Goal: Task Accomplishment & Management: Manage account settings

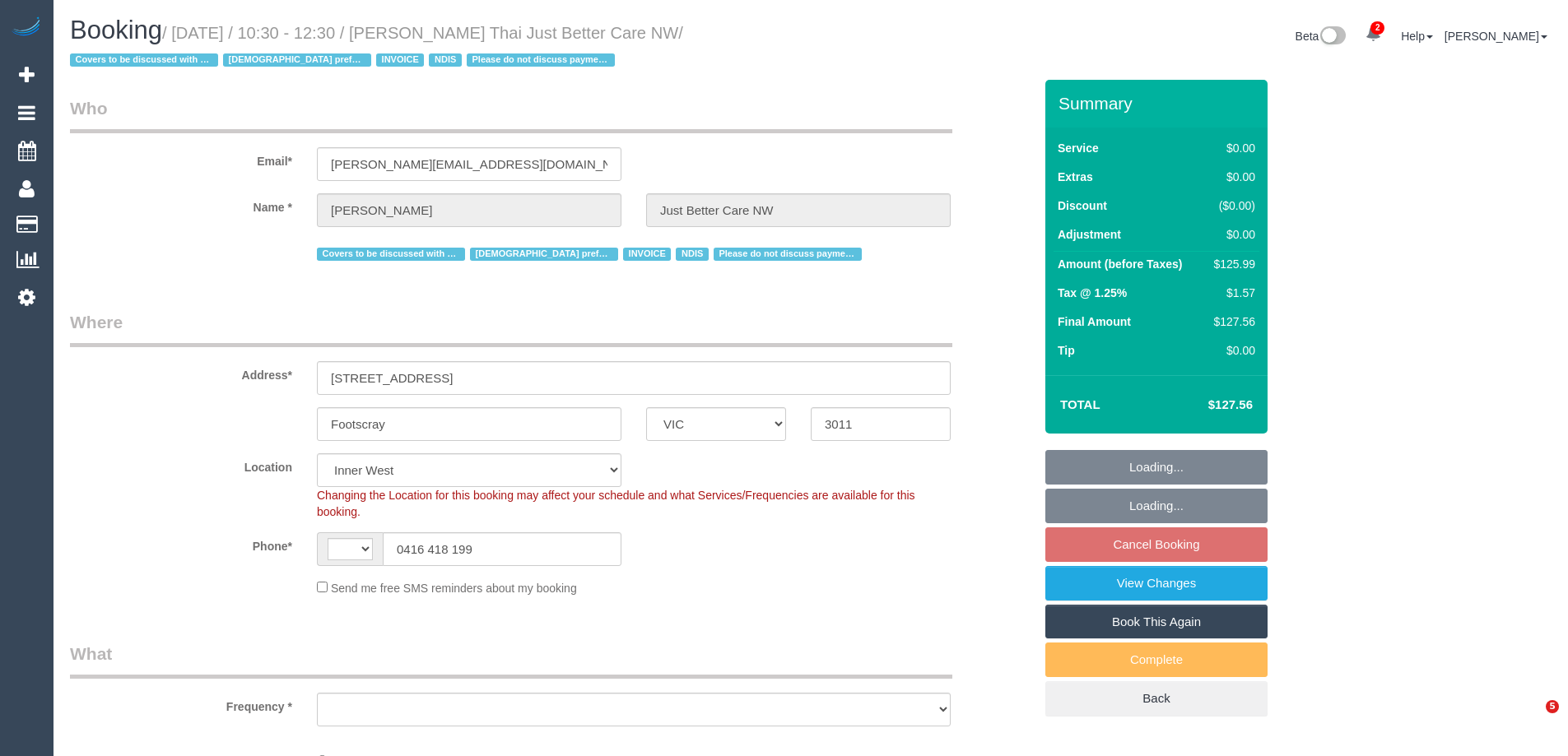
select select "VIC"
select select "string:AU"
select select "120"
select select "object:1369"
select select "number:28"
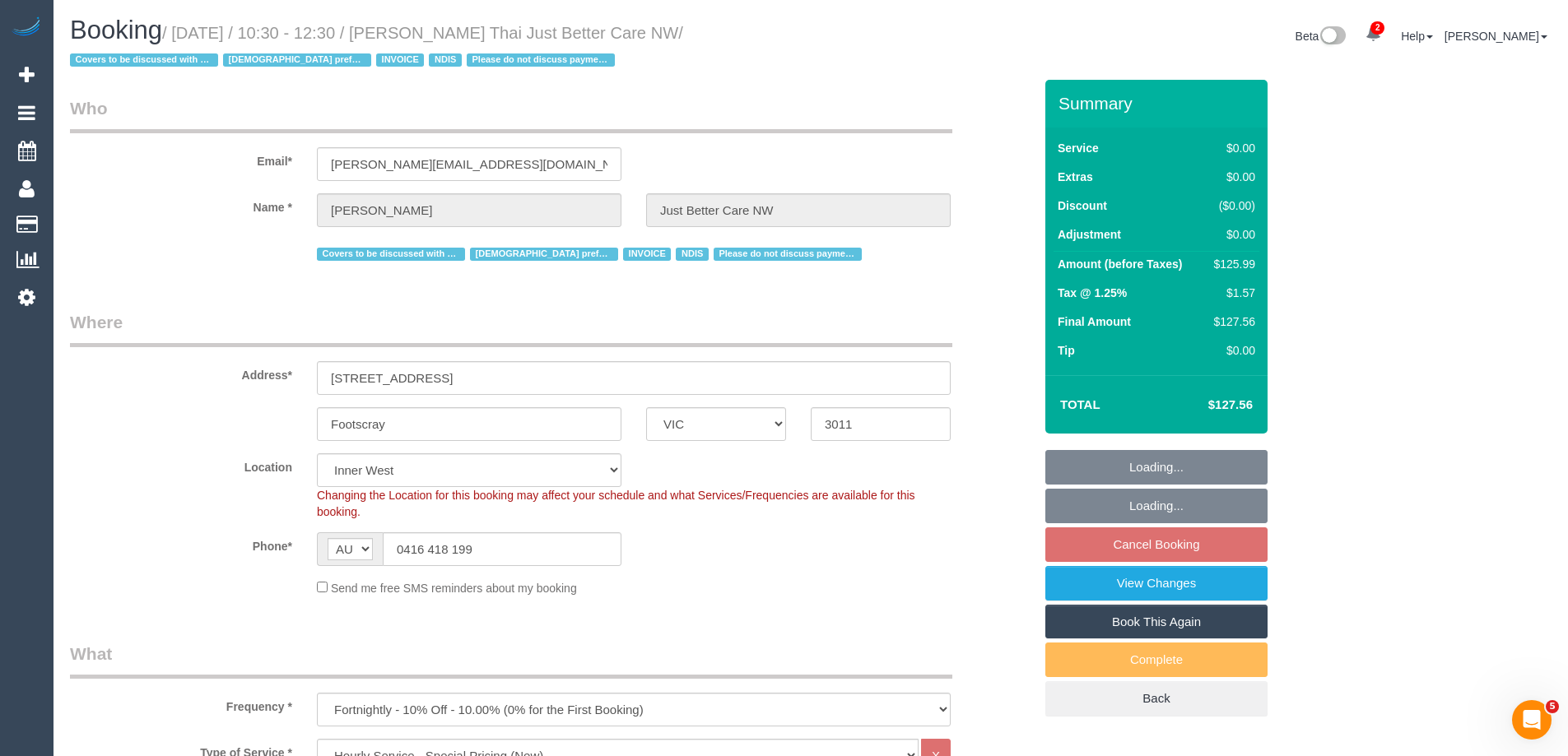
select select "number:14"
select select "number:19"
select select "number:36"
select select "number:35"
select select "object:1534"
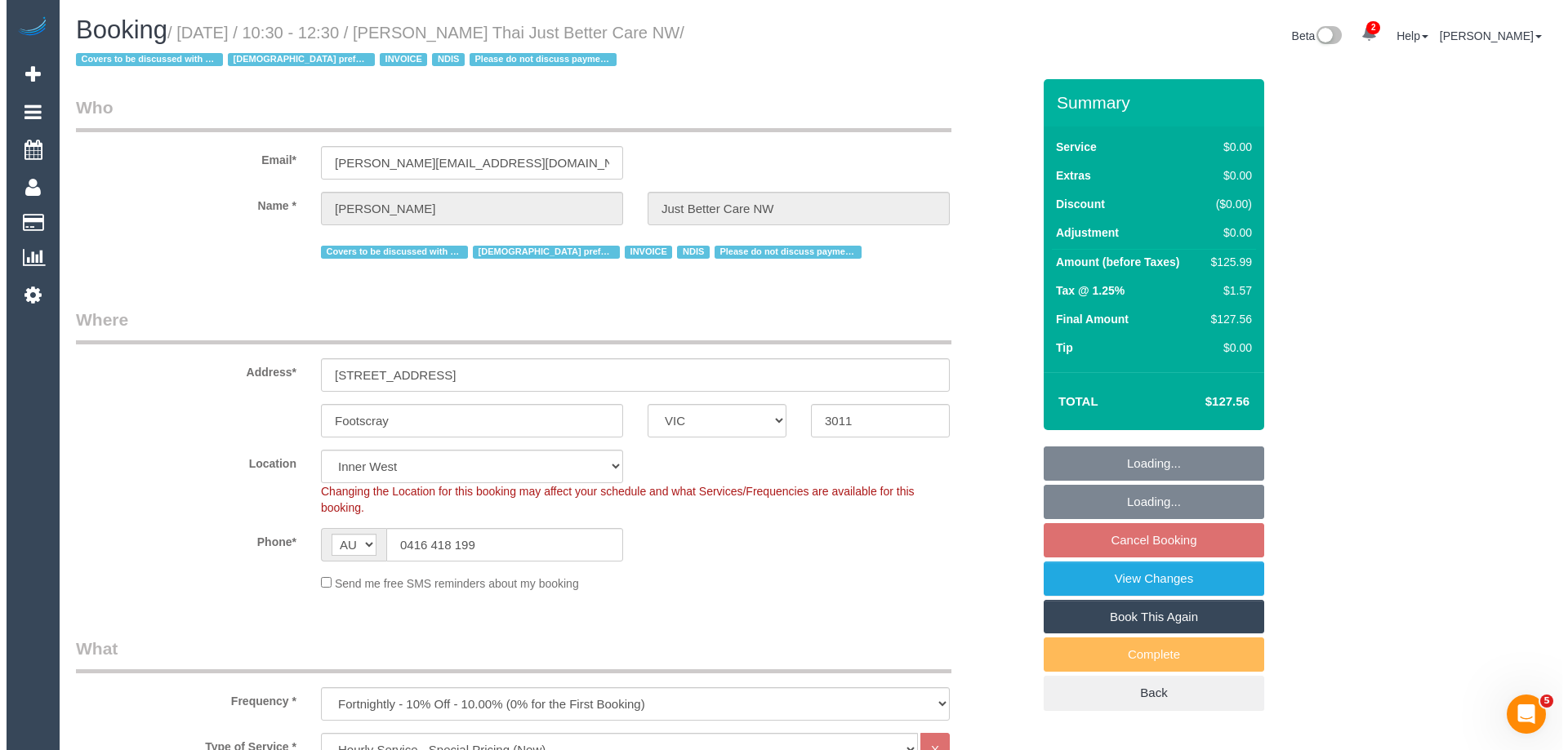
scroll to position [82, 0]
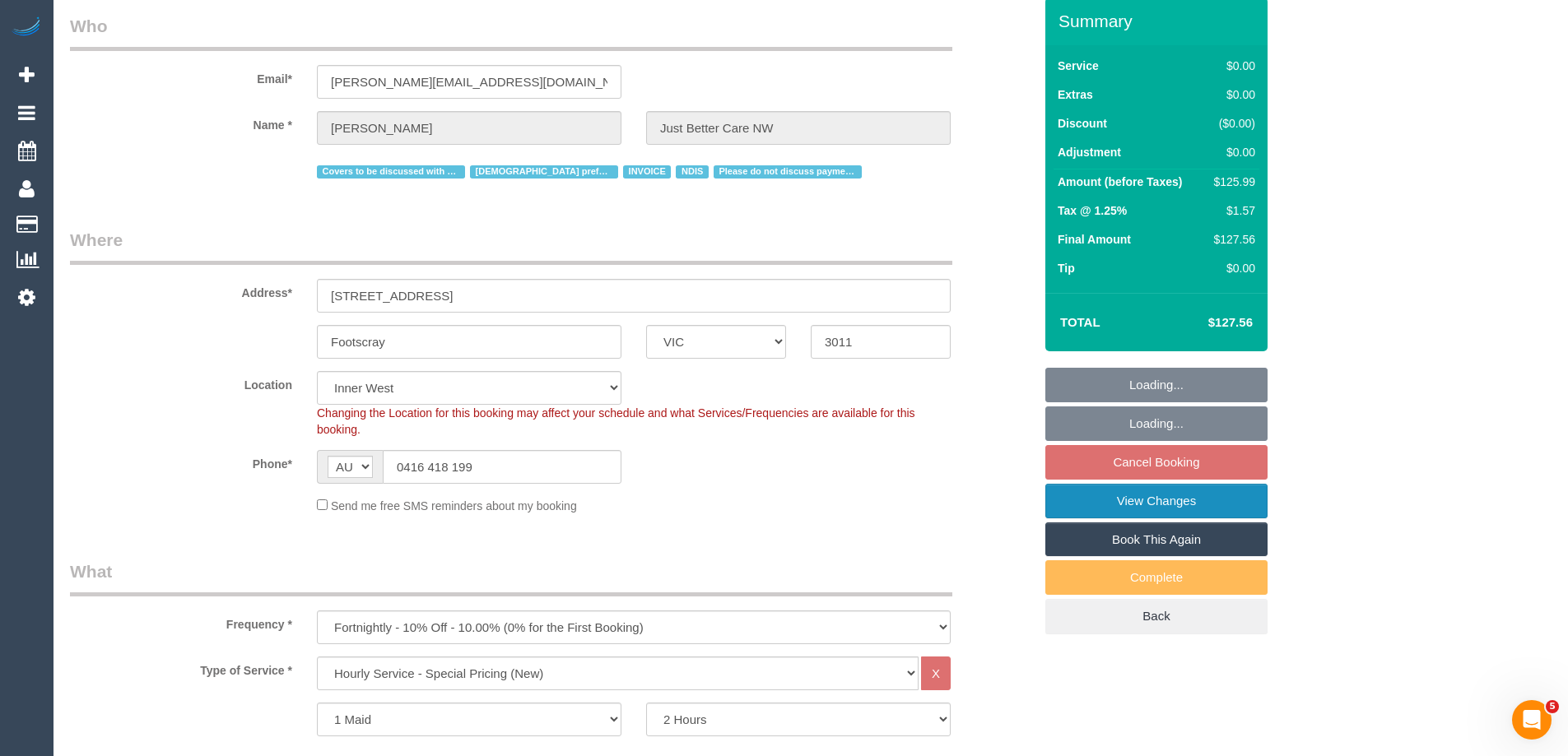
click at [1077, 503] on link "View Changes" at bounding box center [1157, 501] width 223 height 35
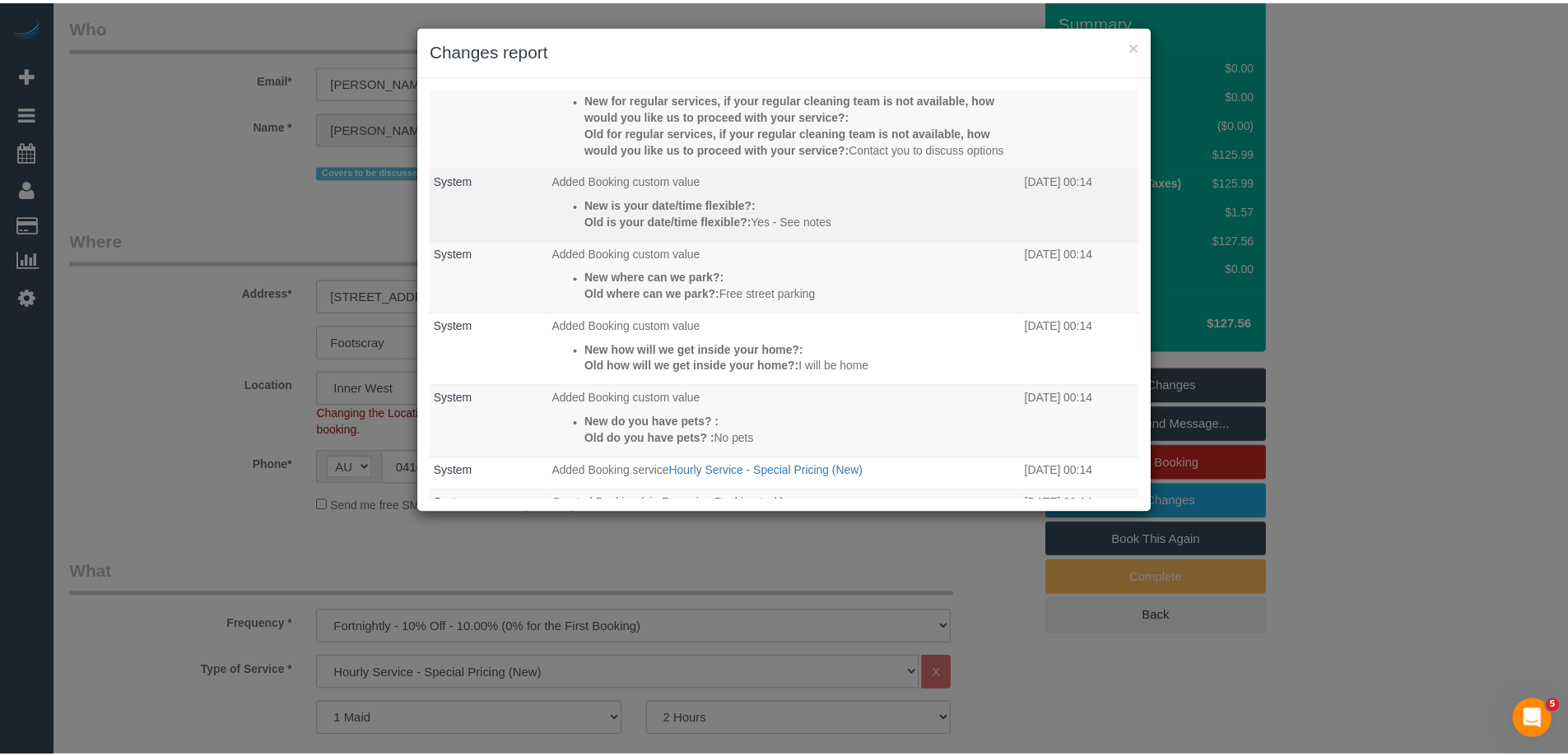
scroll to position [309, 0]
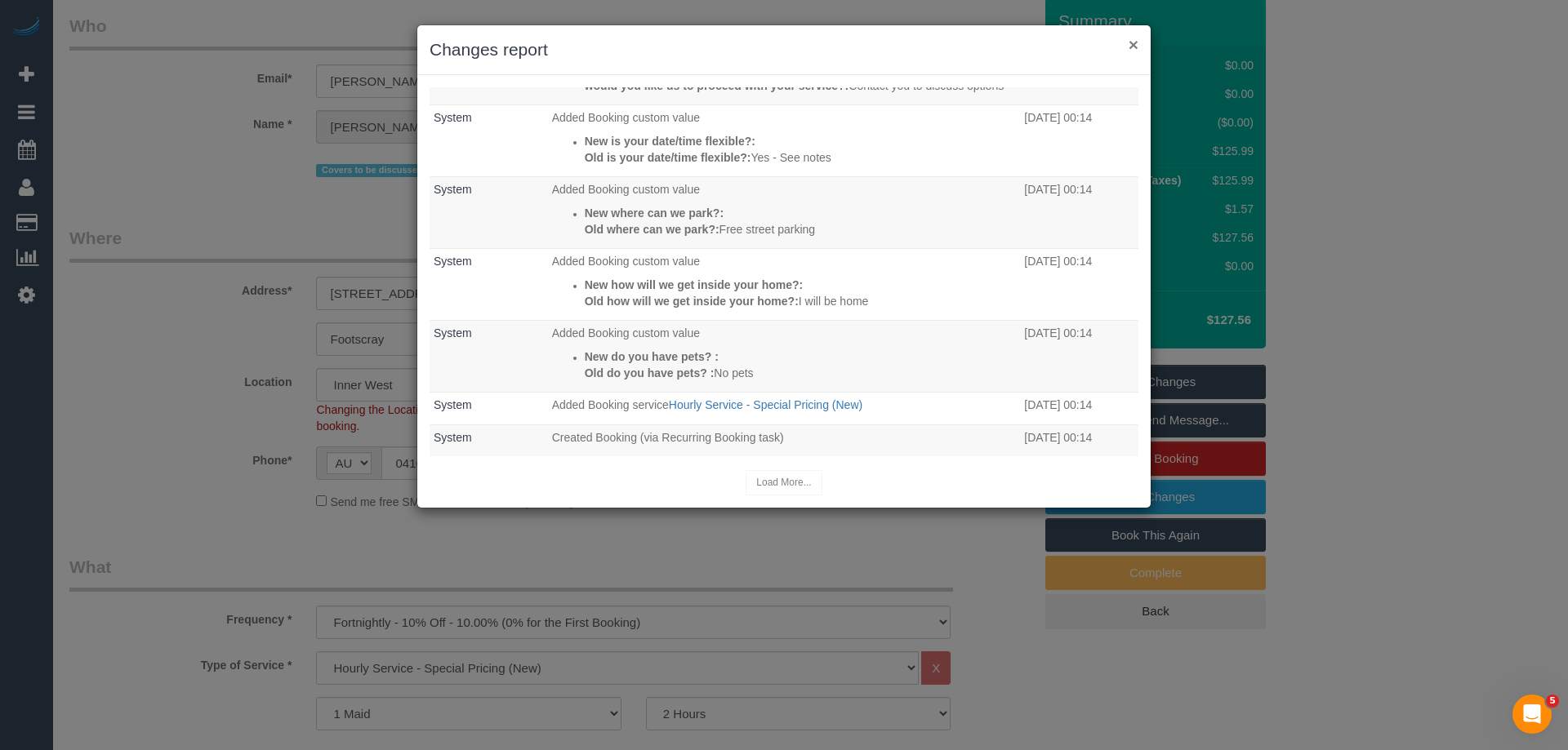
click at [1136, 45] on button "×" at bounding box center [1134, 43] width 10 height 17
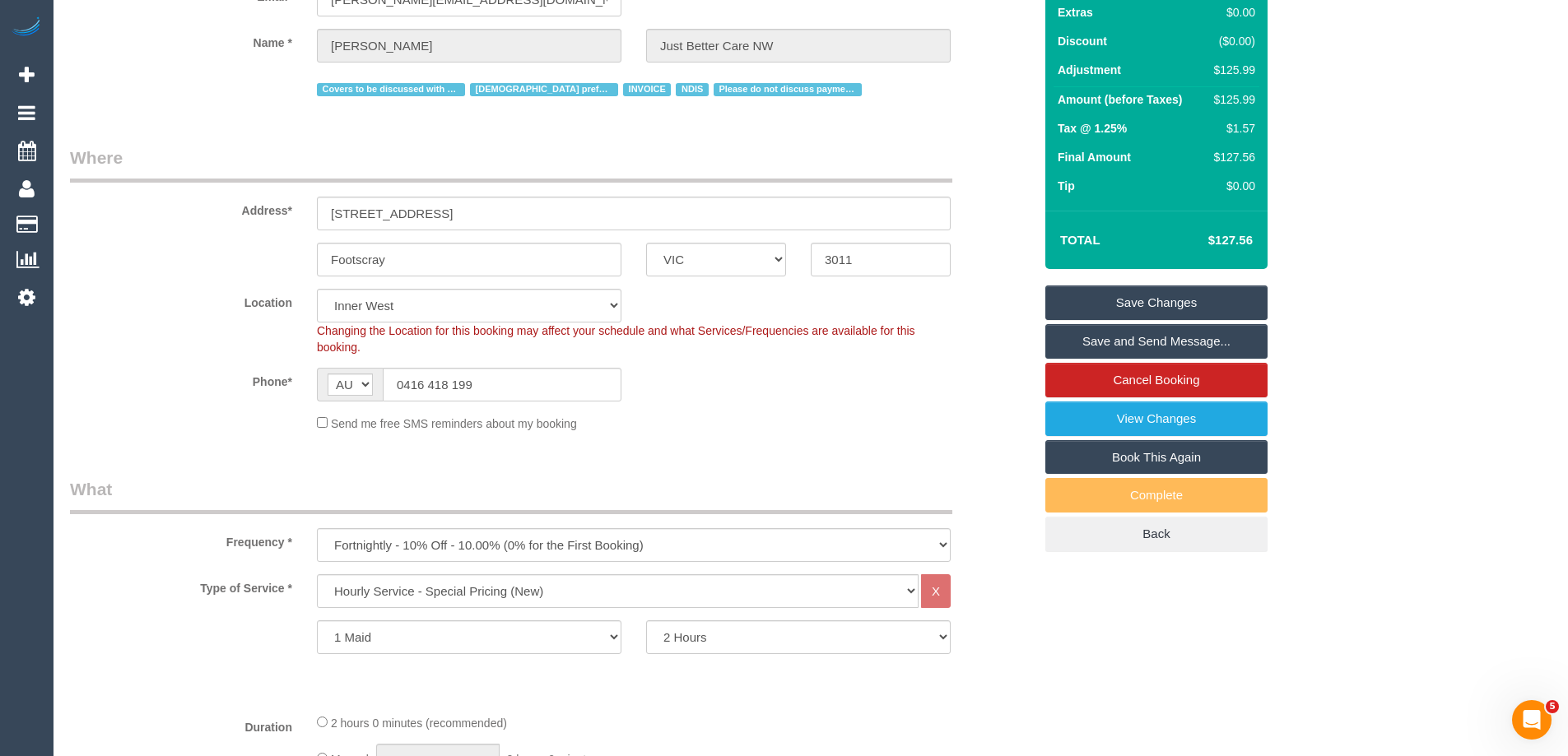
scroll to position [329, 0]
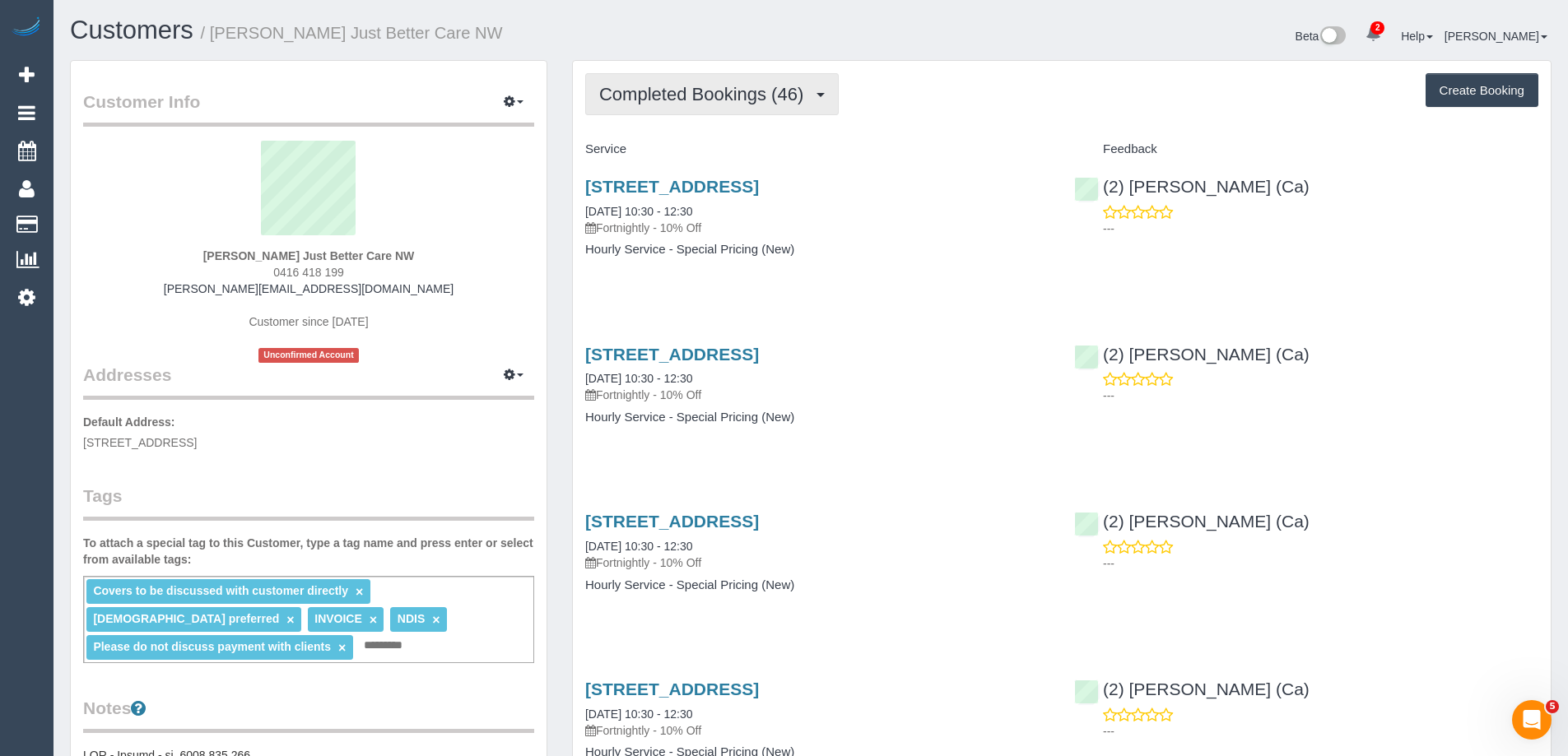
click at [727, 99] on span "Completed Bookings (46)" at bounding box center [706, 93] width 213 height 21
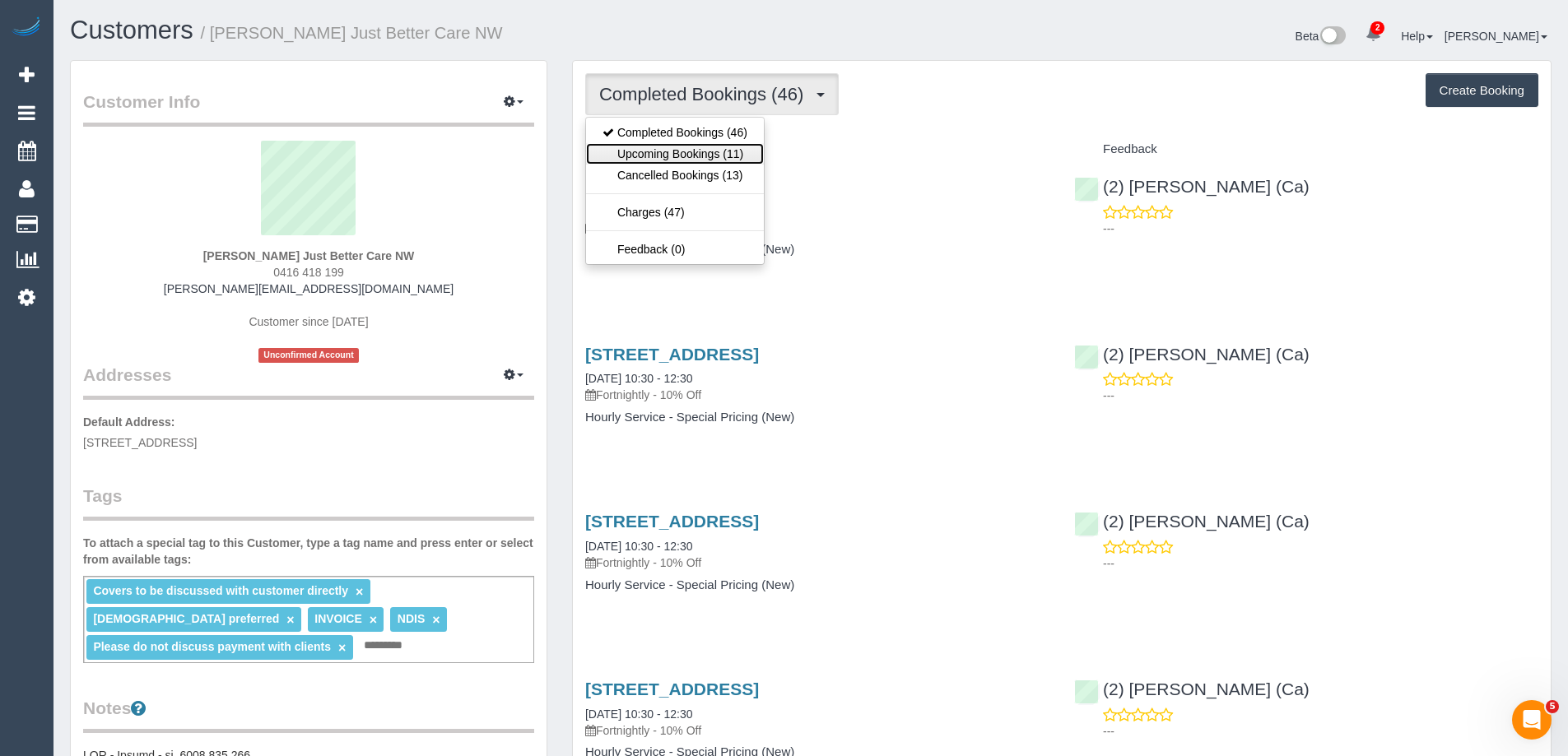
click at [682, 151] on link "Upcoming Bookings (11)" at bounding box center [675, 154] width 178 height 22
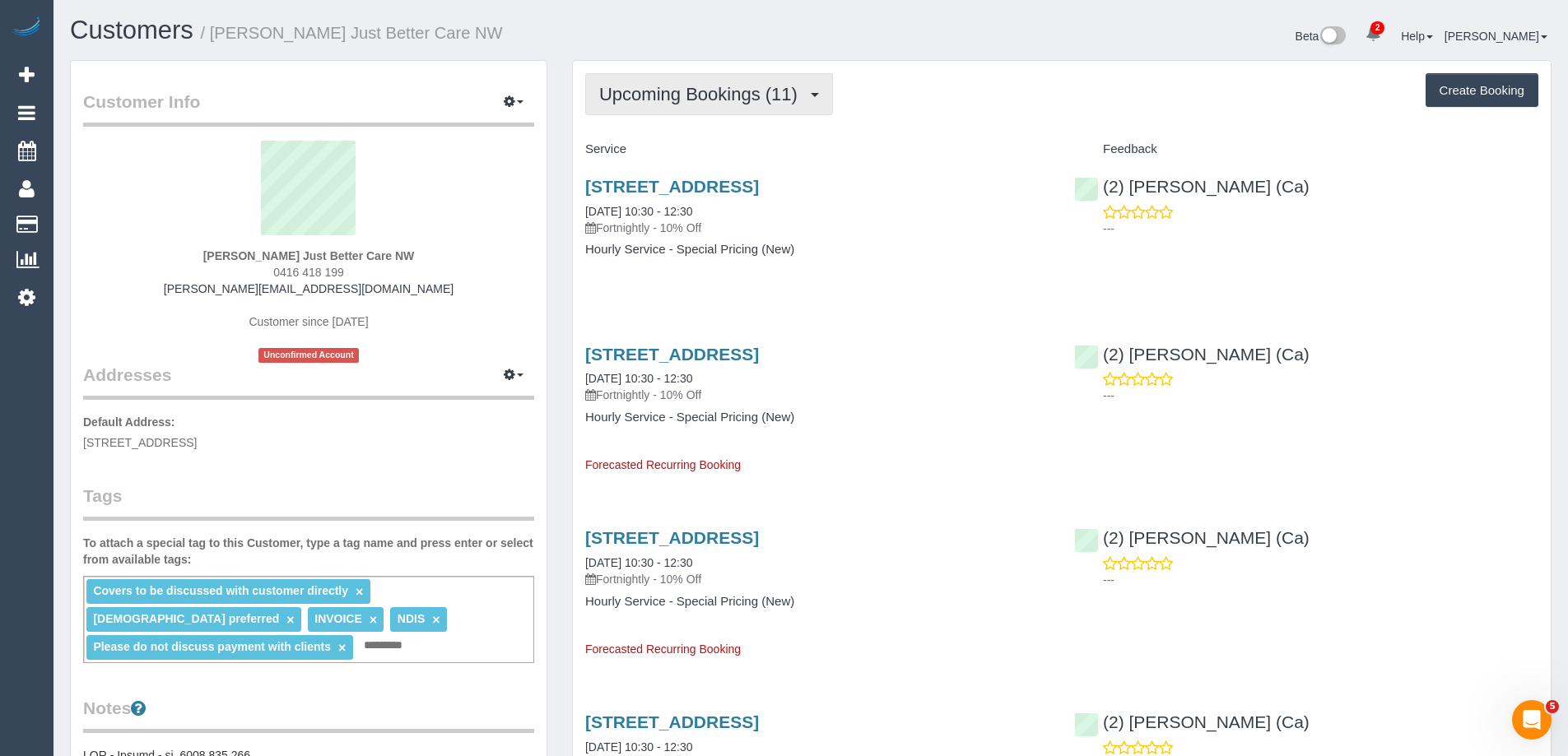
click at [700, 82] on button "Upcoming Bookings (11)" at bounding box center [708, 94] width 247 height 42
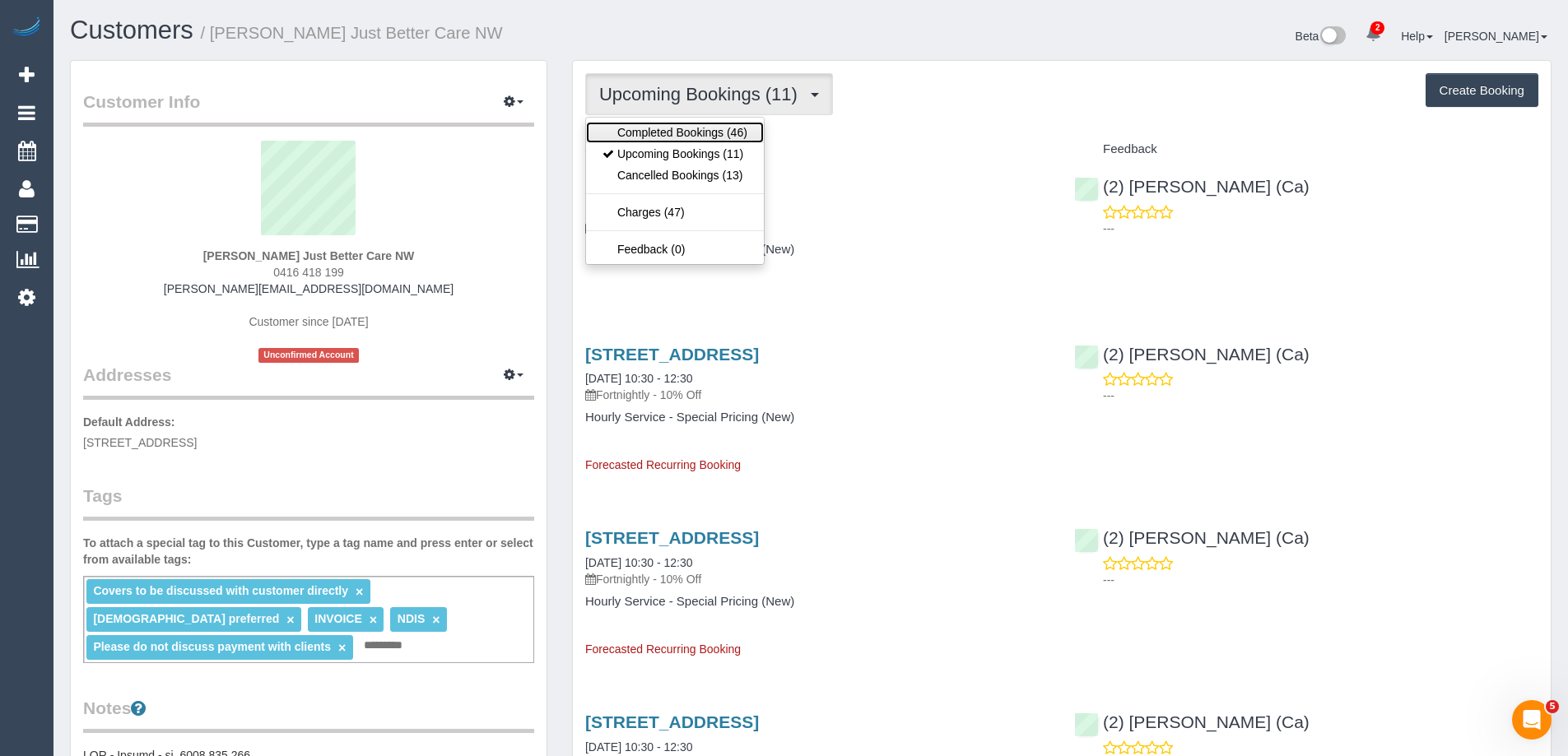
click at [673, 132] on link "Completed Bookings (46)" at bounding box center [675, 133] width 178 height 22
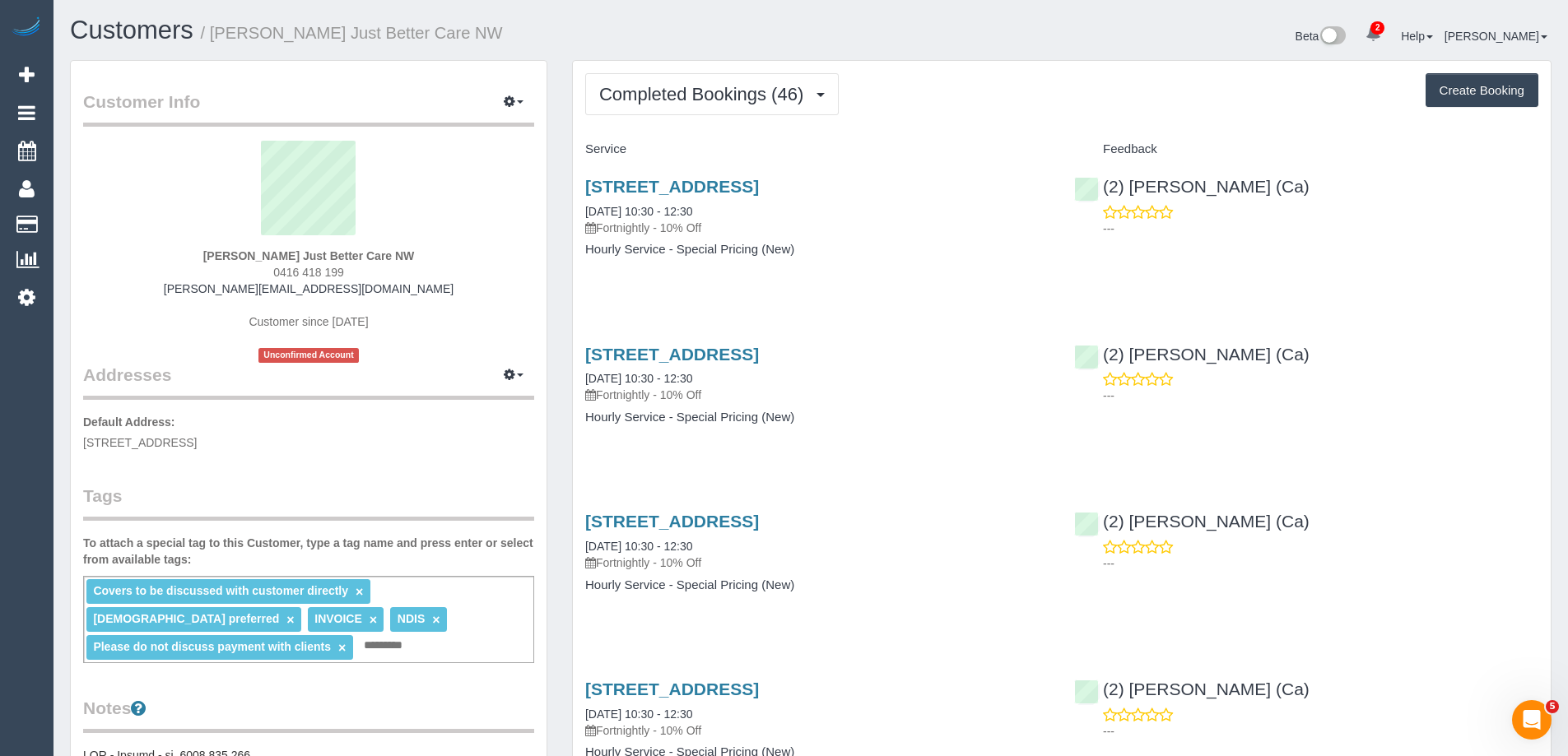
click at [698, 282] on div "2 Leunig Place, Footscray, VIC 3011 20/09/2025 10:30 - 12:30 Fortnightly - 10% …" at bounding box center [817, 227] width 489 height 127
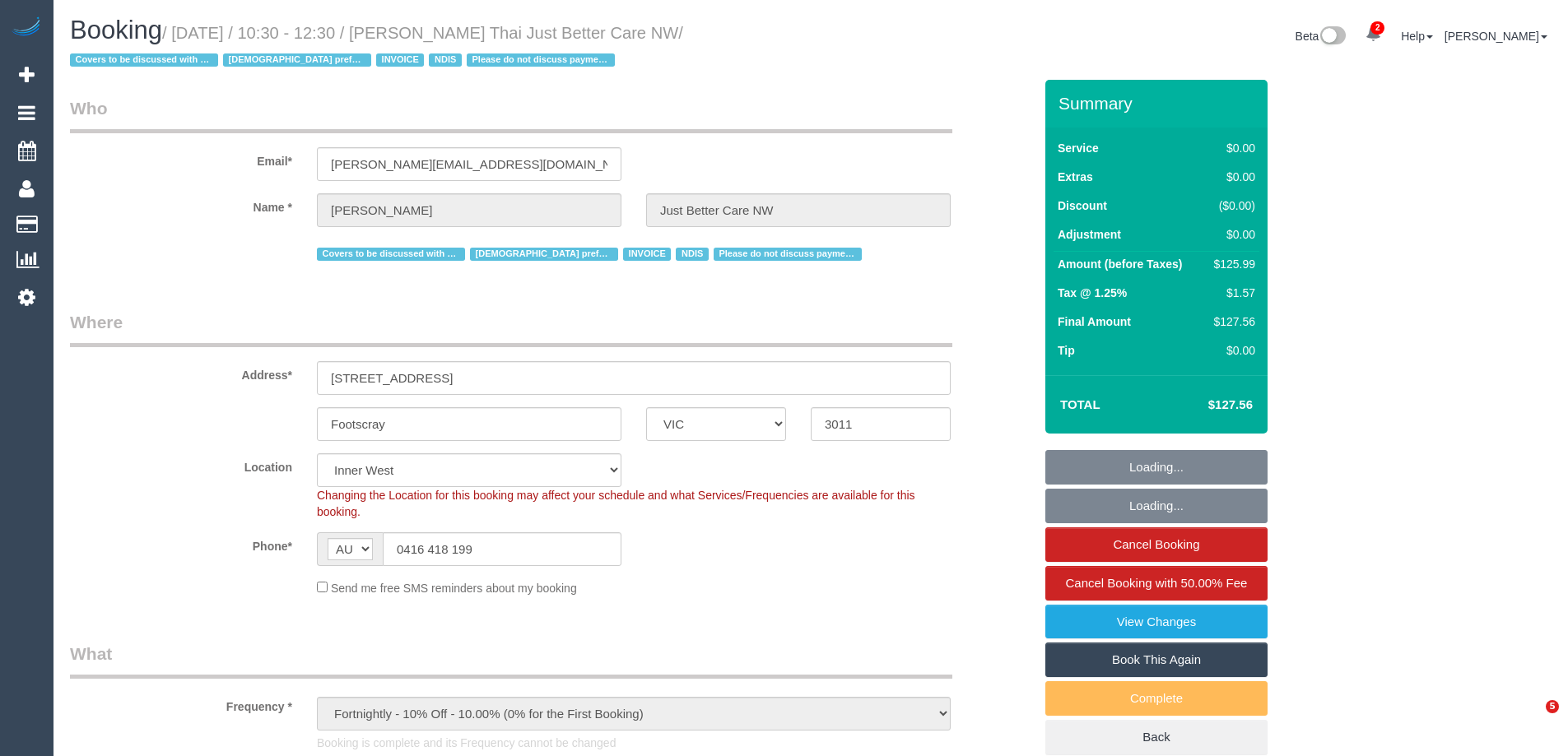
select select "VIC"
select select "120"
select select "number:28"
select select "number:14"
select select "number:19"
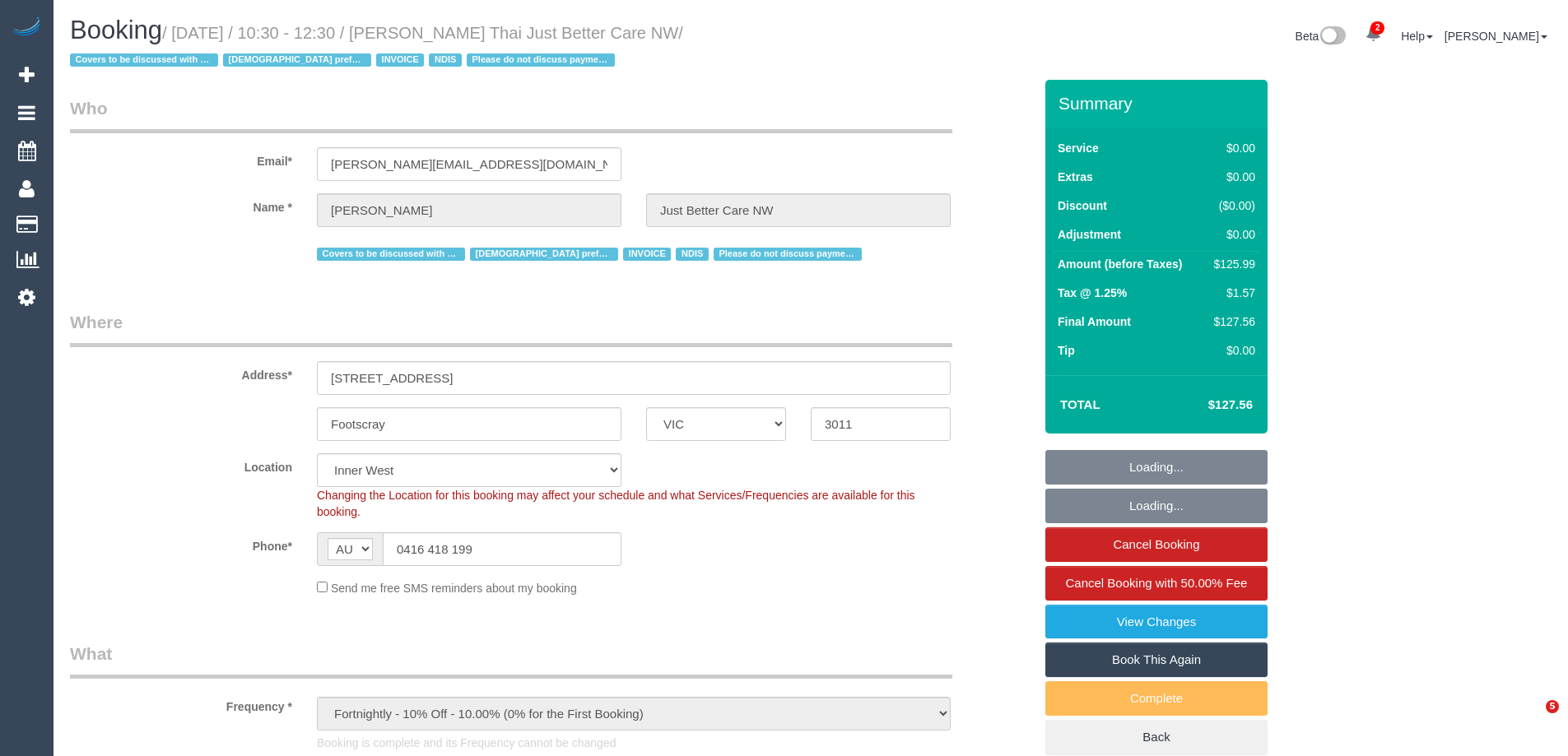
select select "number:36"
select select "number:35"
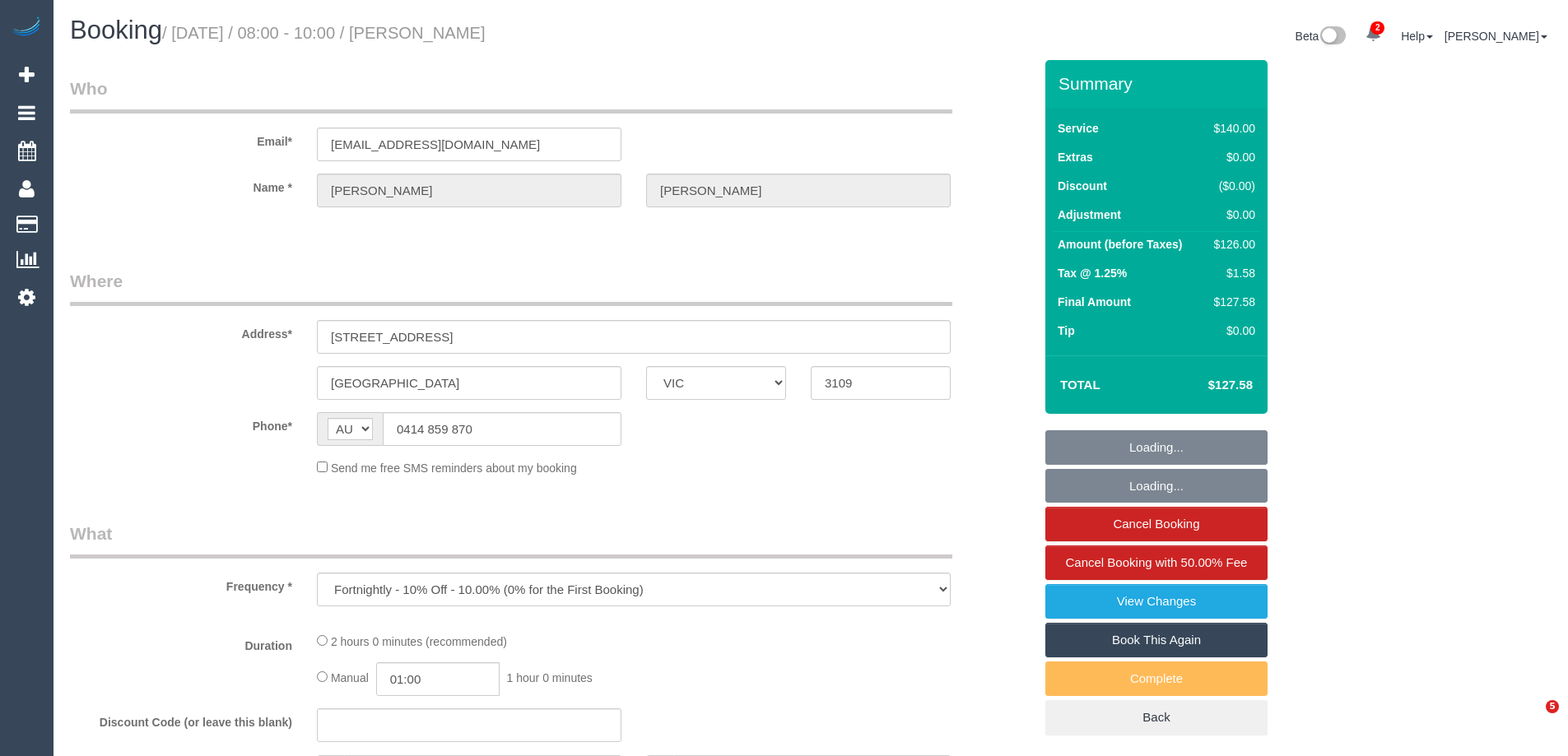
select select "VIC"
select select "string:stripe-pm_1Ri2sY2GScqysDRVIMU1cl5l"
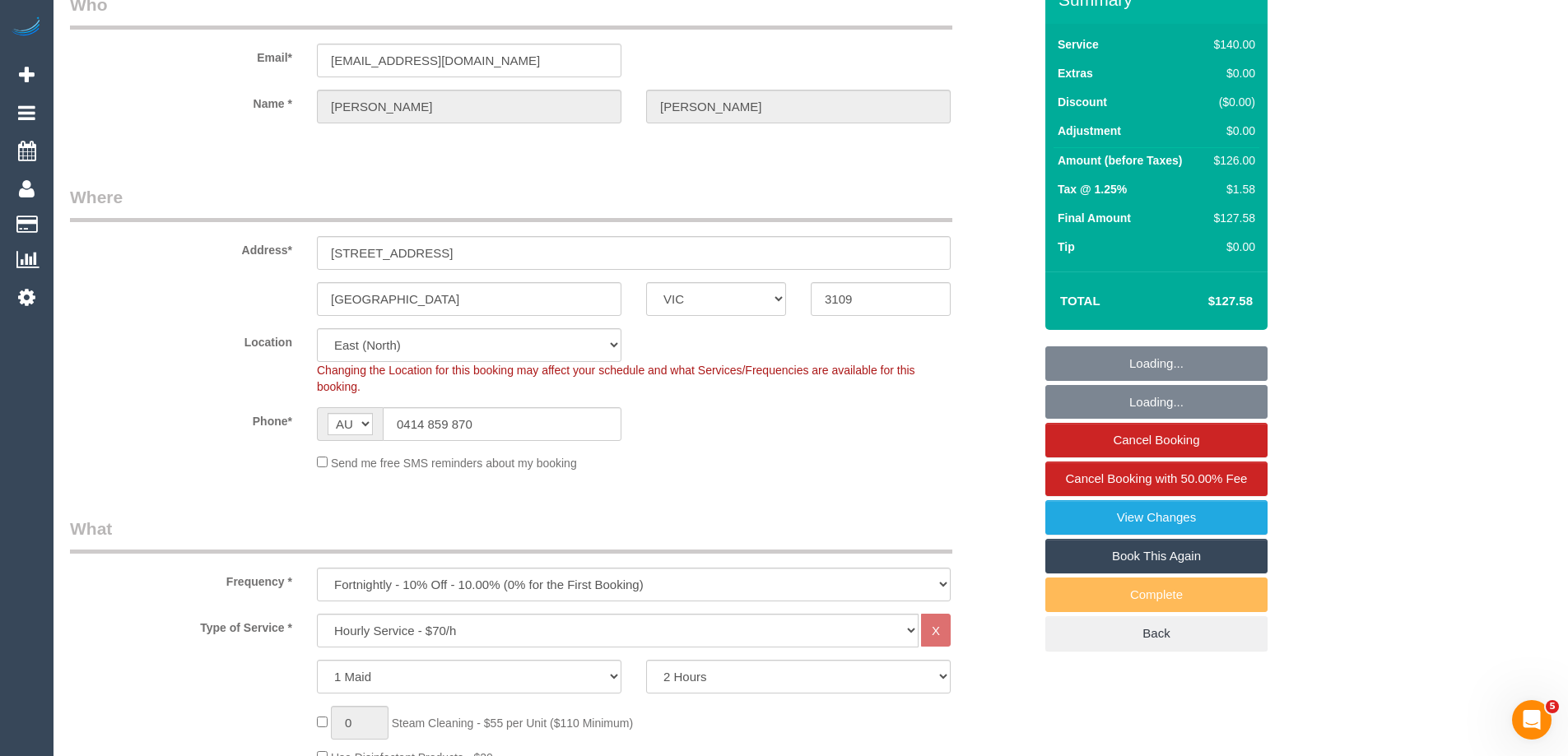
select select "object:900"
select select "number:29"
select select "number:14"
select select "number:19"
select select "number:22"
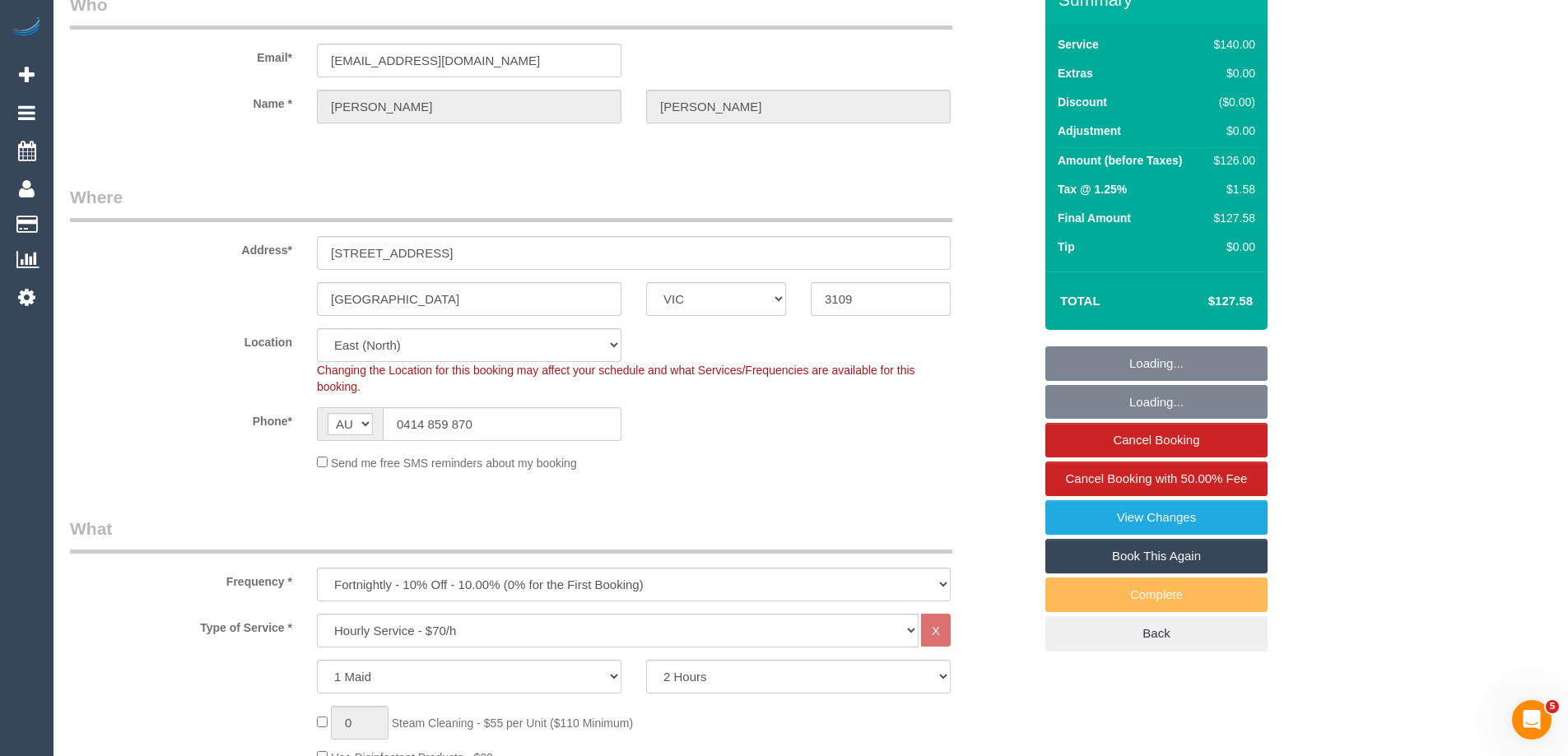
select select "number:26"
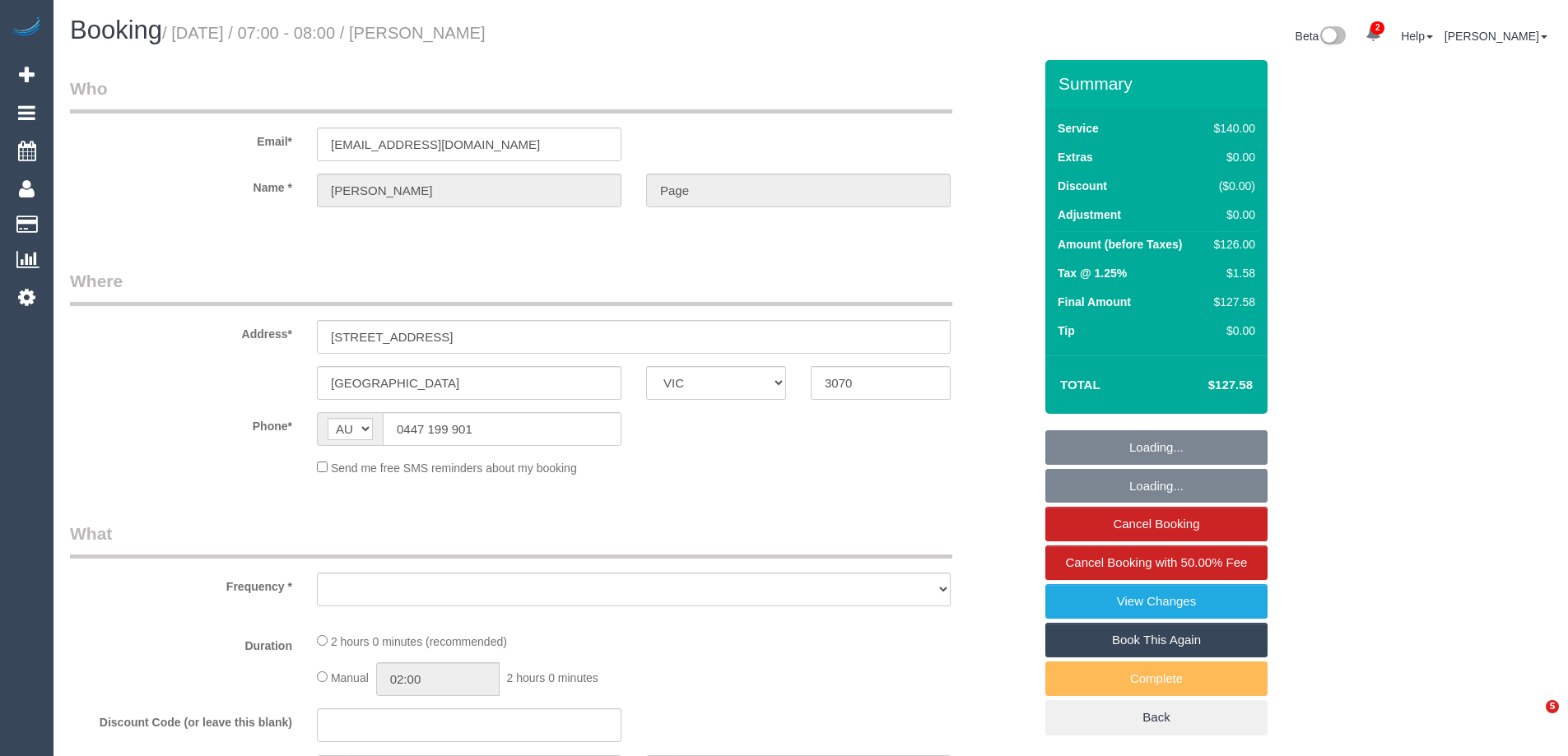
select select "VIC"
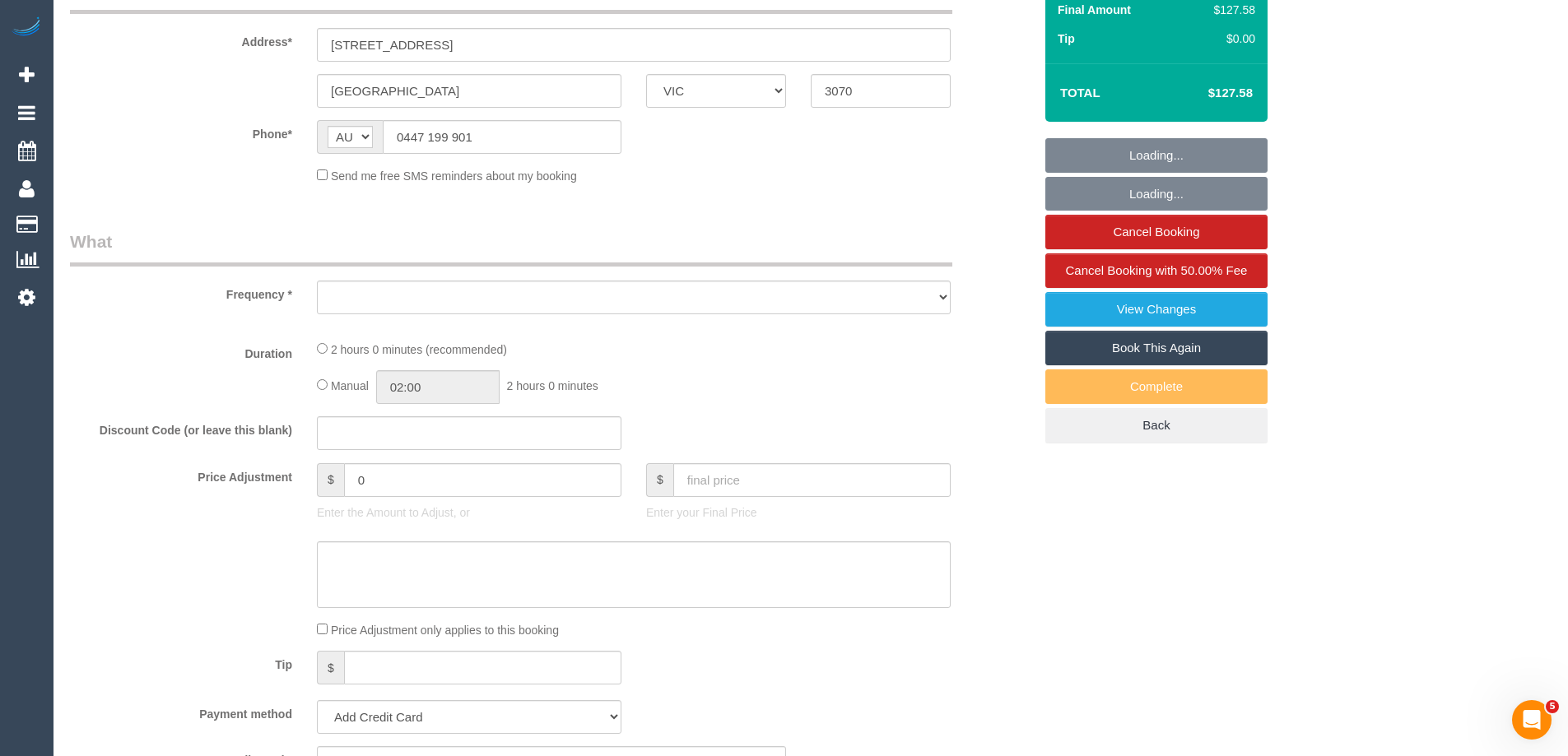
select select "object:745"
select select "number:28"
select select "number:14"
select select "number:19"
select select "number:36"
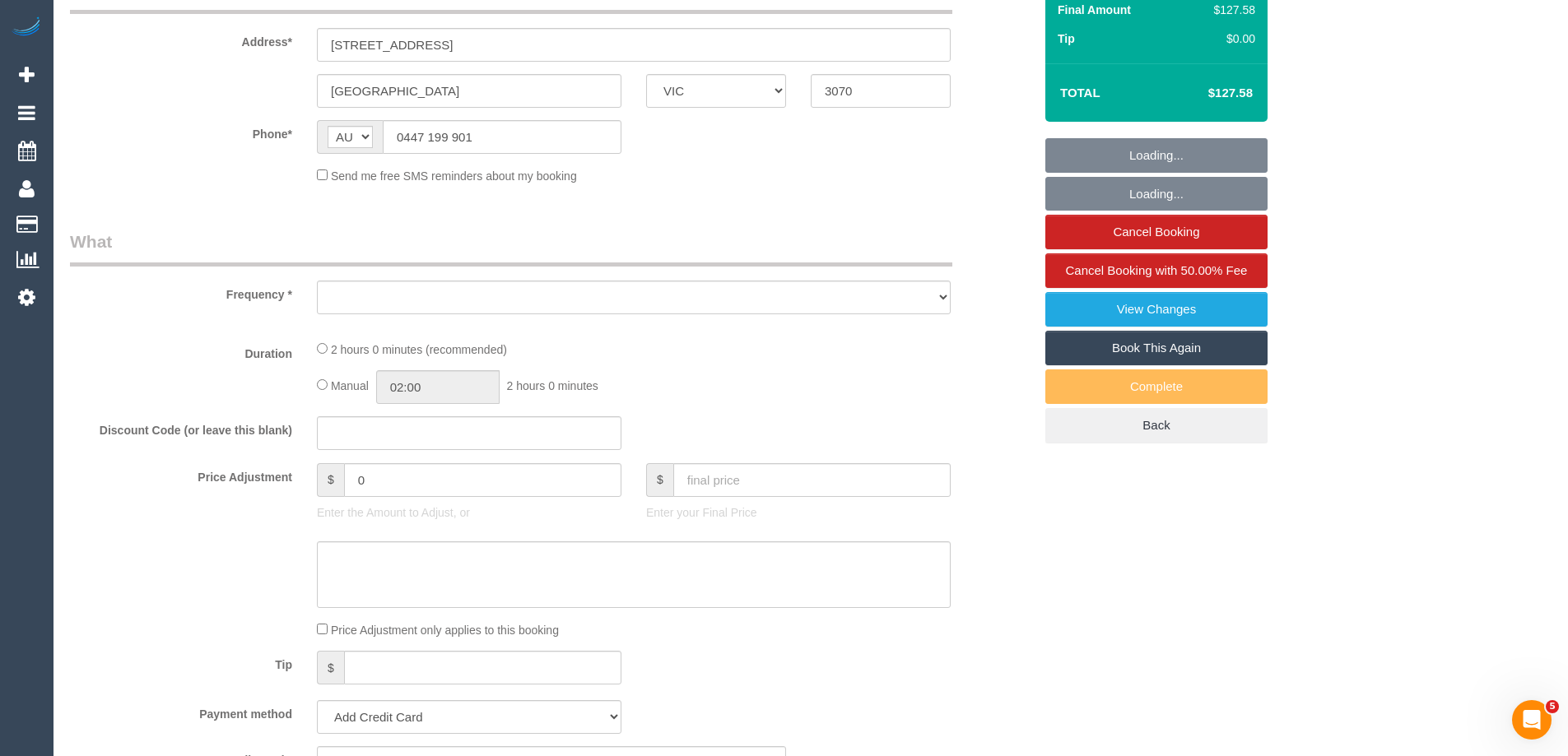
select select "number:35"
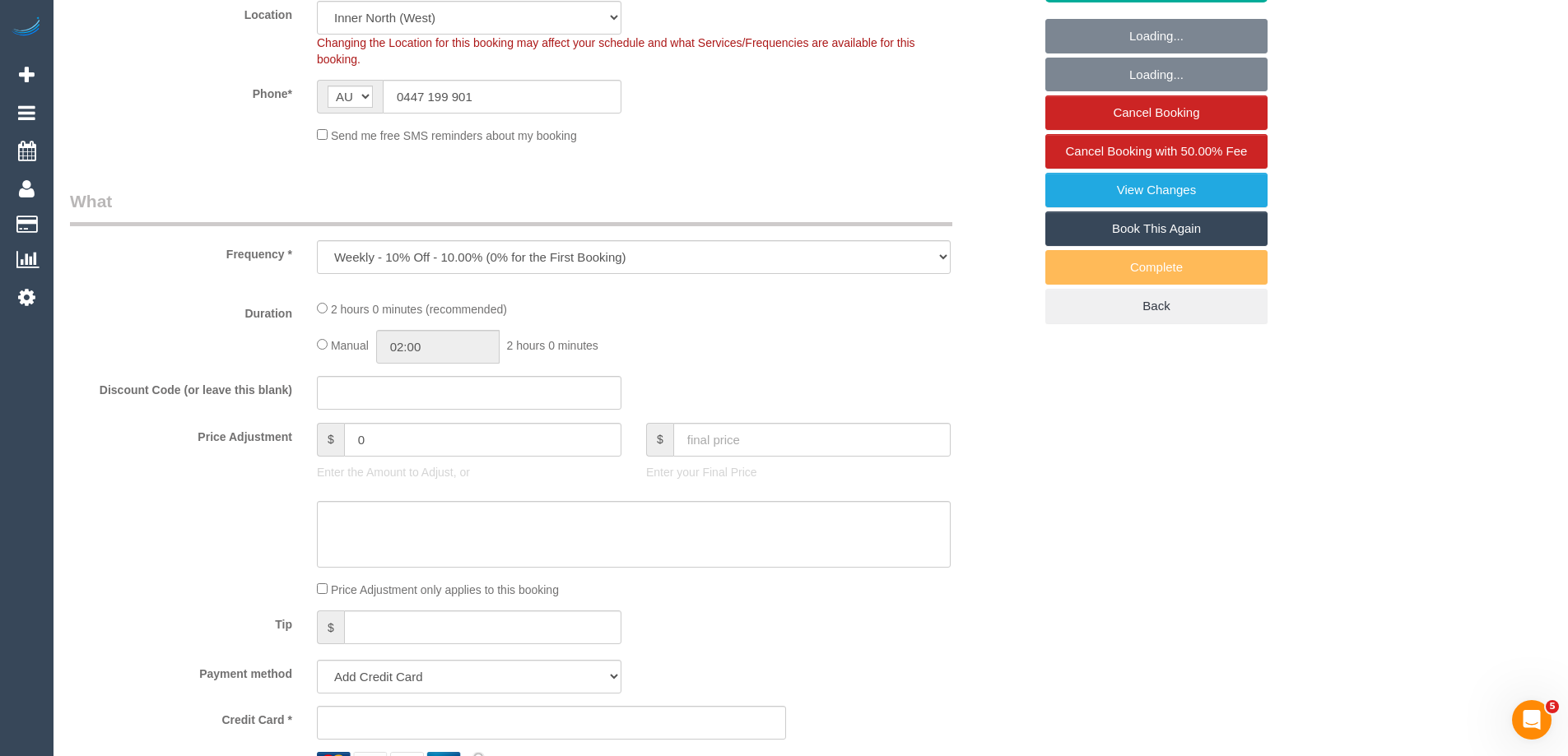
select select "string:stripe-pm_1IPmoN2GScqysDRVAmJcw9gx"
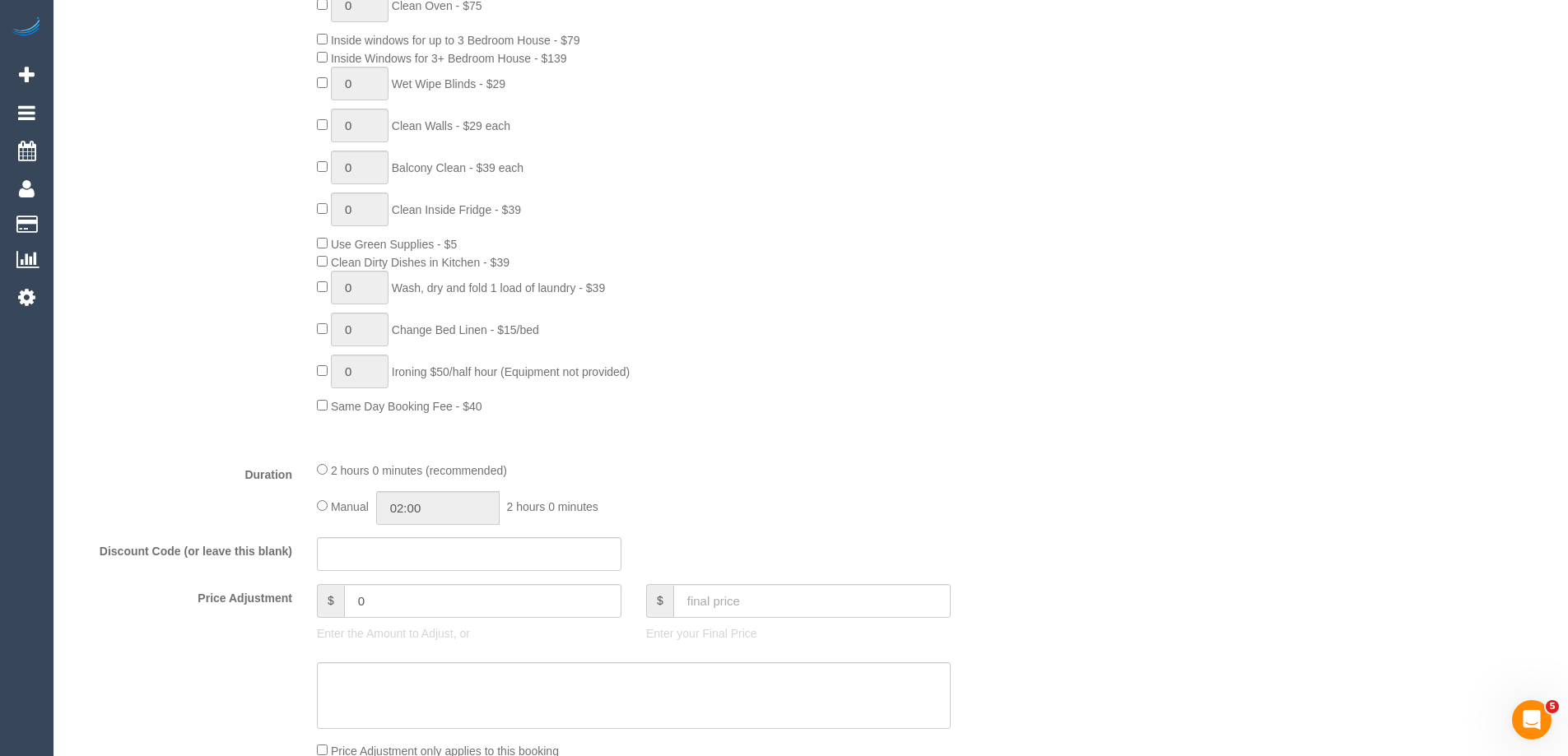
select select "object:914"
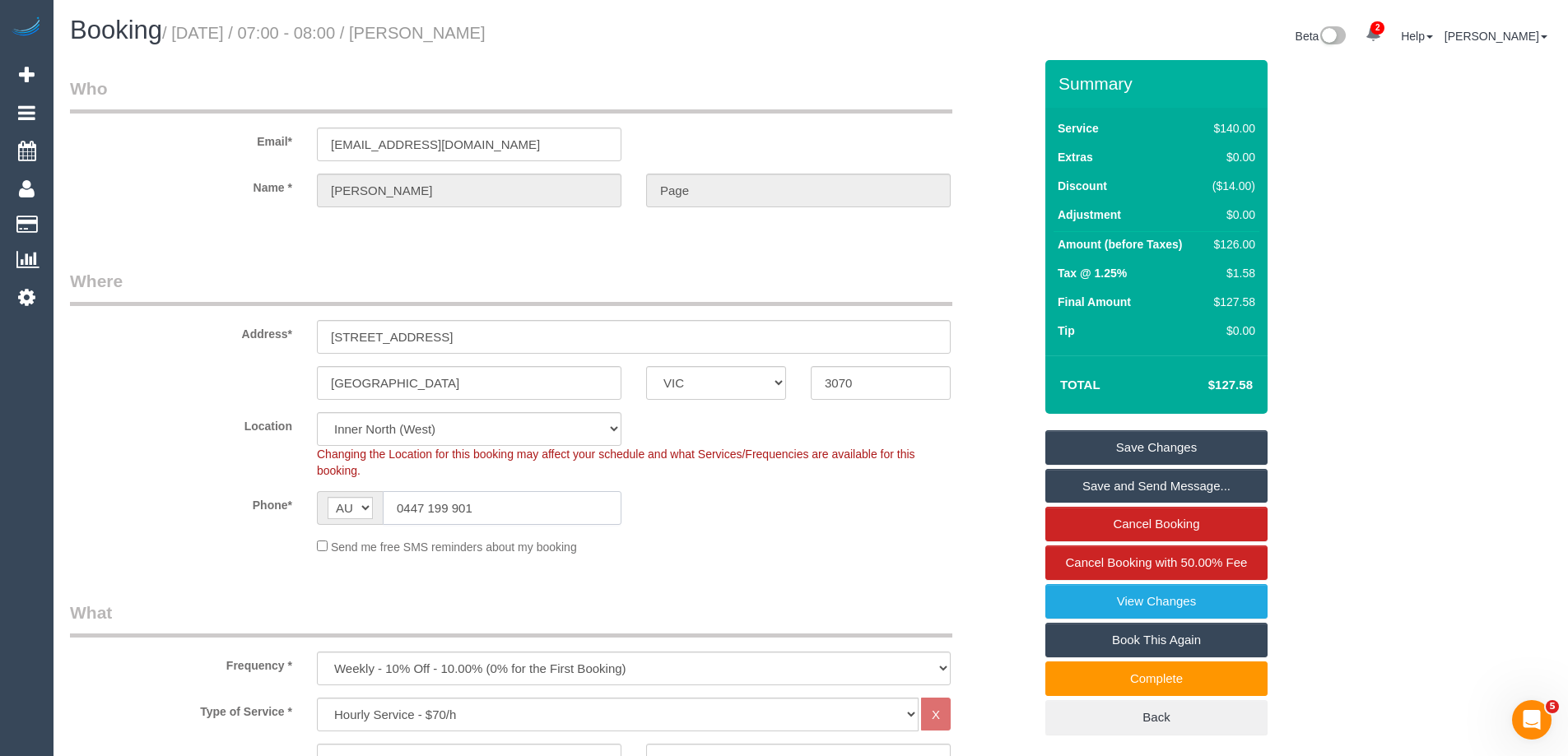
drag, startPoint x: 544, startPoint y: 512, endPoint x: 143, endPoint y: 511, distance: 401.0
click at [143, 511] on div "Phone* AF AL DZ AD AO AI AQ AG AR AM AW AU AT AZ BS BH BD BB BY BE BZ BJ BM BT …" at bounding box center [551, 508] width 988 height 34
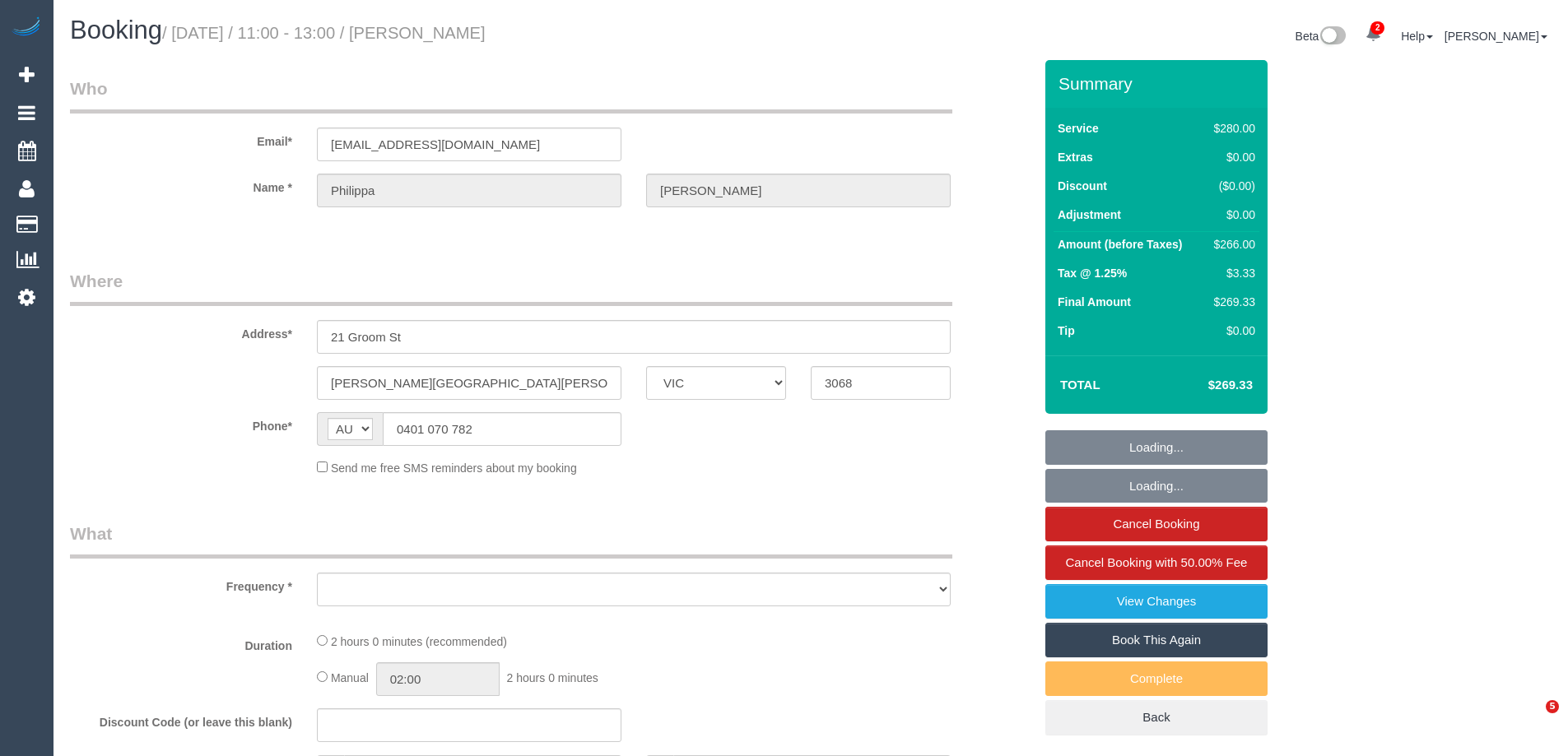
select select "VIC"
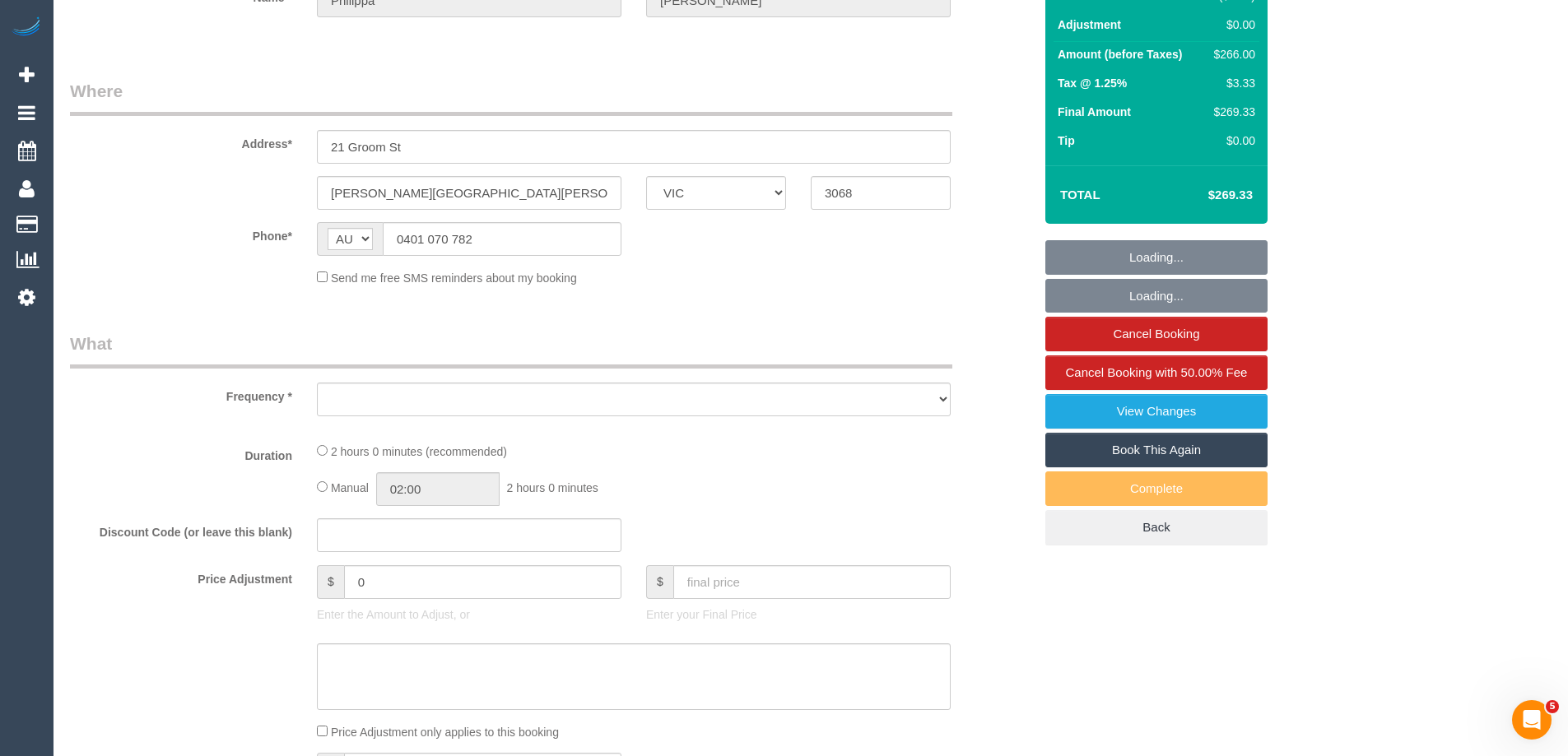
select select "2"
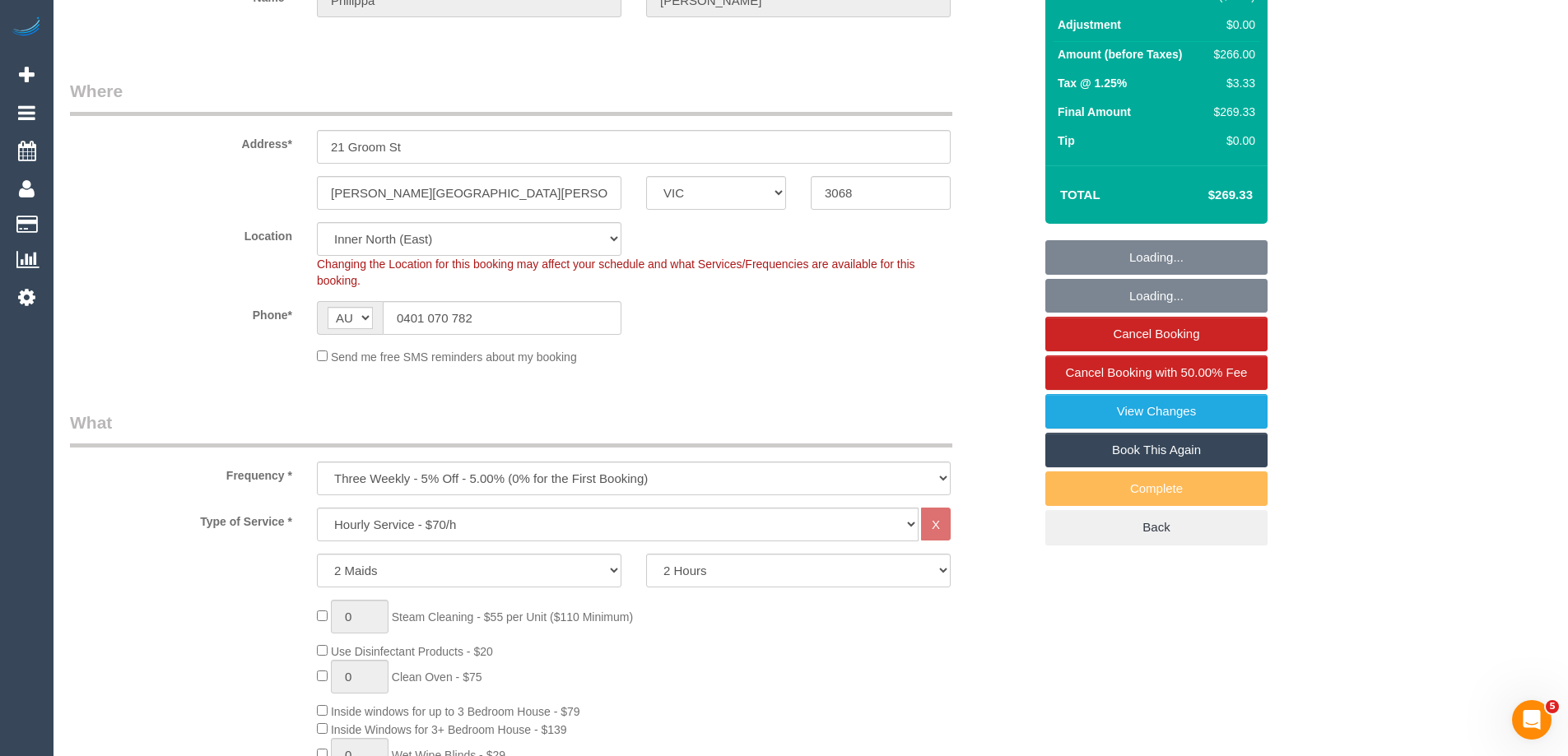
select select "object:1566"
select select "number:29"
select select "number:14"
select select "number:19"
select select "number:22"
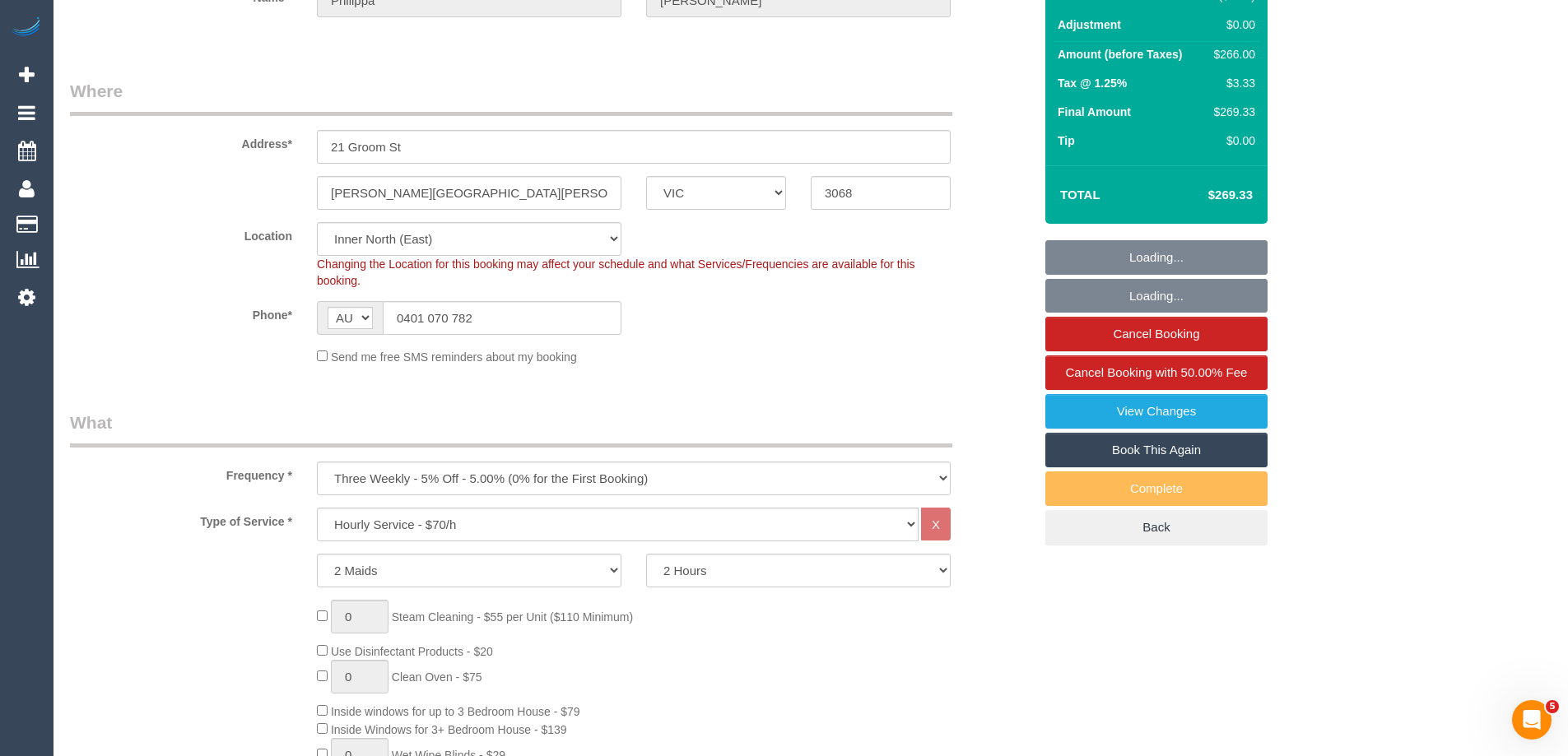
select select "number:33"
select select "number:12"
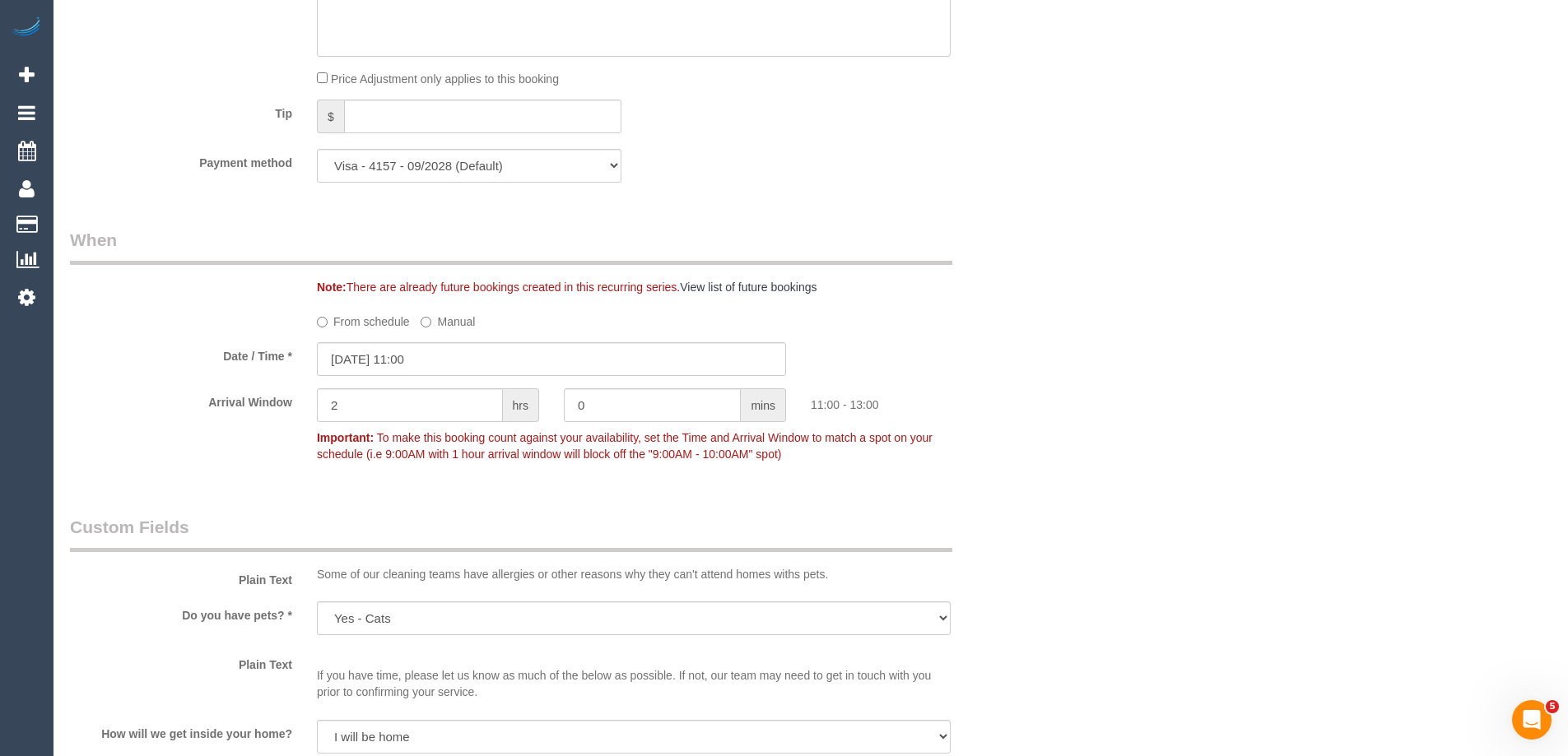
select select "object:1736"
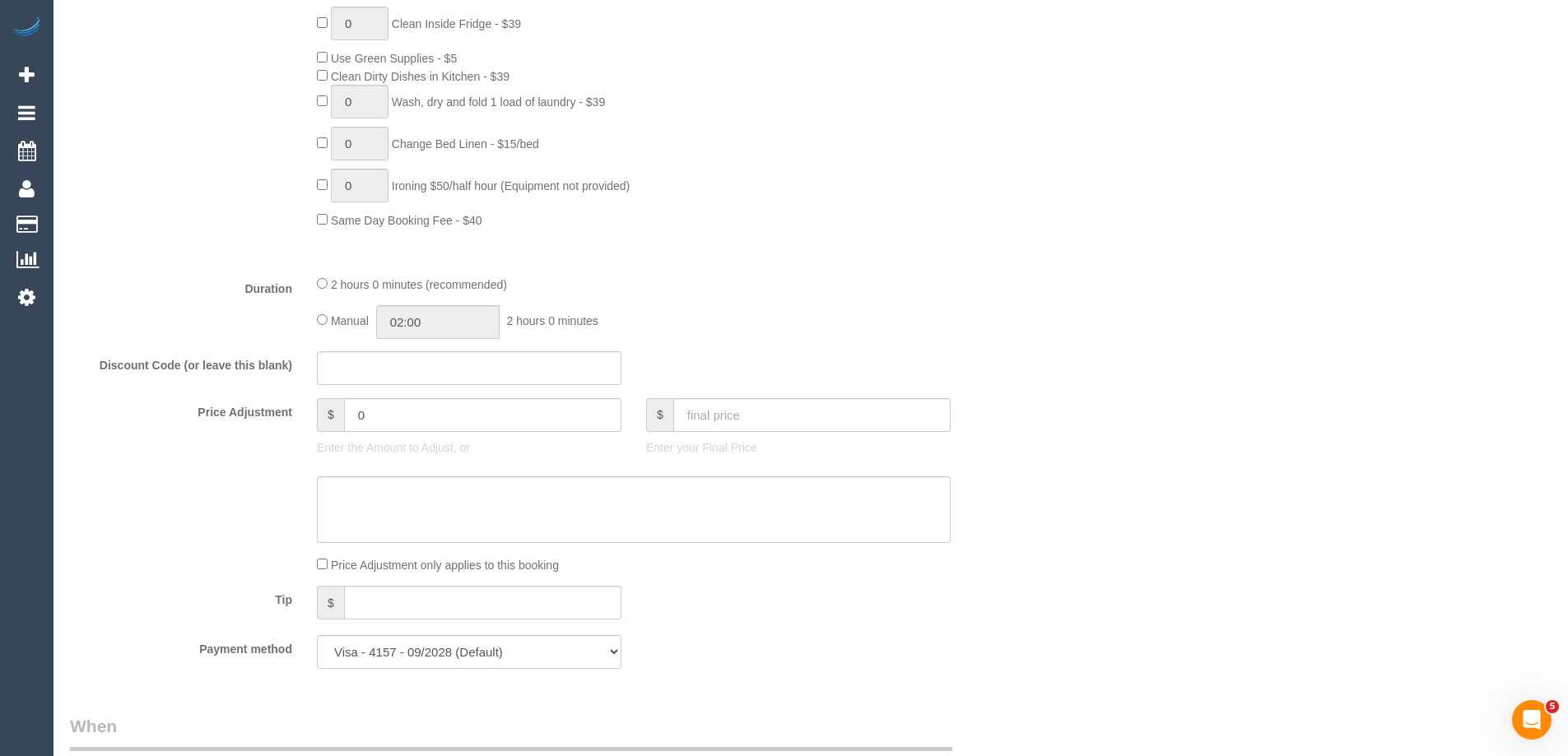
scroll to position [0, 0]
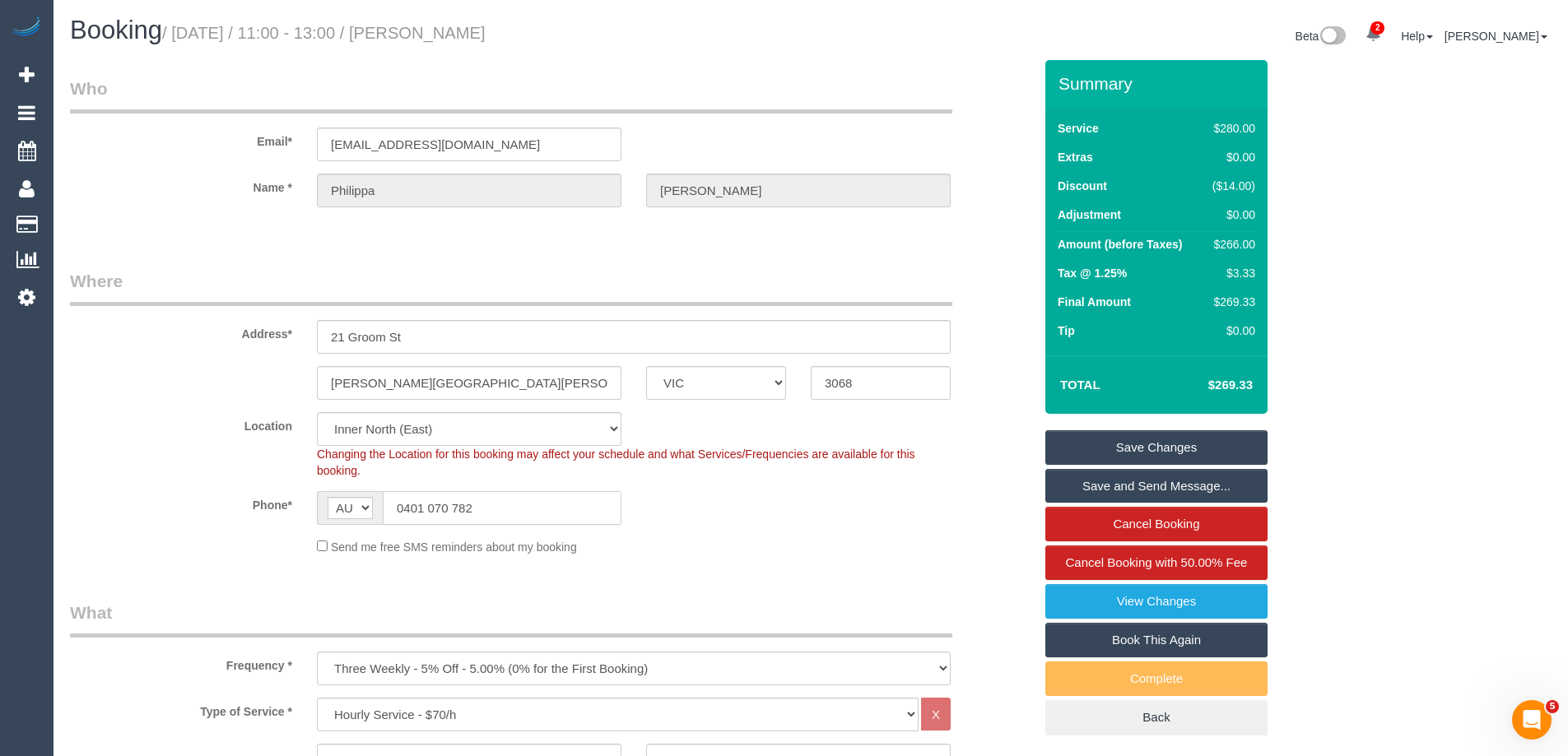
drag, startPoint x: 492, startPoint y: 509, endPoint x: 94, endPoint y: 505, distance: 398.0
click at [135, 504] on div "Phone* AF AL DZ AD AO AI AQ AG AR AM AW AU AT AZ BS BH BD BB BY BE BZ BJ BM BT …" at bounding box center [551, 508] width 988 height 34
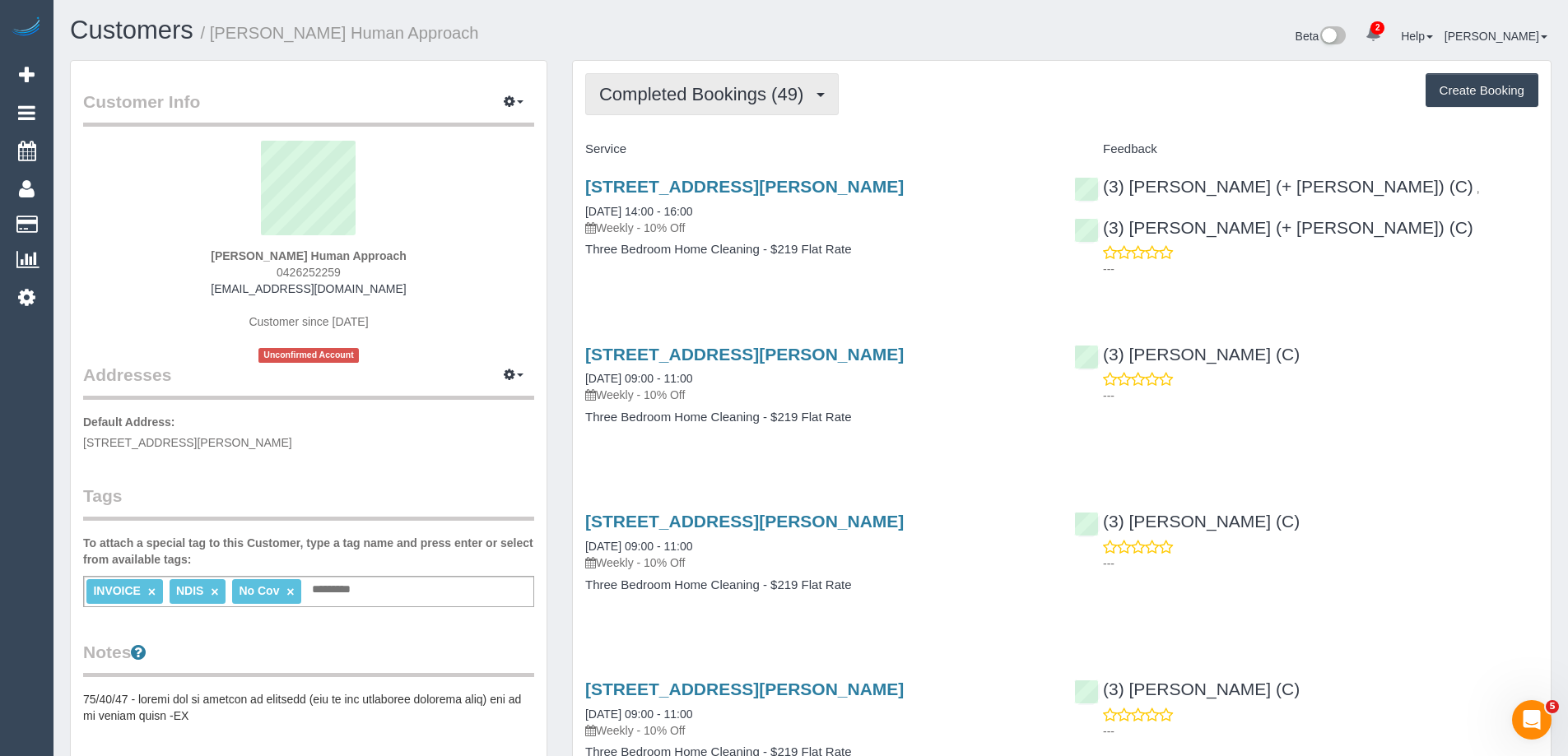
click at [647, 100] on span "Completed Bookings (49)" at bounding box center [706, 93] width 213 height 21
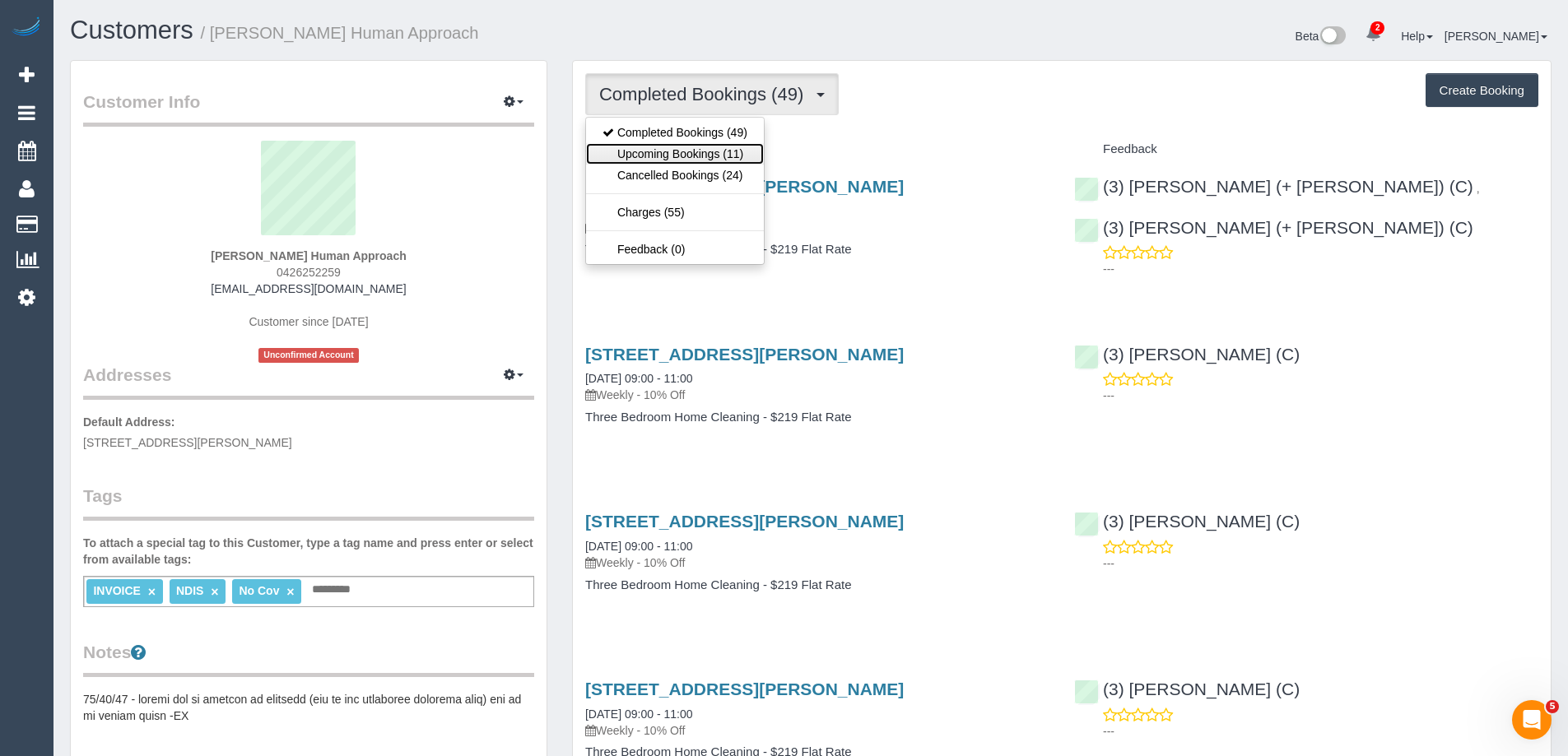
click at [679, 151] on link "Upcoming Bookings (11)" at bounding box center [675, 154] width 178 height 22
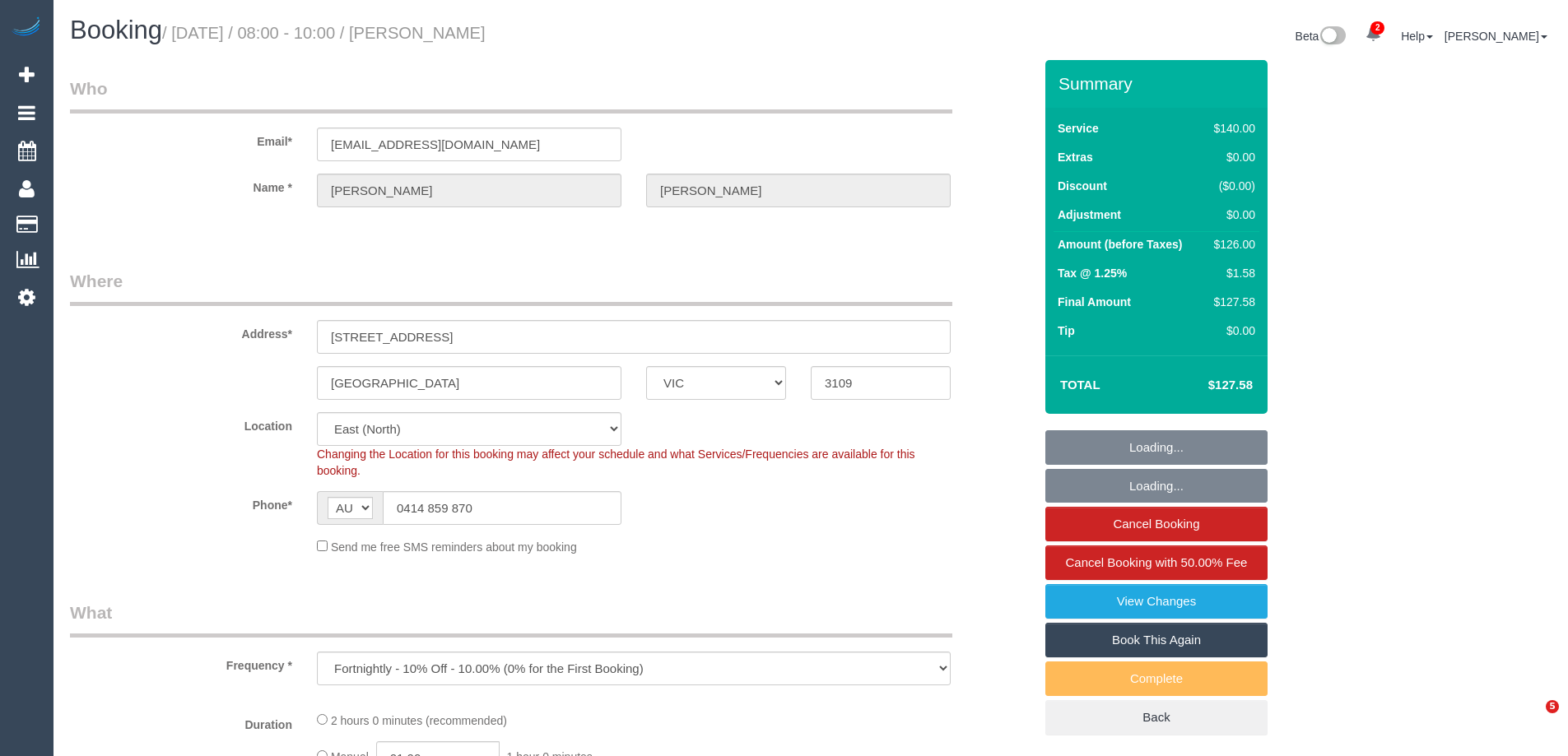
select select "VIC"
select select "object:900"
select select "number:29"
select select "number:14"
select select "number:19"
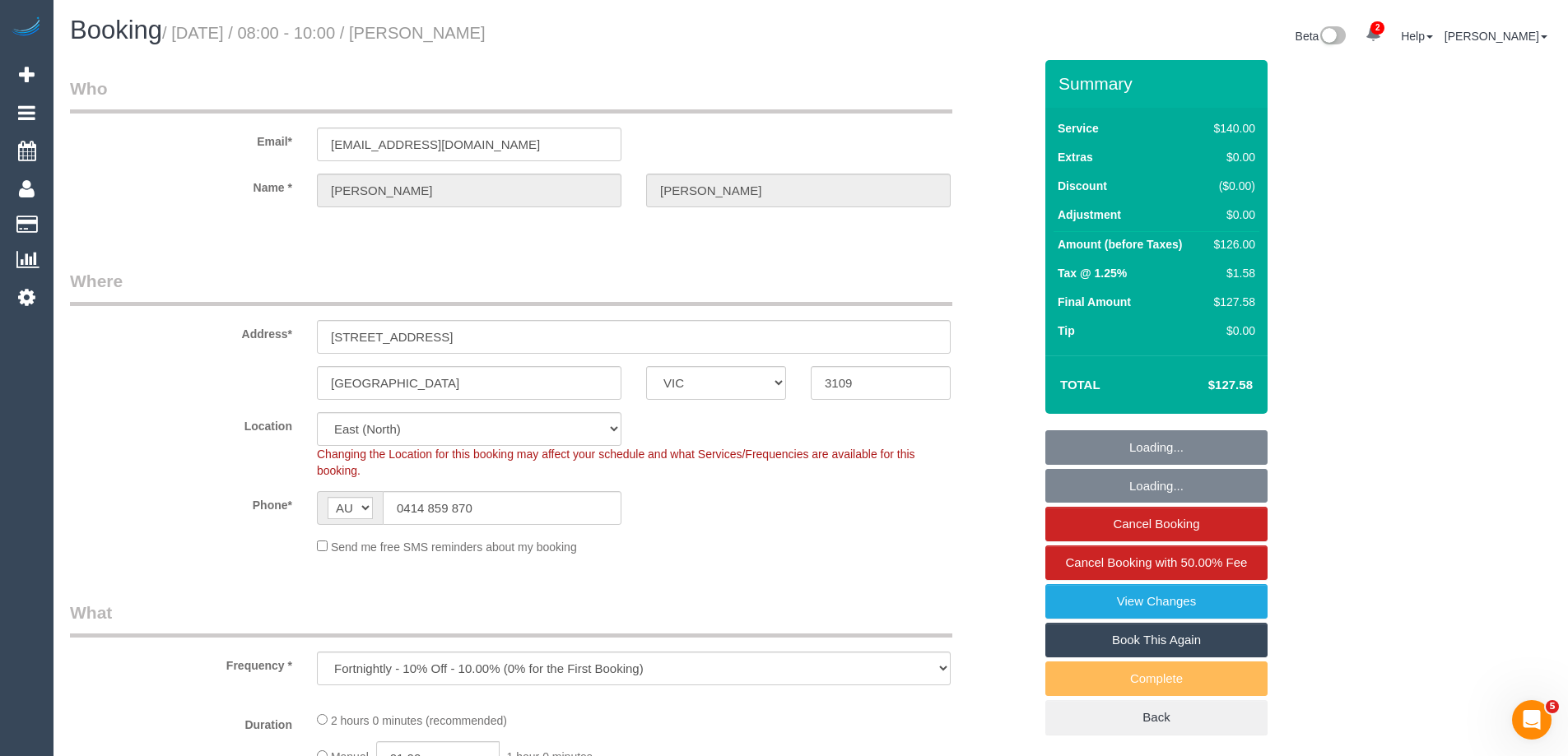
select select "number:22"
select select "number:26"
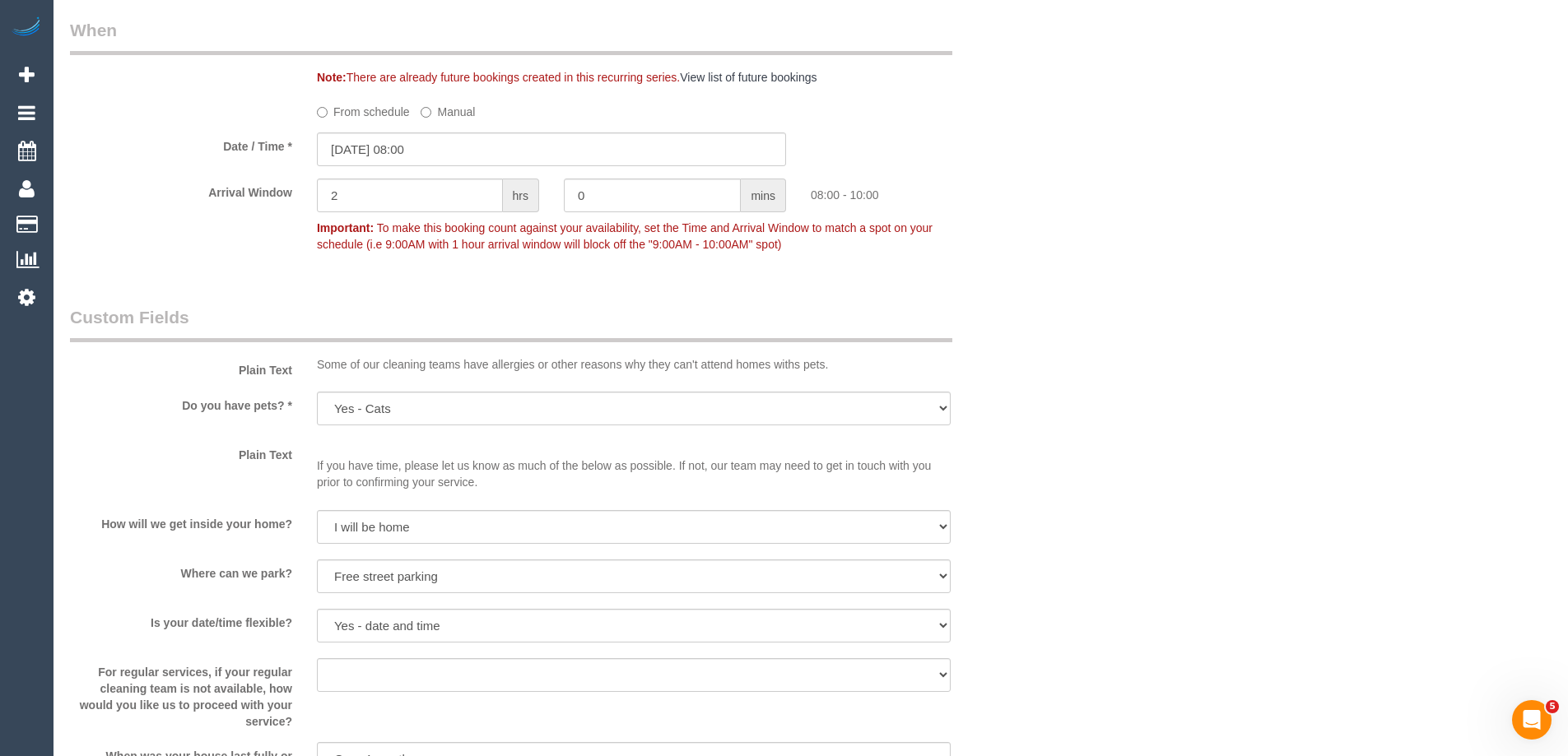
scroll to position [1583, 0]
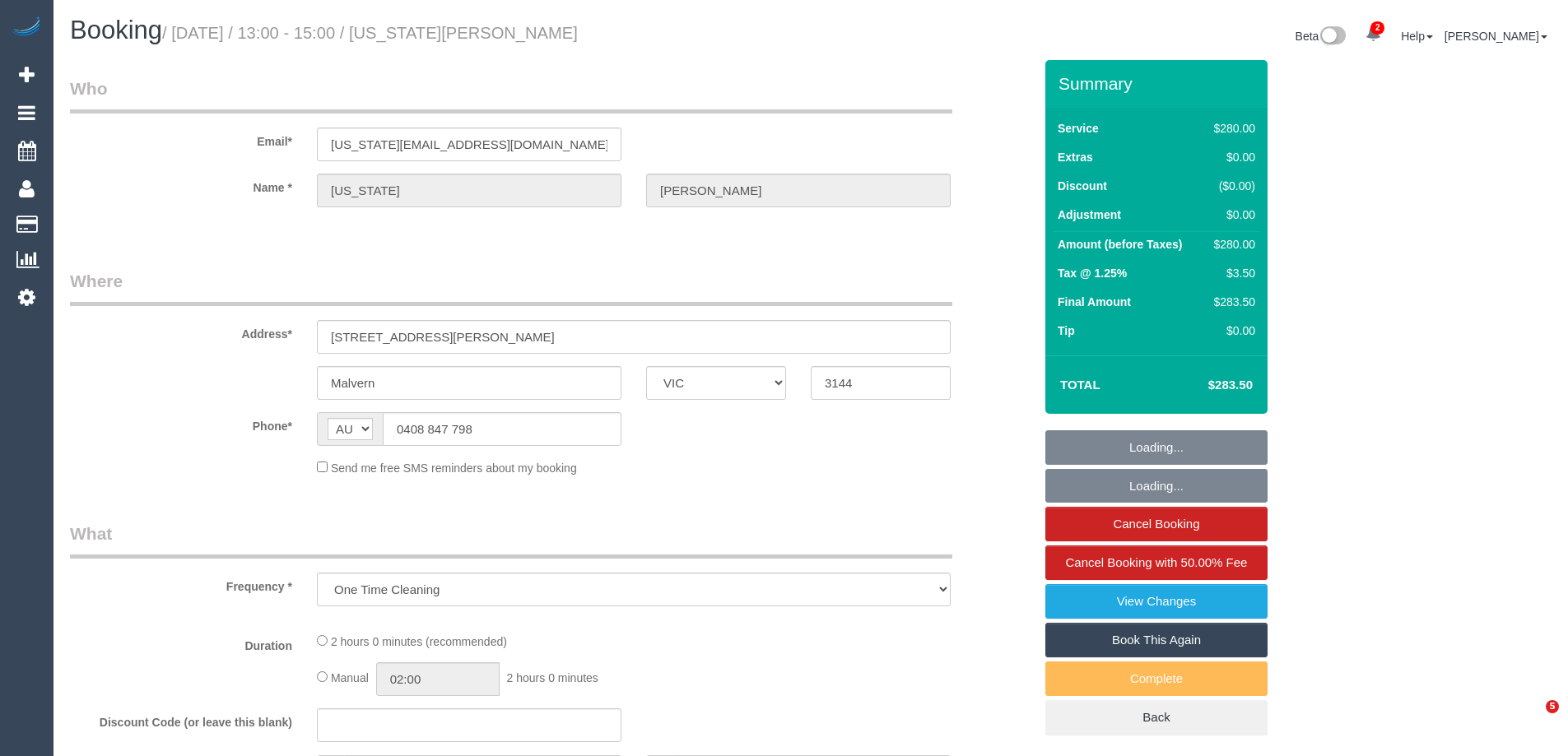
select select "VIC"
select select "number:28"
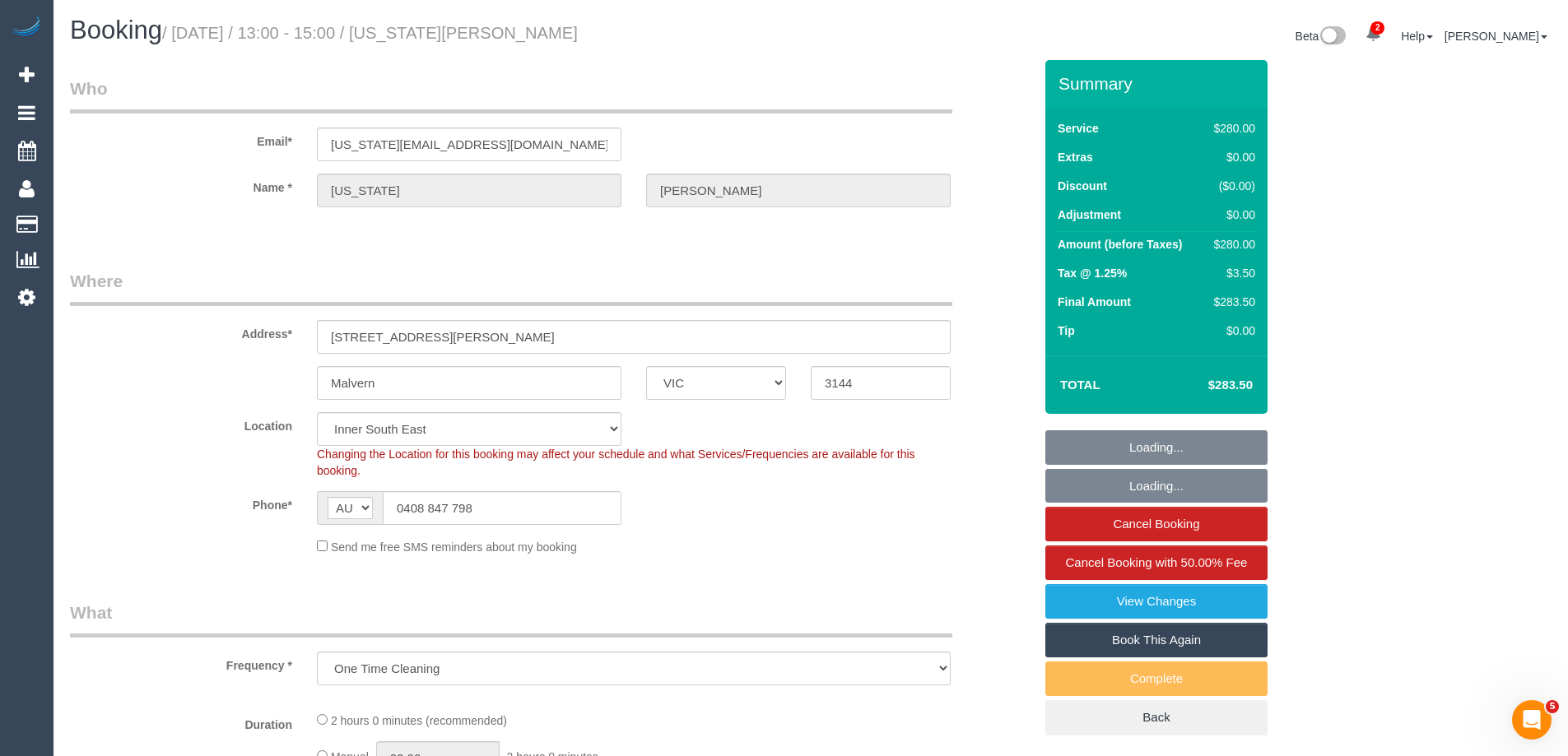
select select "object:917"
select select "2"
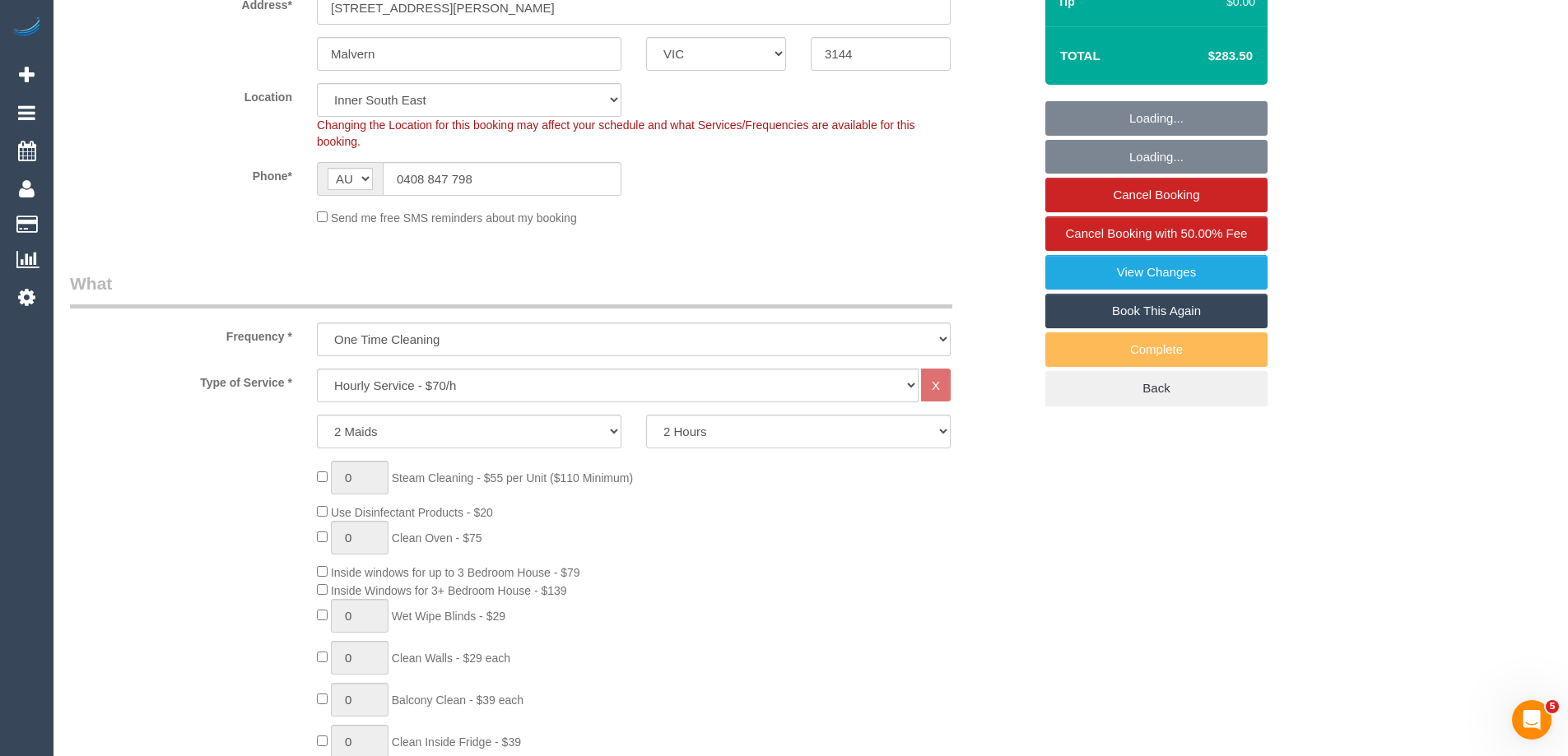
select select "string:stripe-pm_1S7NZx2GScqysDRVjdcsEU14"
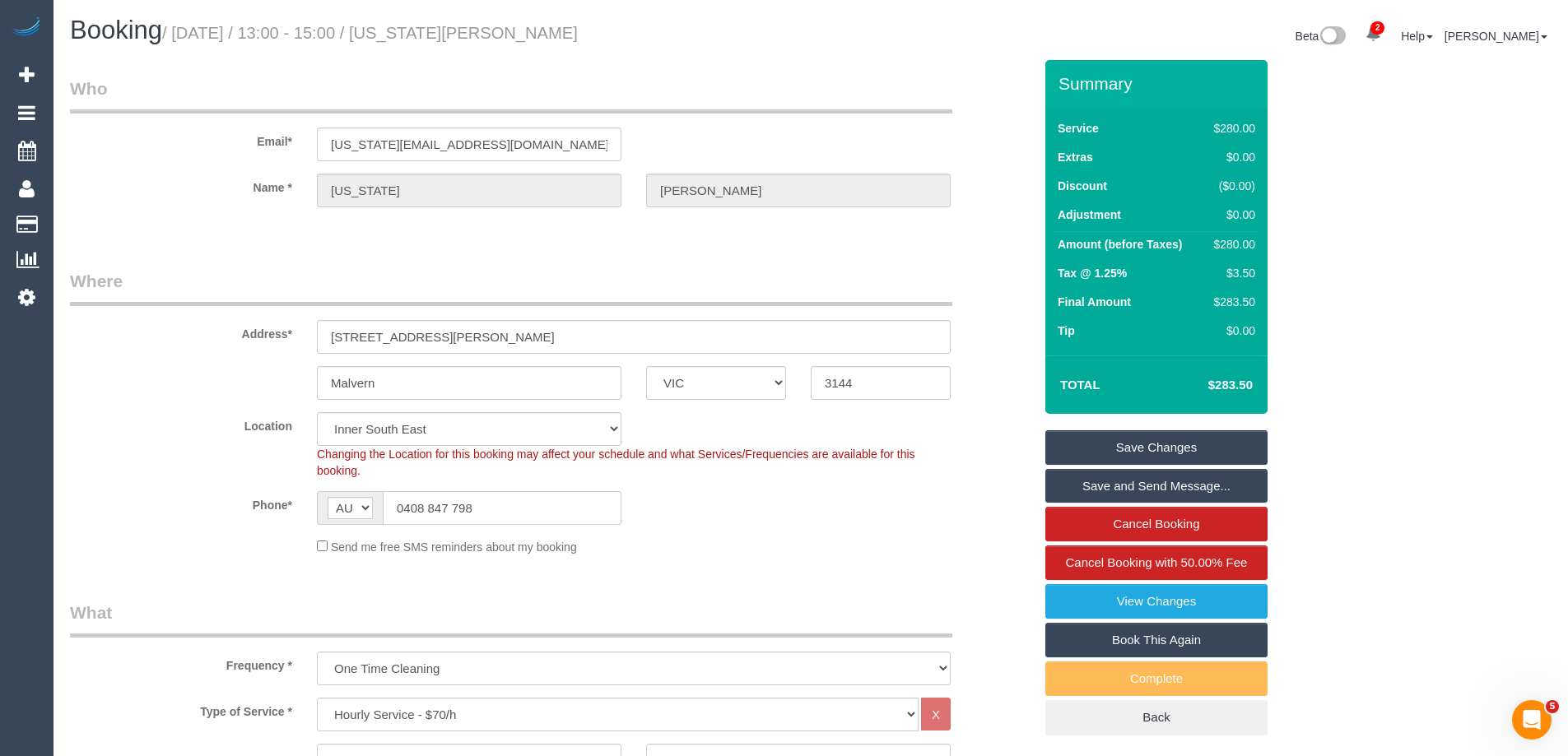
drag, startPoint x: 497, startPoint y: 511, endPoint x: 213, endPoint y: 493, distance: 284.6
click at [213, 493] on div "Phone* AF AL DZ AD AO AI AQ AG AR AM AW AU AT AZ BS BH BD BB BY BE BZ BJ BM BT …" at bounding box center [551, 508] width 988 height 34
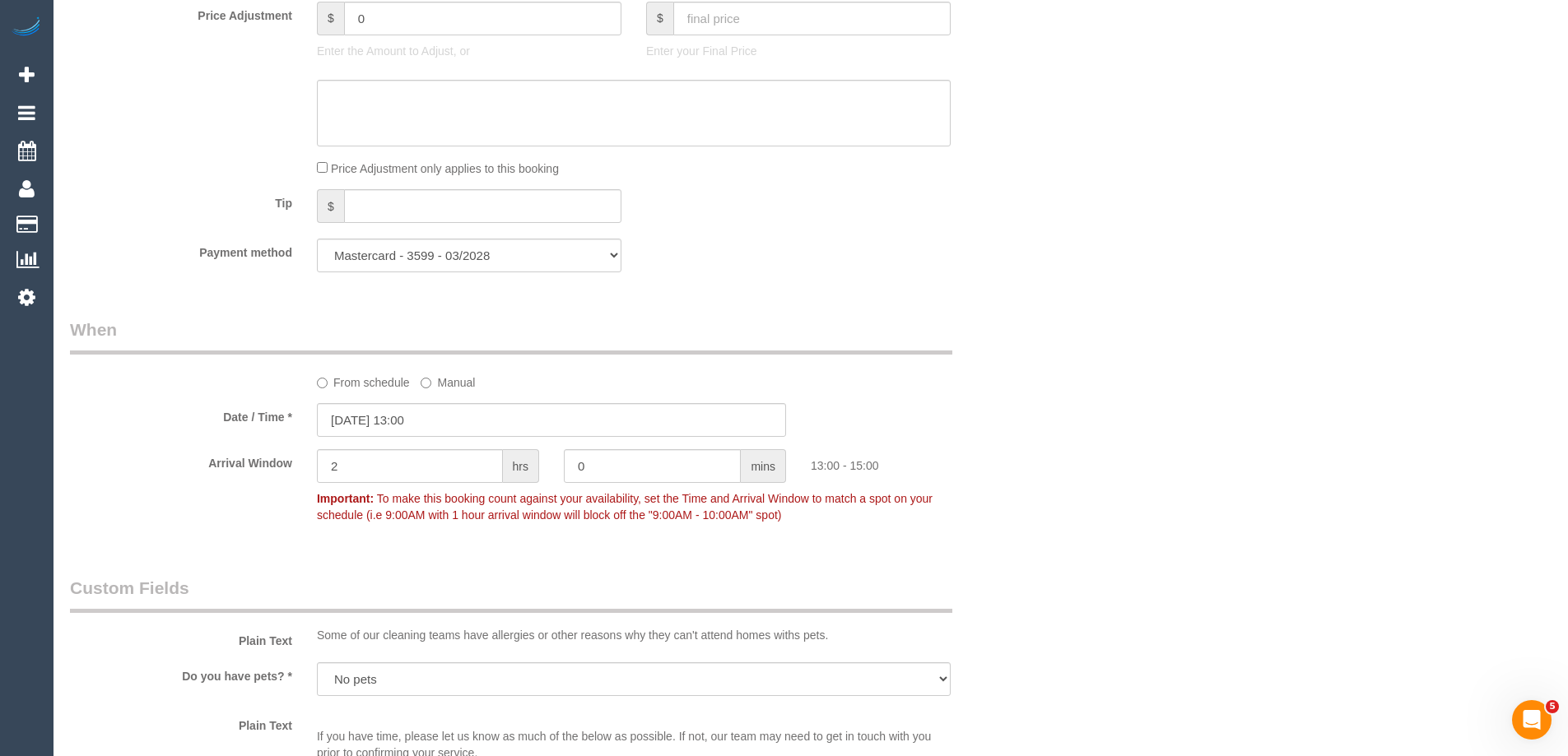
scroll to position [1645, 0]
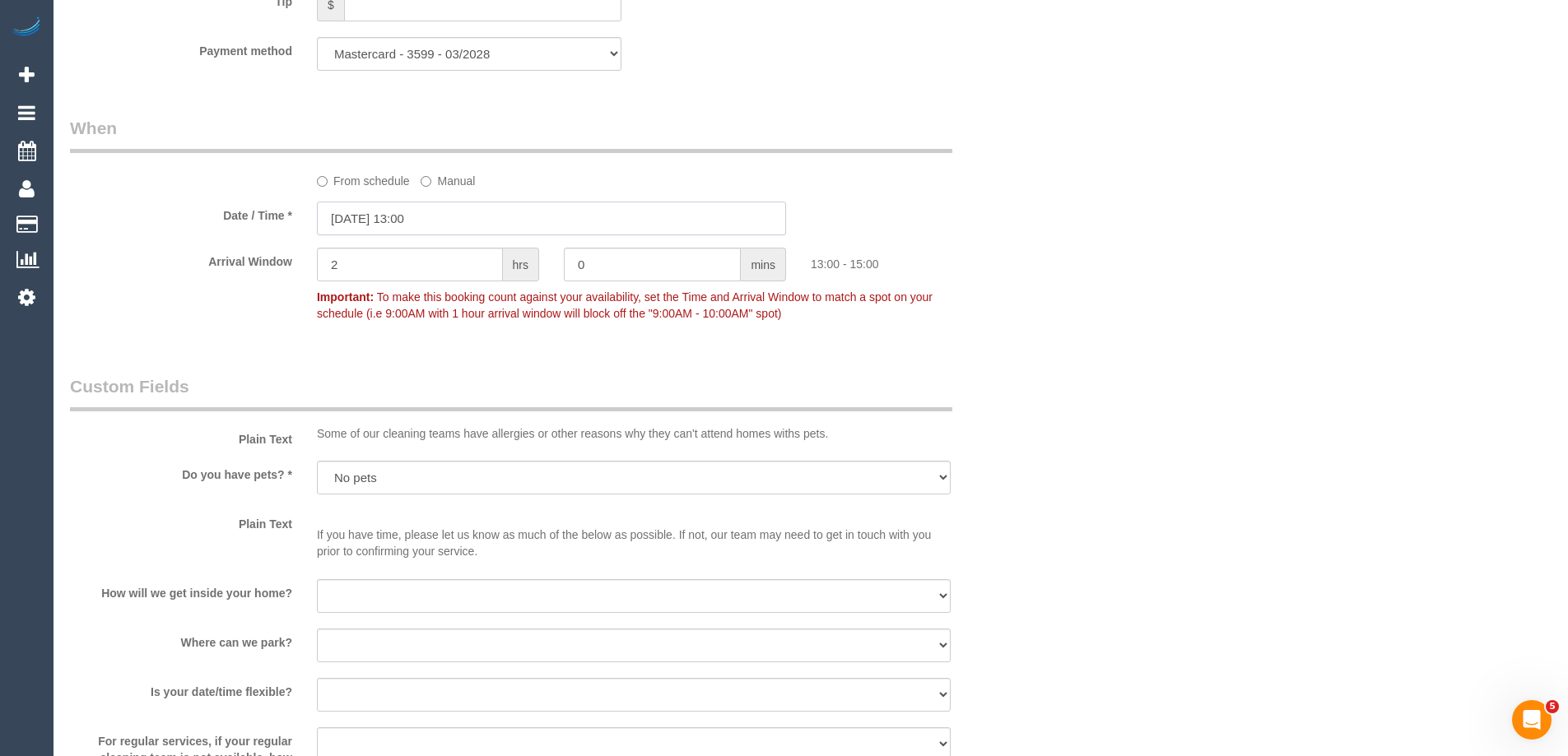
click at [363, 218] on input "[DATE] 13:00" at bounding box center [551, 219] width 469 height 34
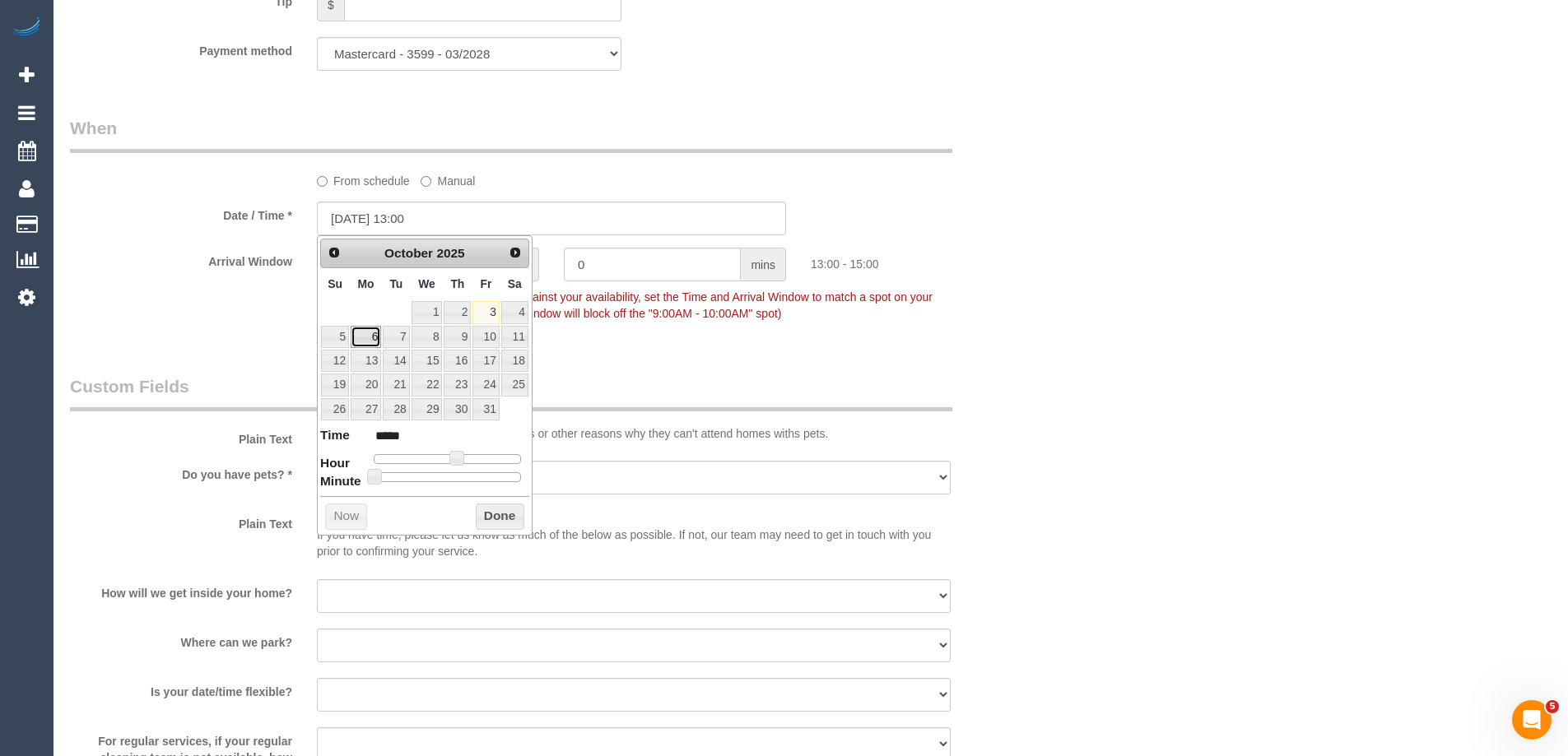
click at [368, 335] on link "6" at bounding box center [366, 337] width 31 height 22
type input "[DATE] 13:00"
click at [510, 513] on button "Done" at bounding box center [500, 517] width 49 height 27
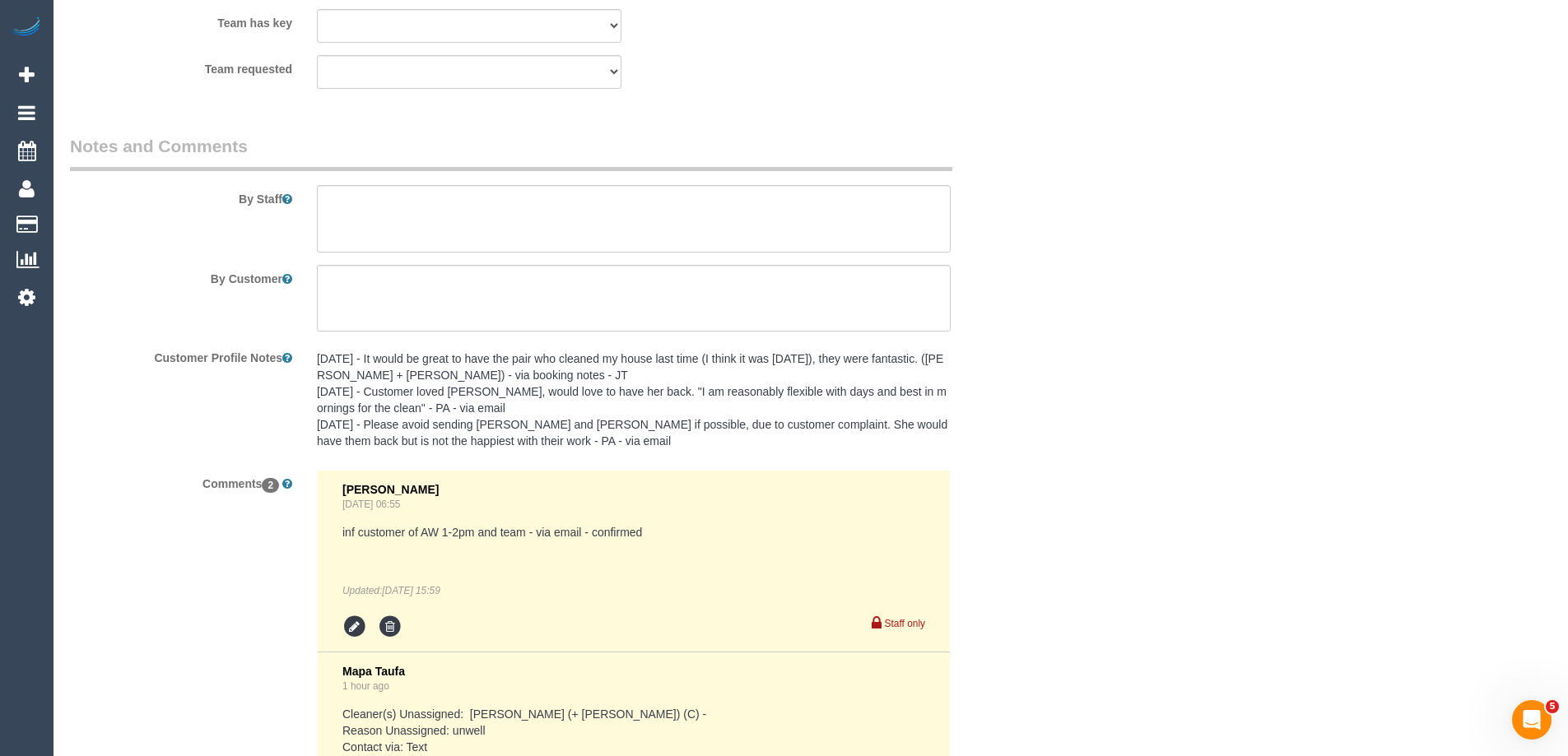
scroll to position [2911, 0]
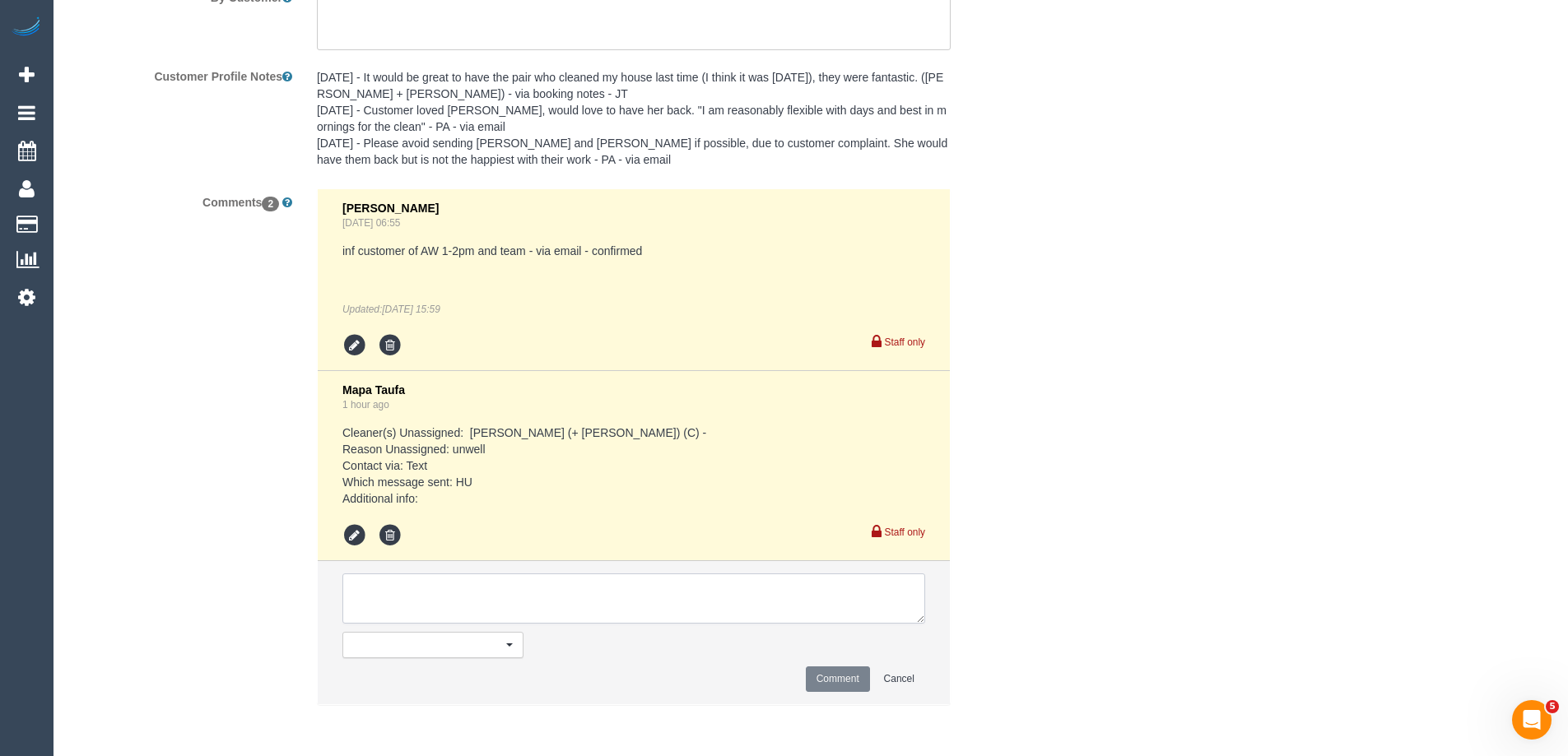
click at [384, 596] on textarea at bounding box center [634, 598] width 582 height 51
type textarea "Rescheduled to 1-3pm as per customer flex. Notified via text"
click at [826, 682] on button "Comment" at bounding box center [838, 680] width 65 height 26
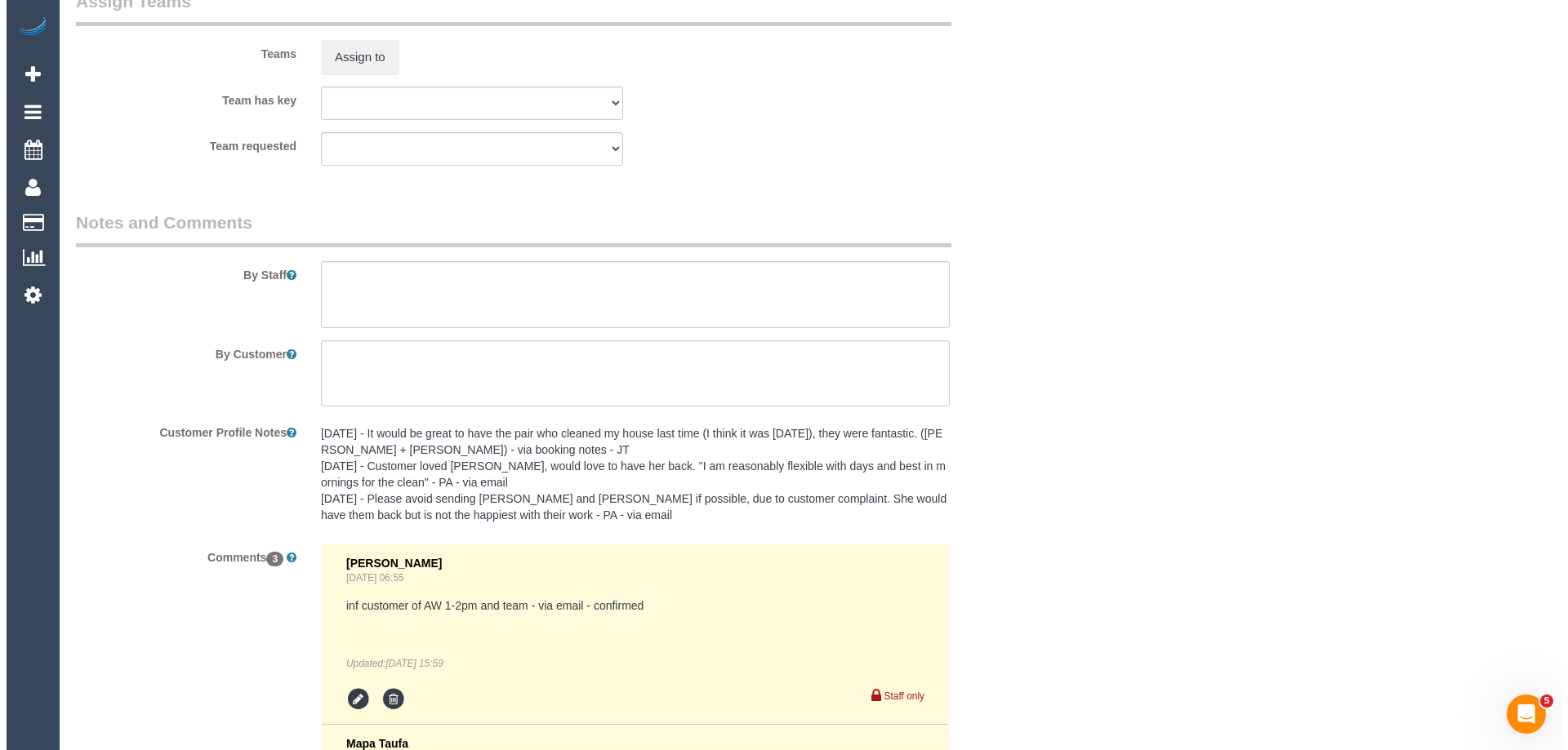
scroll to position [2530, 0]
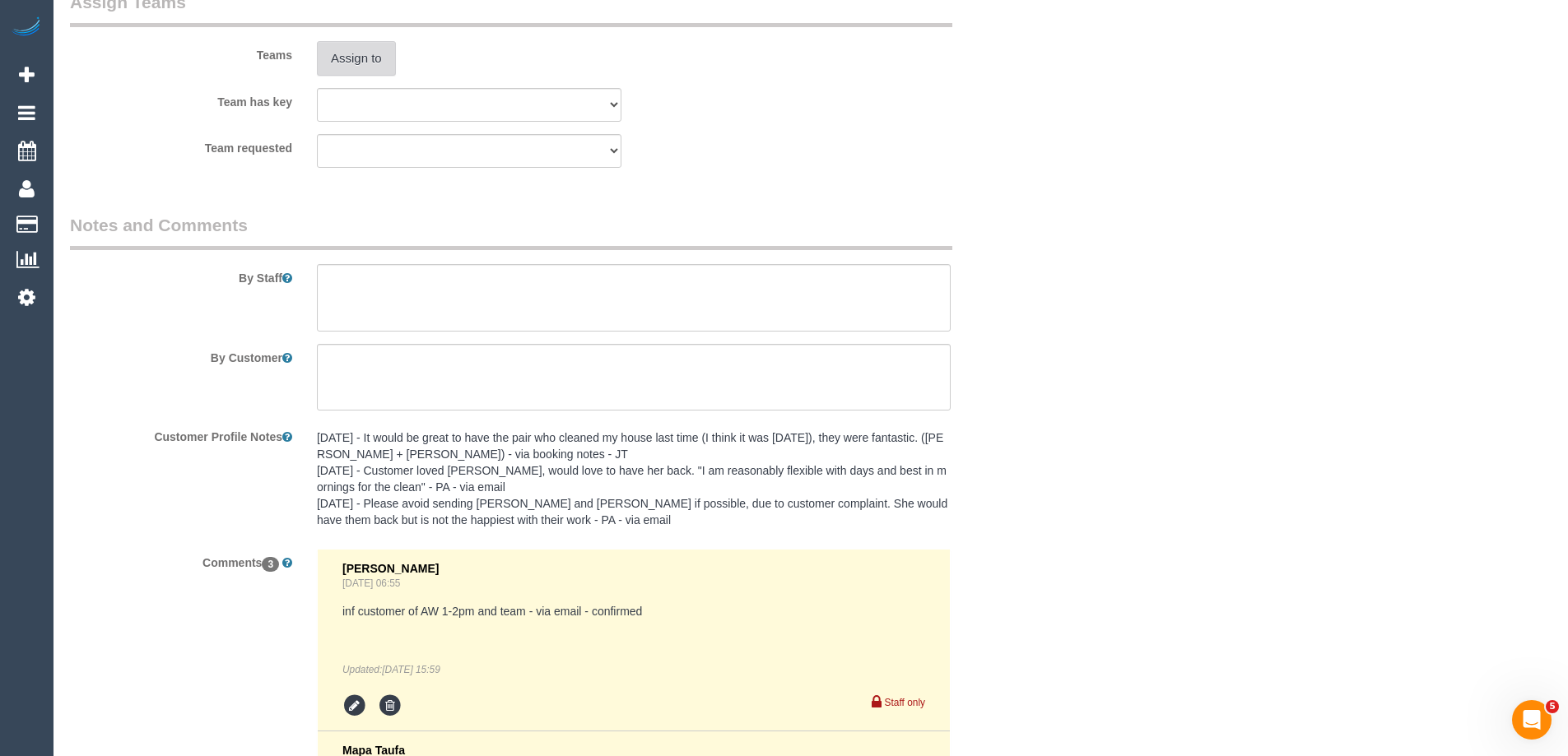
click at [362, 65] on button "Assign to" at bounding box center [357, 58] width 79 height 35
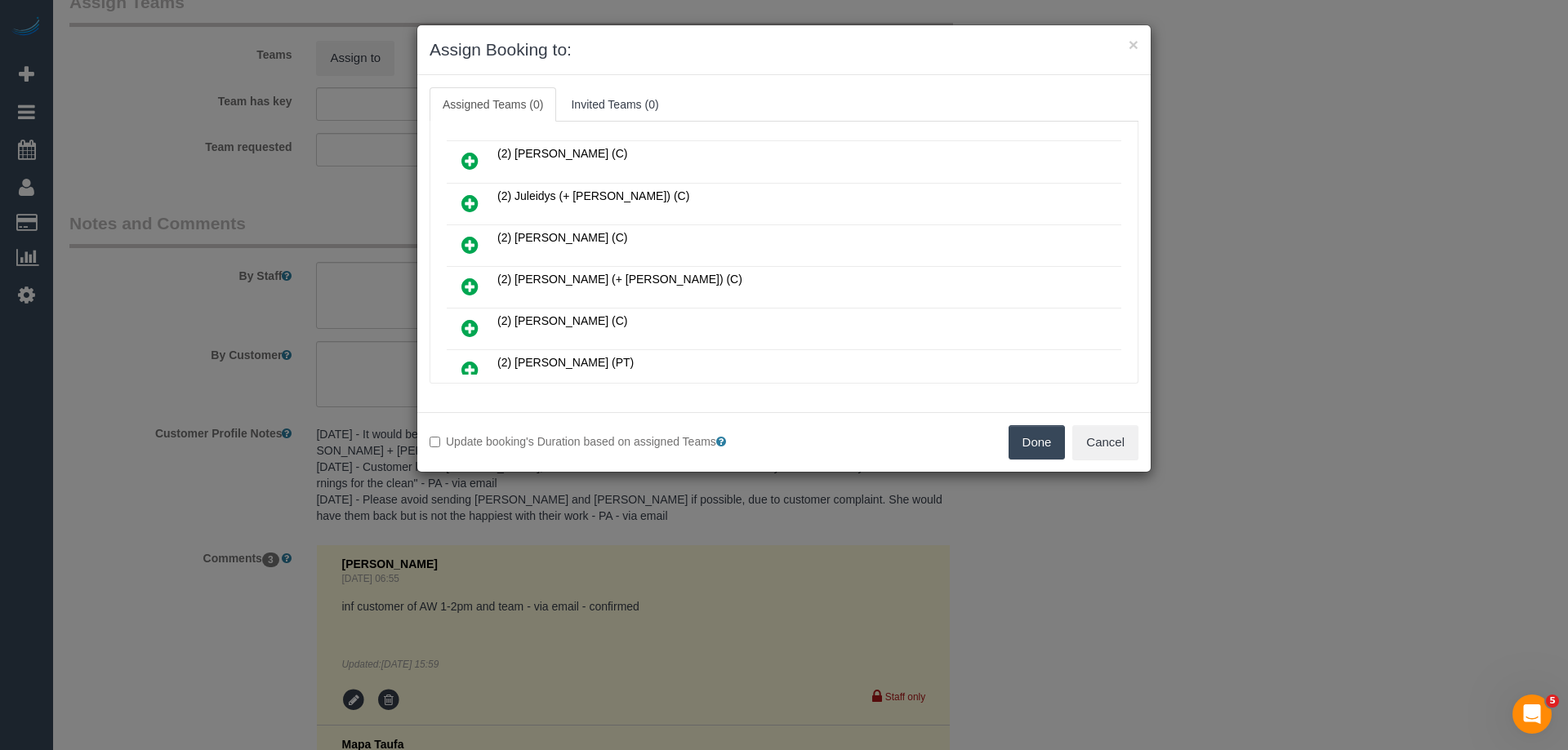
scroll to position [164, 0]
click at [468, 156] on icon at bounding box center [469, 160] width 17 height 20
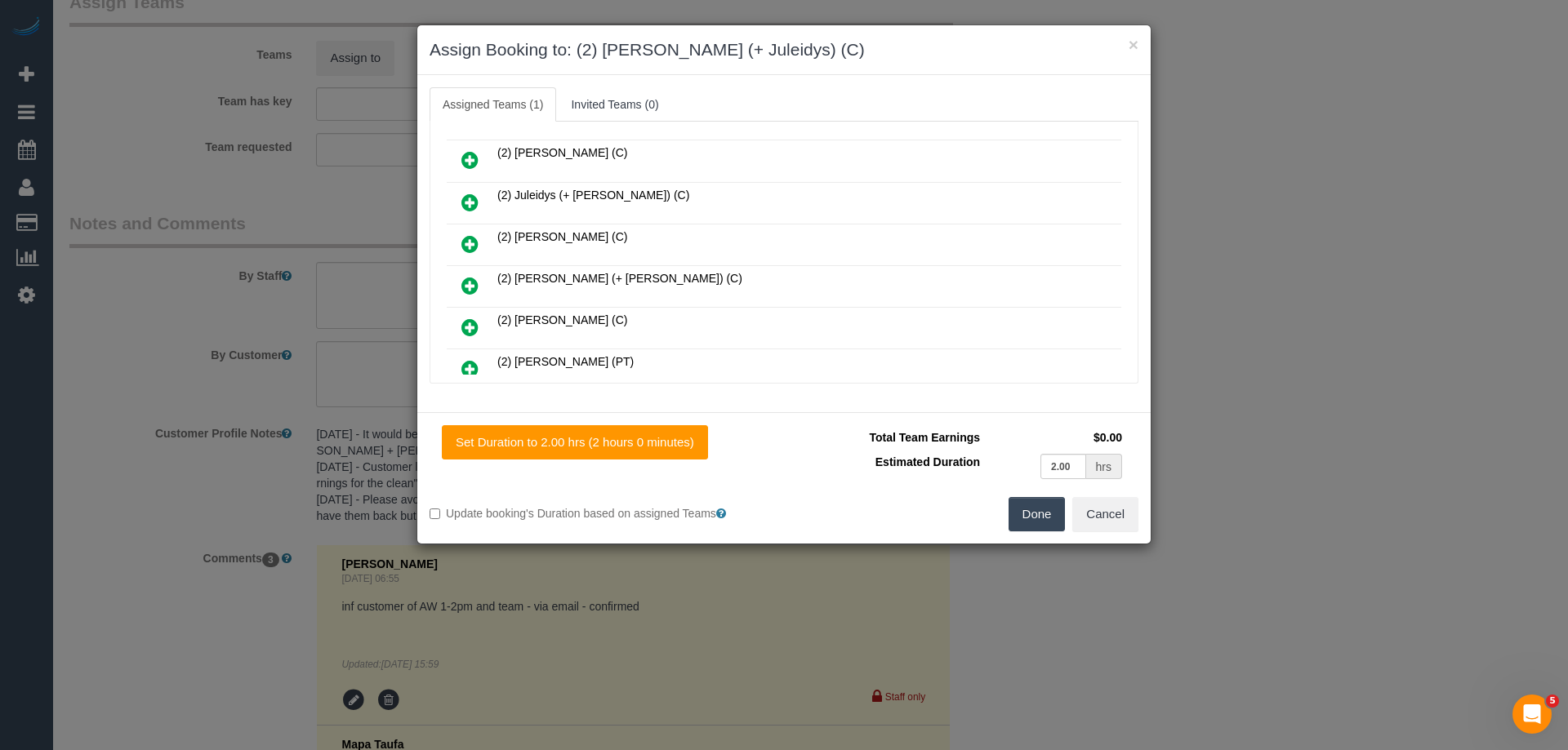
click at [468, 201] on icon at bounding box center [469, 202] width 17 height 20
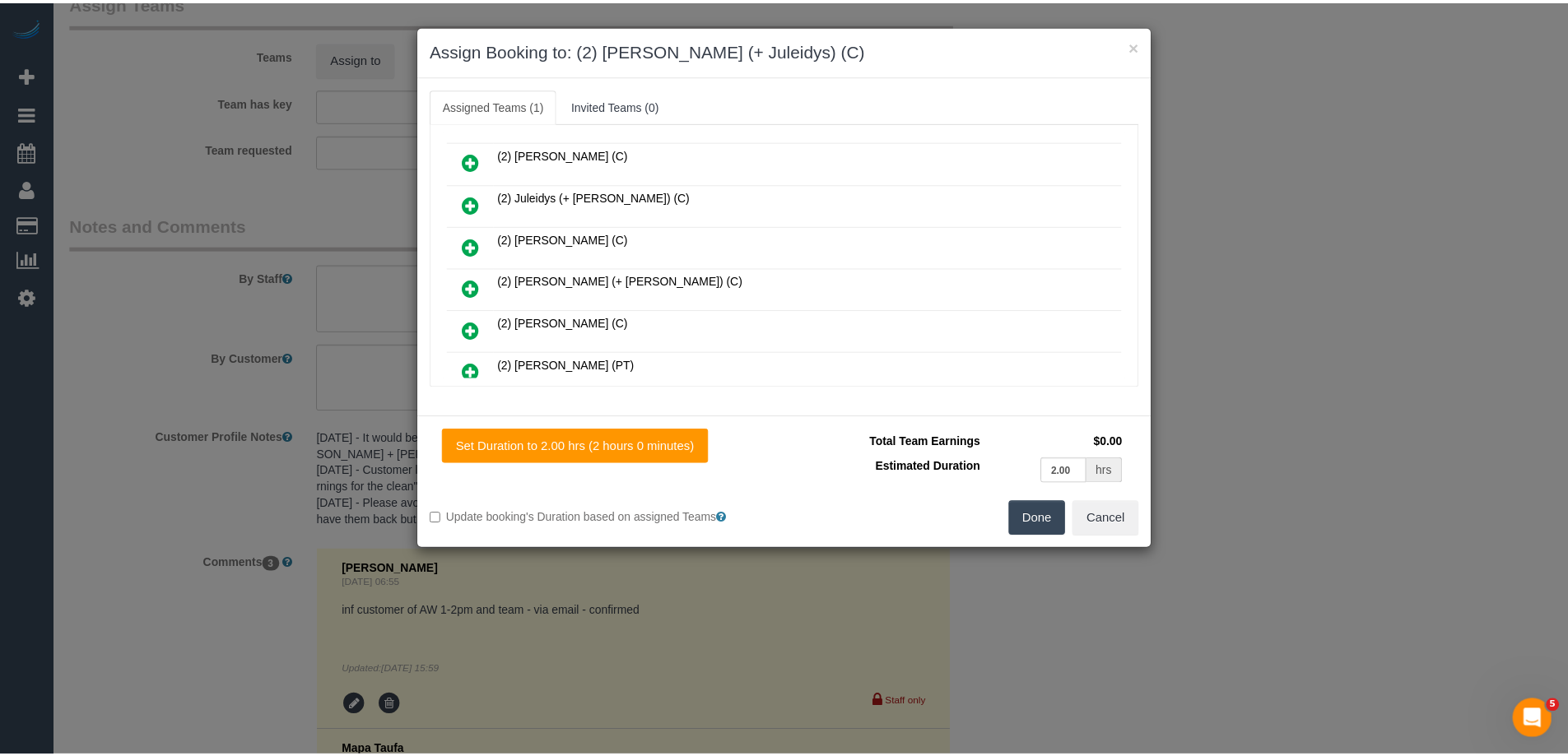
scroll to position [246, 0]
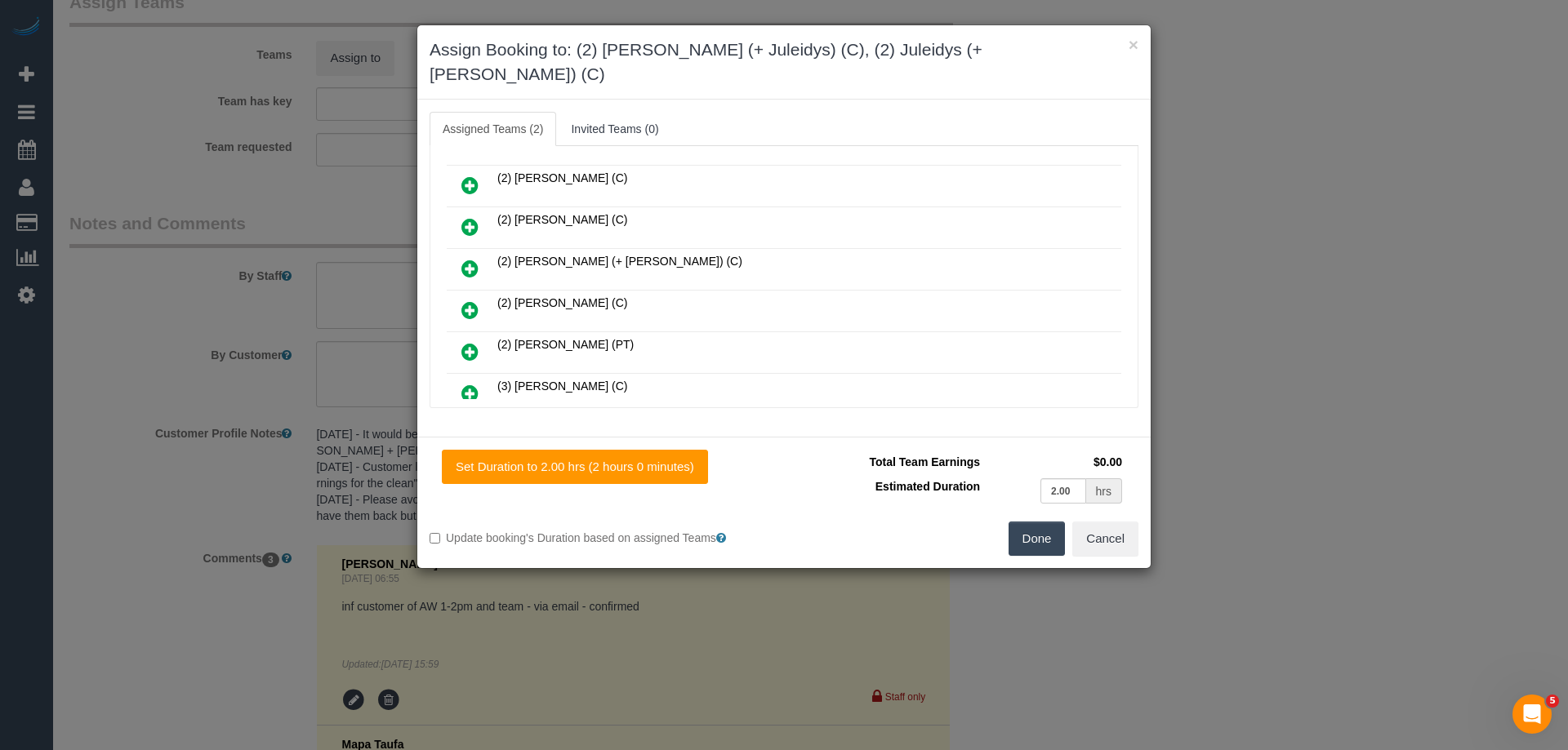
drag, startPoint x: 997, startPoint y: 508, endPoint x: 1029, endPoint y: 503, distance: 32.4
click at [1011, 521] on div "Done Cancel" at bounding box center [967, 538] width 367 height 34
click at [1037, 521] on button "Done" at bounding box center [1037, 538] width 57 height 34
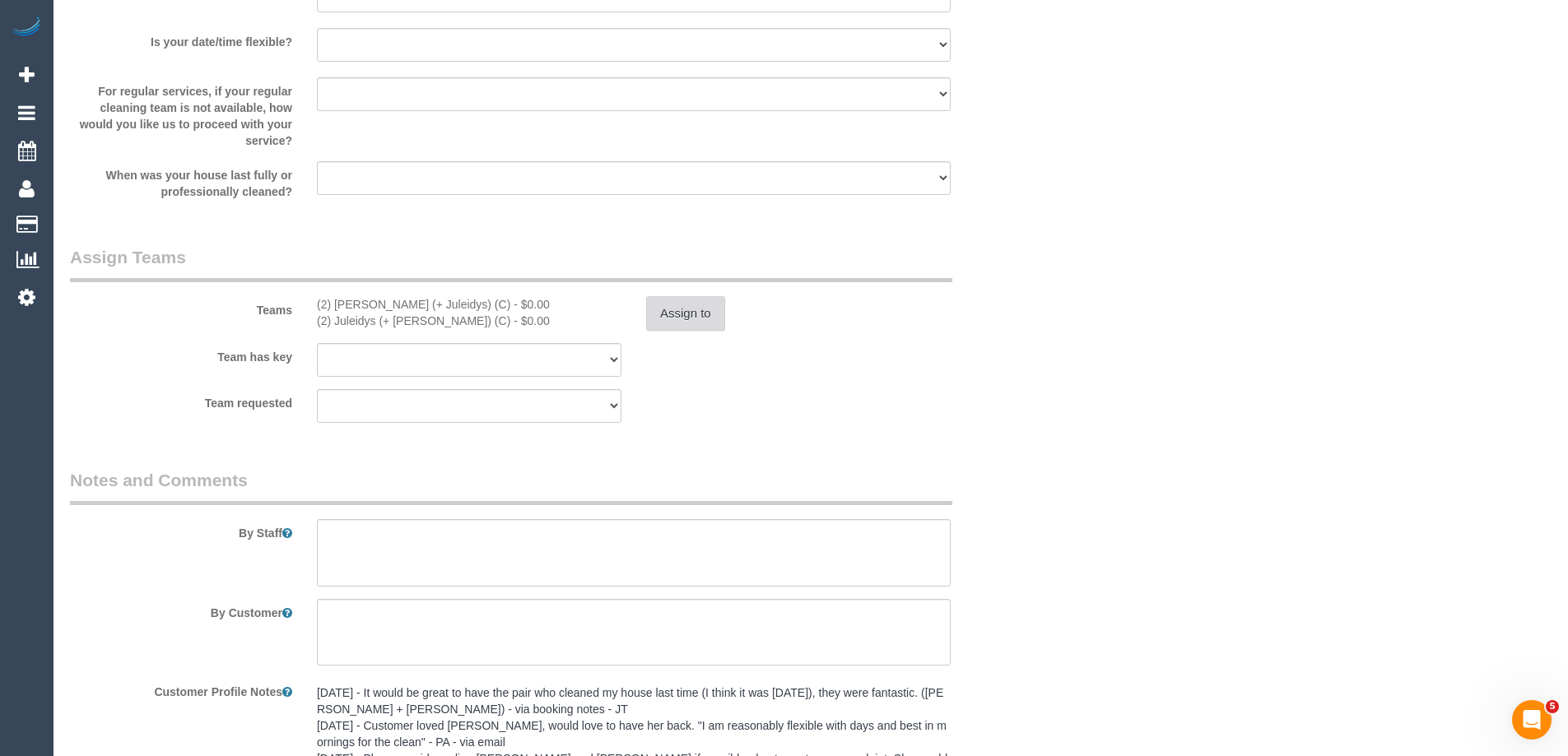
scroll to position [2295, 0]
click at [693, 318] on button "Assign to" at bounding box center [686, 314] width 79 height 35
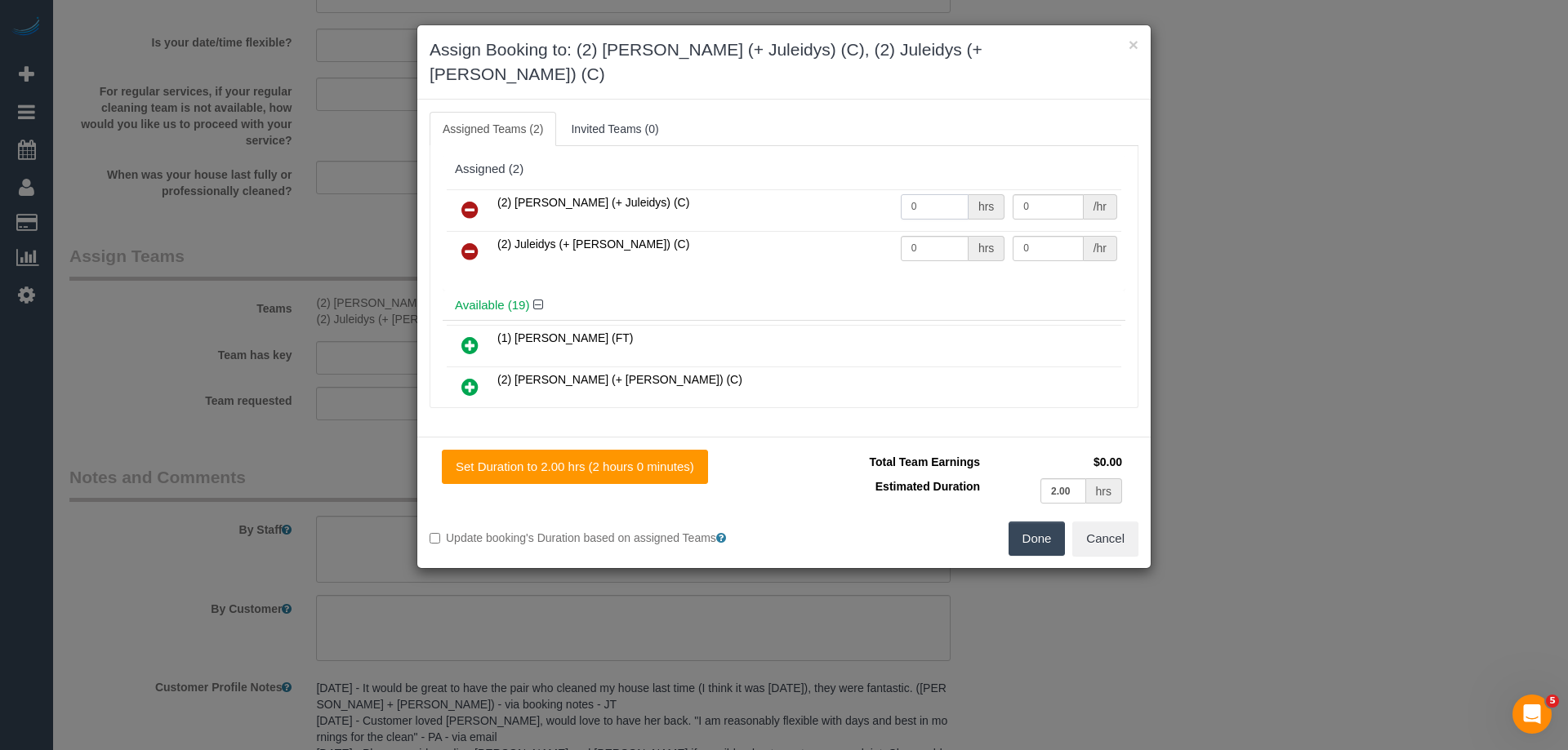
drag, startPoint x: 891, startPoint y: 183, endPoint x: 823, endPoint y: 184, distance: 68.0
click at [824, 189] on tr "(2) Cris (+ Juleidys) (C) 0 hrs 0 /hr" at bounding box center [784, 210] width 675 height 41
type input "2"
click at [841, 231] on tr "(2) Juleidys (+ Cris) (C) 0 hrs 0 /hr" at bounding box center [784, 251] width 675 height 41
type input "2"
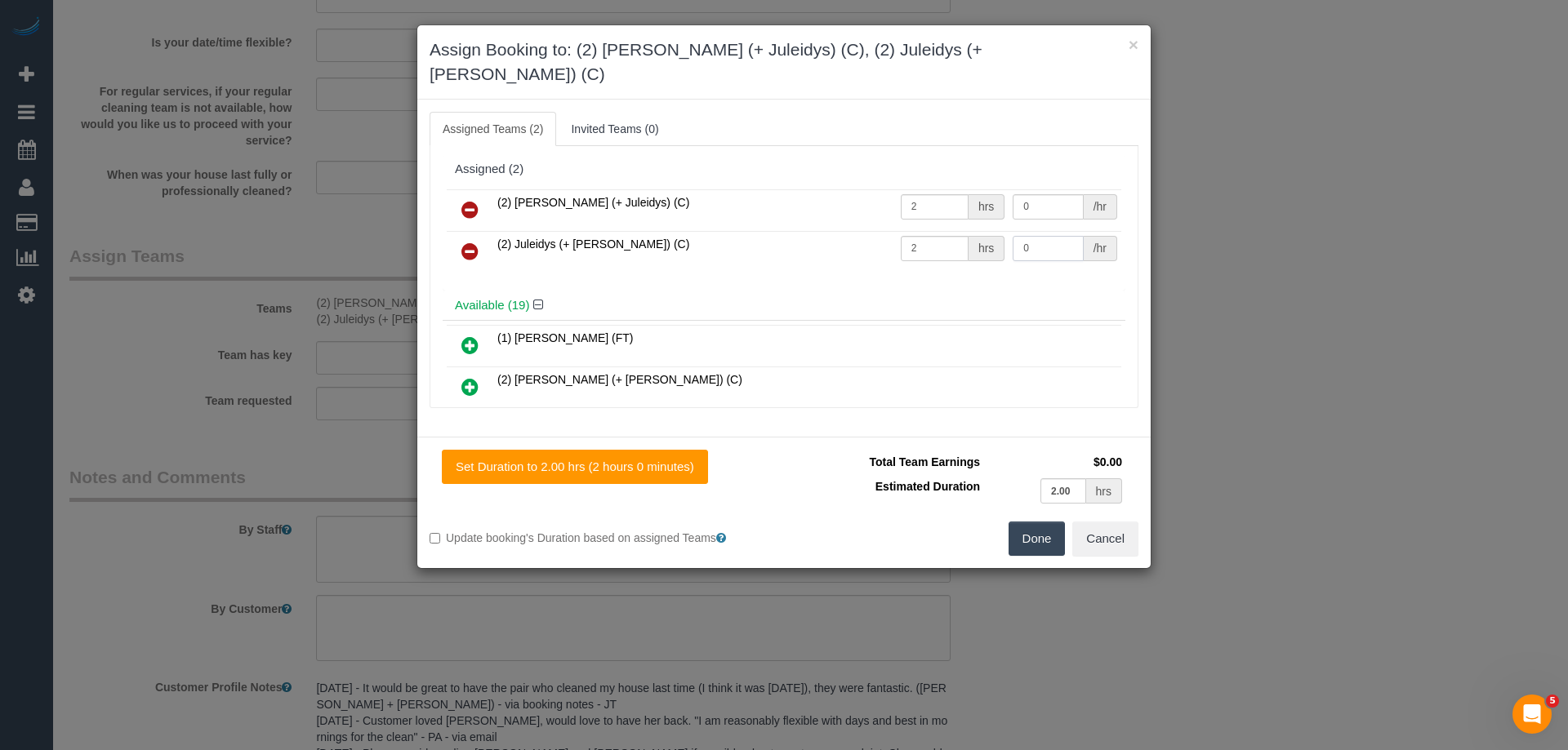
drag, startPoint x: 1029, startPoint y: 229, endPoint x: 923, endPoint y: 229, distance: 106.0
click at [927, 231] on tr "(2) Juleidys (+ Cris) (C) 2 hrs 0 /hr" at bounding box center [784, 251] width 675 height 41
type input "37.5"
drag, startPoint x: 976, startPoint y: 182, endPoint x: 945, endPoint y: 183, distance: 31.0
click at [945, 189] on tr "(2) Cris (+ Juleidys) (C) 2 hrs 0 /hr" at bounding box center [784, 210] width 675 height 41
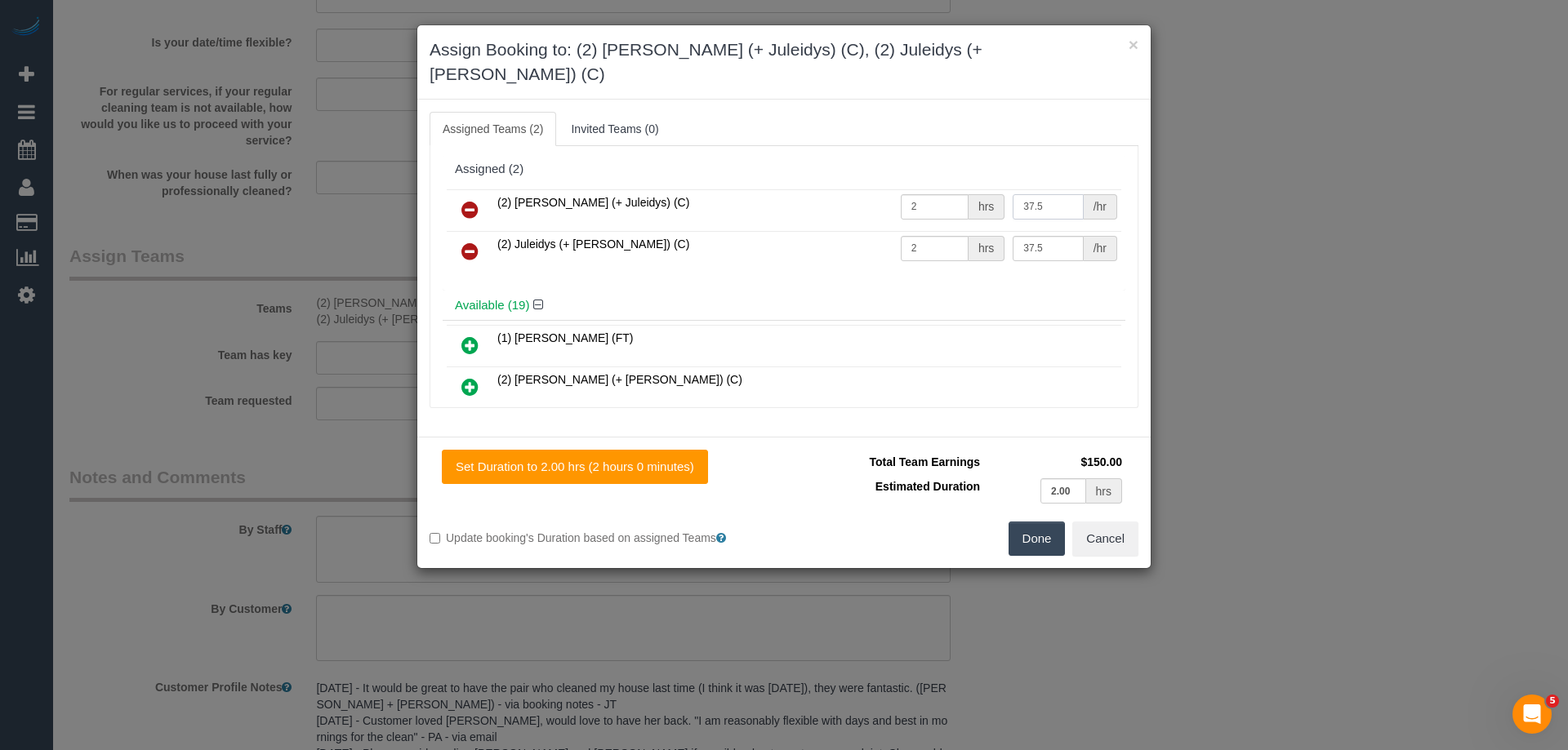
type input "37.5"
click at [1040, 521] on button "Done" at bounding box center [1037, 538] width 57 height 34
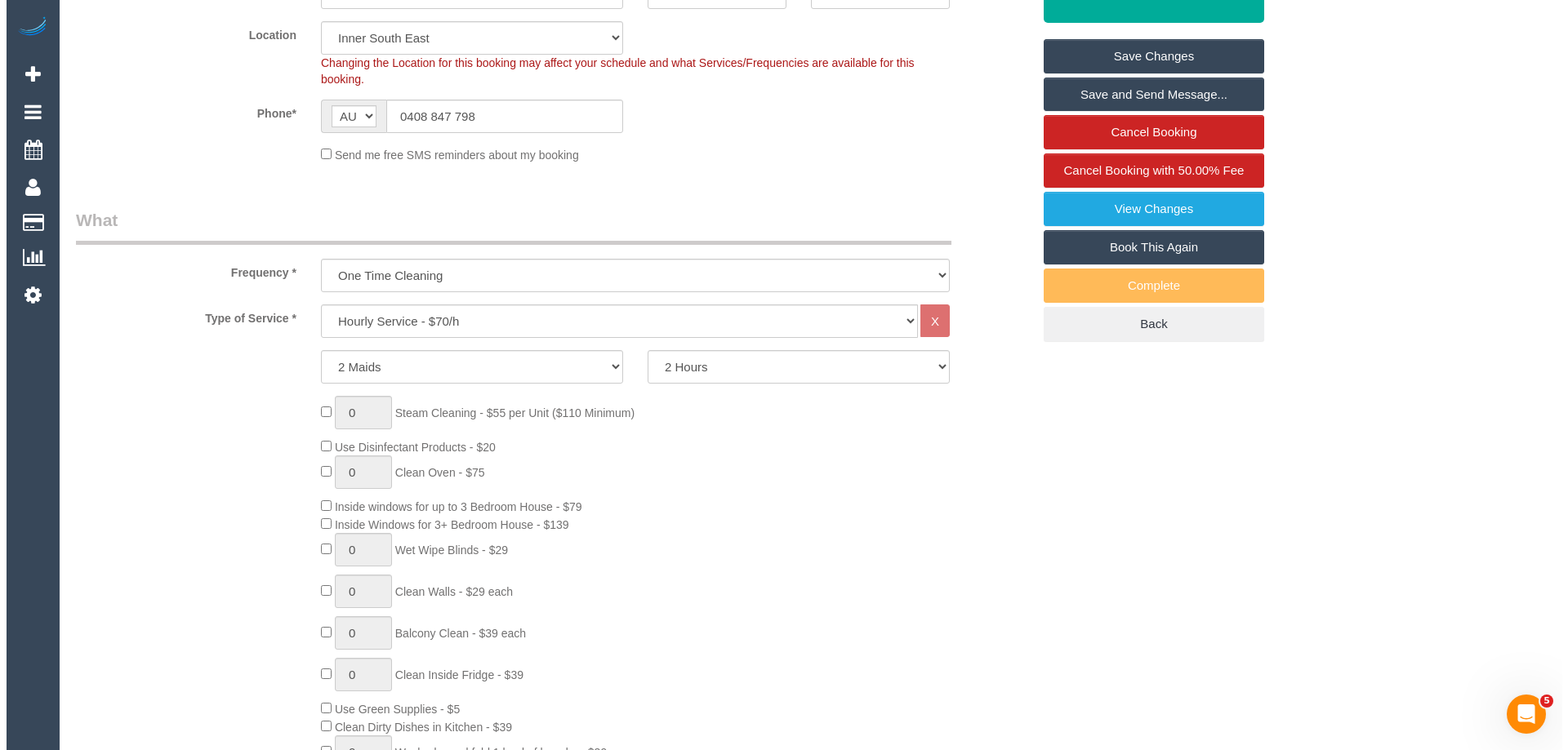
scroll to position [0, 0]
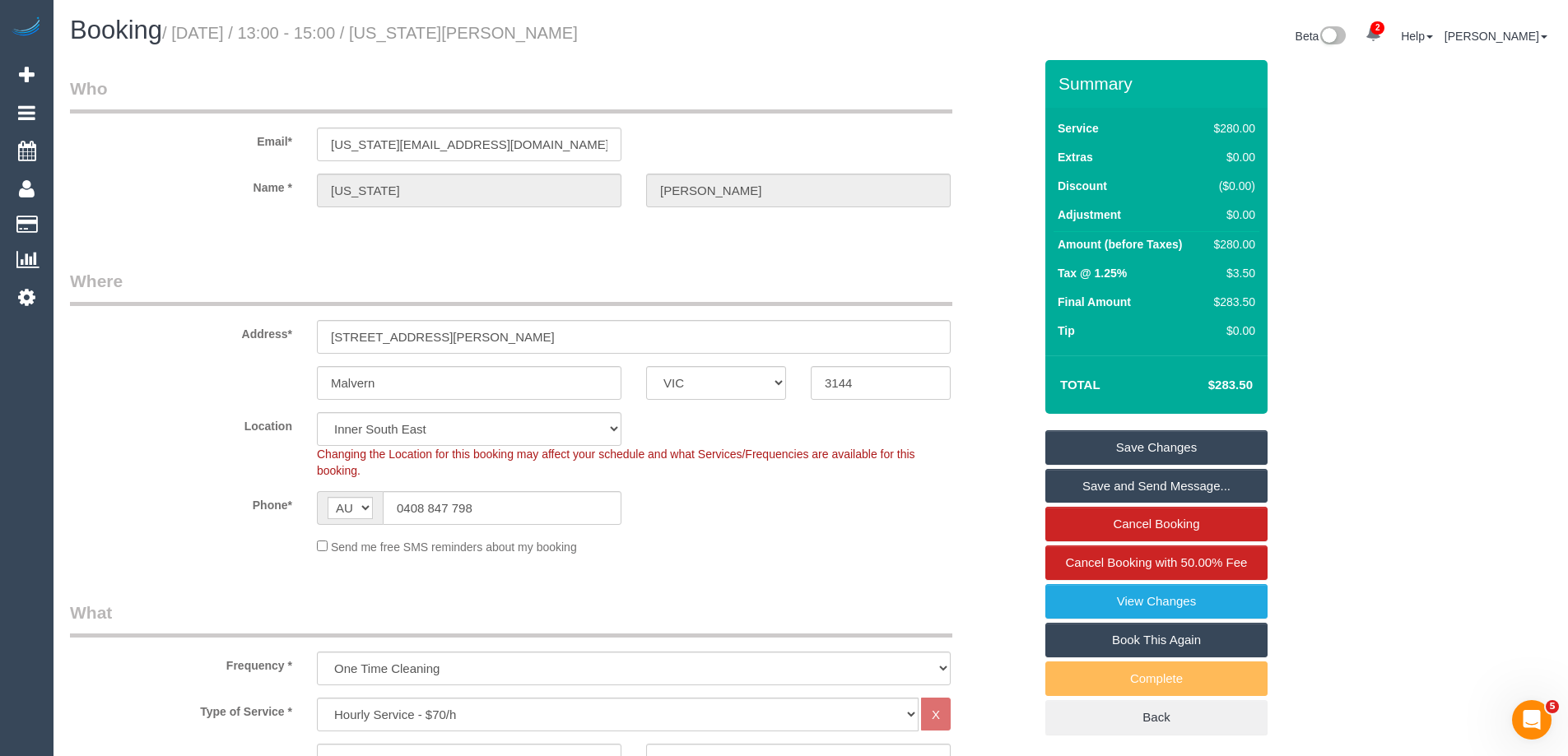
drag, startPoint x: 575, startPoint y: 36, endPoint x: 434, endPoint y: 24, distance: 141.5
click at [434, 24] on h1 "Booking / October 03, 2025 / 13:00 - 15:00 / Georgia Ganly" at bounding box center [433, 31] width 728 height 28
copy small "Georgia Ganly"
click at [1084, 484] on link "Save and Send Message..." at bounding box center [1157, 486] width 223 height 35
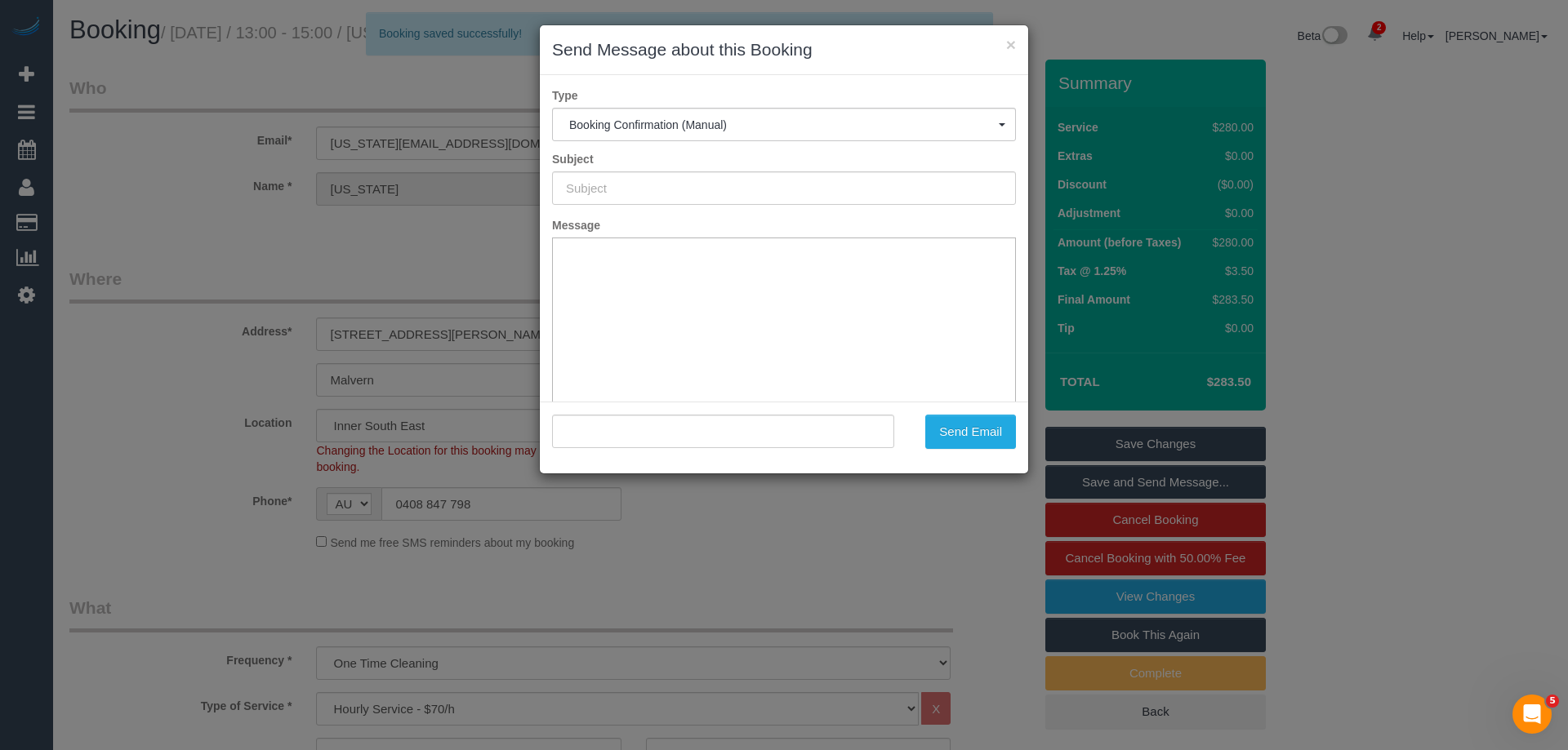
type input "Booking Confirmed"
type input ""Georgia Ganly" <georgia_ganly@hotmail.com>"
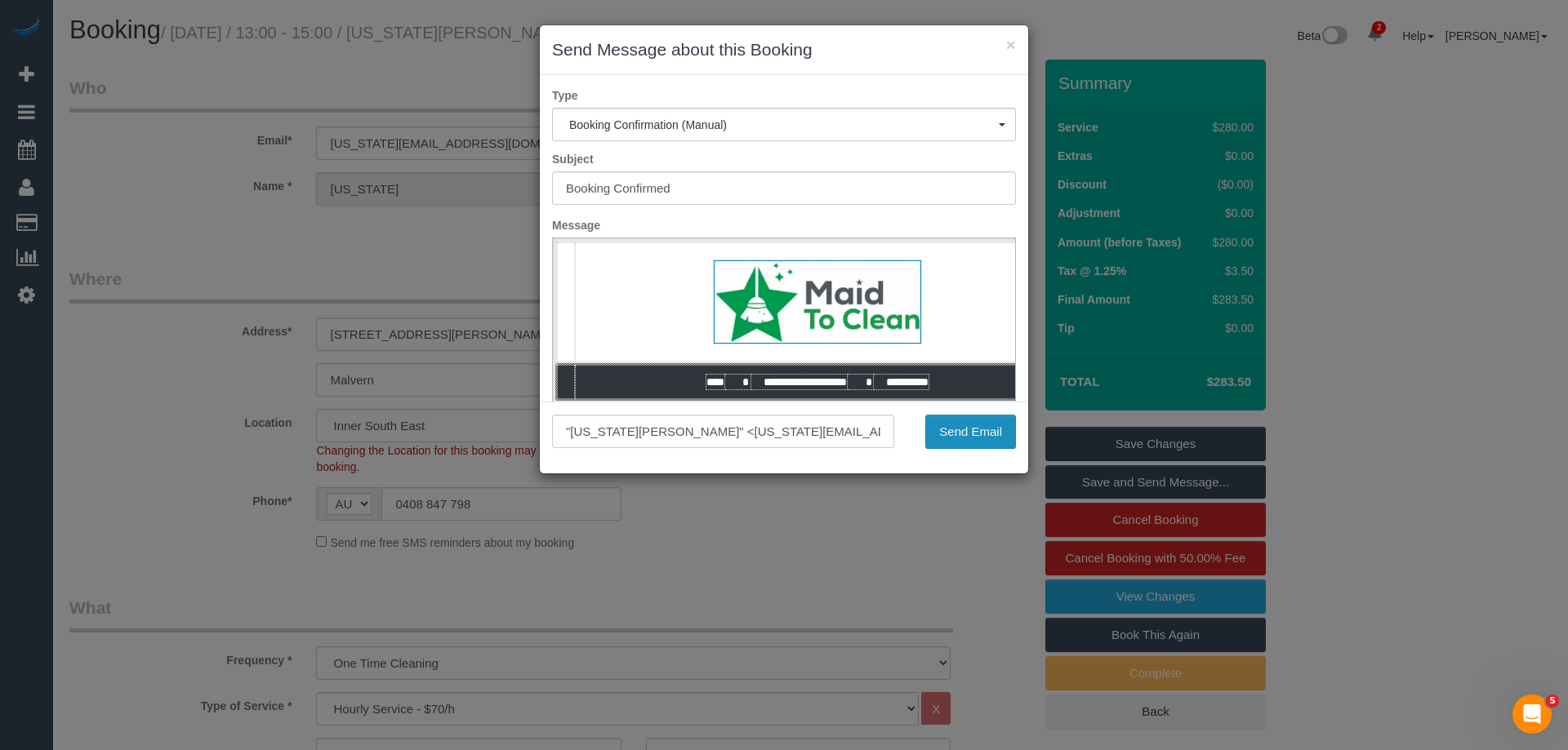
click at [959, 422] on button "Send Email" at bounding box center [970, 432] width 91 height 34
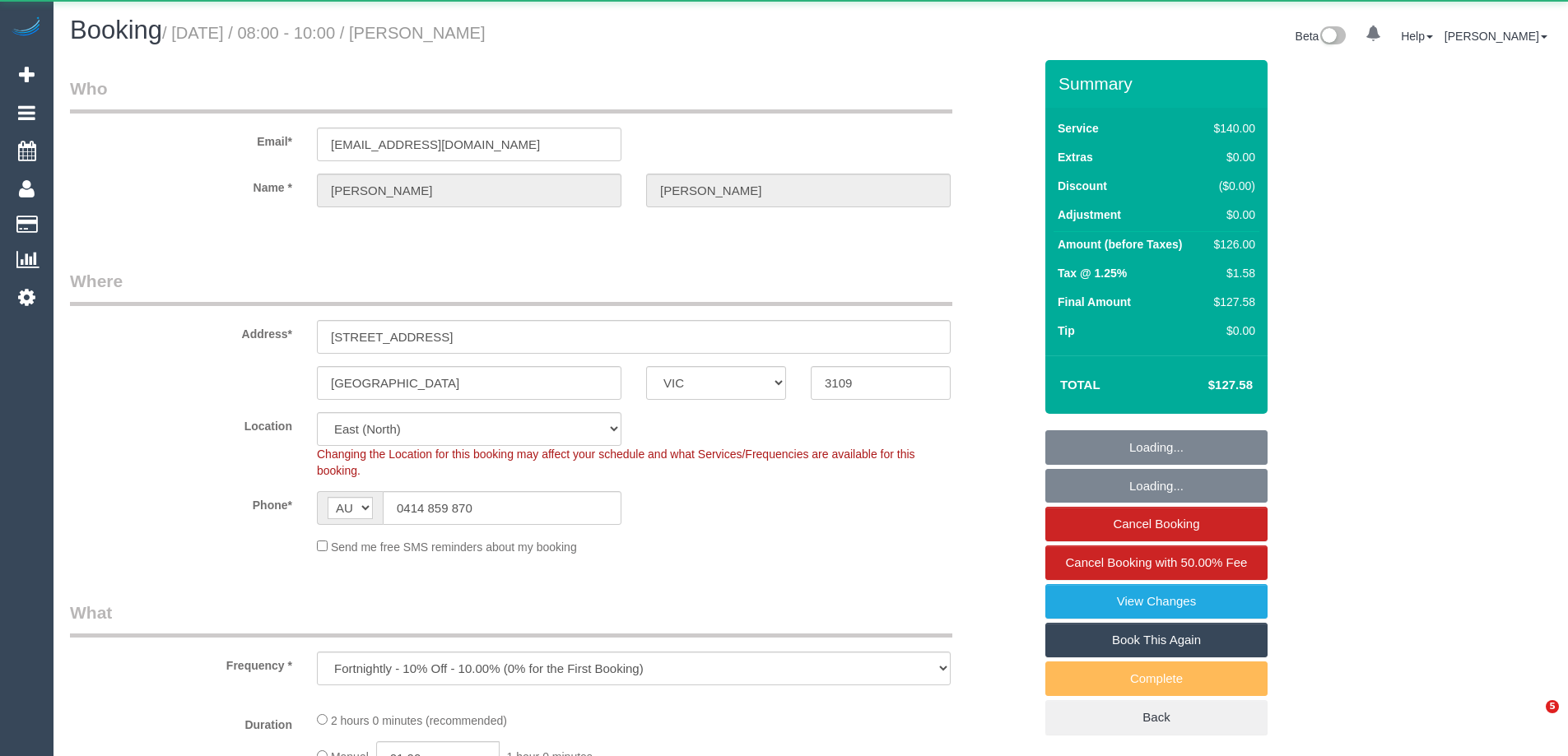
select select "VIC"
select select "string:stripe-pm_1Ri2sY2GScqysDRVIMU1cl5l"
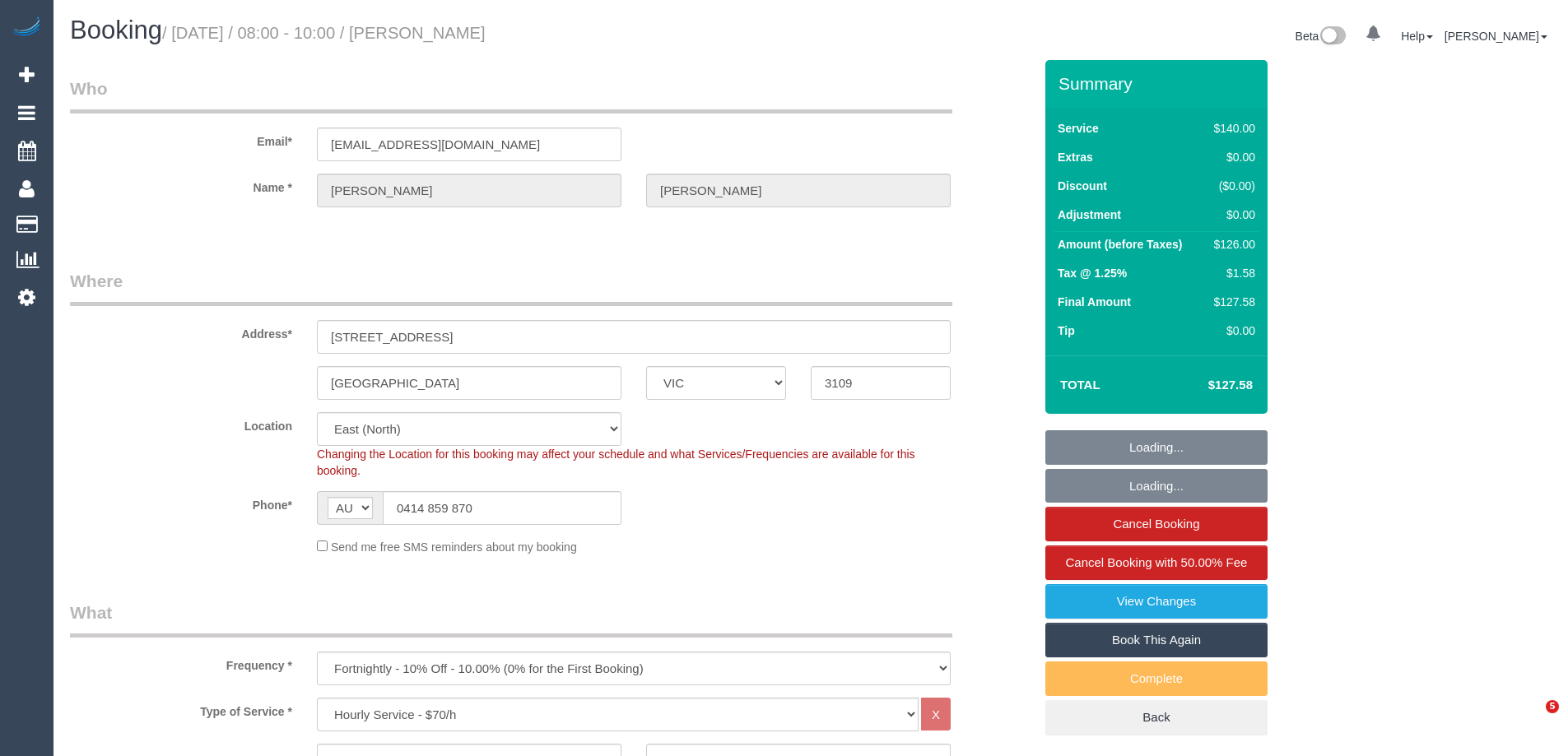
select select "object:899"
select select "VIC"
select select "object:736"
select select "string:stripe-pm_1Ri2sY2GScqysDRVIMU1cl5l"
select select "number:29"
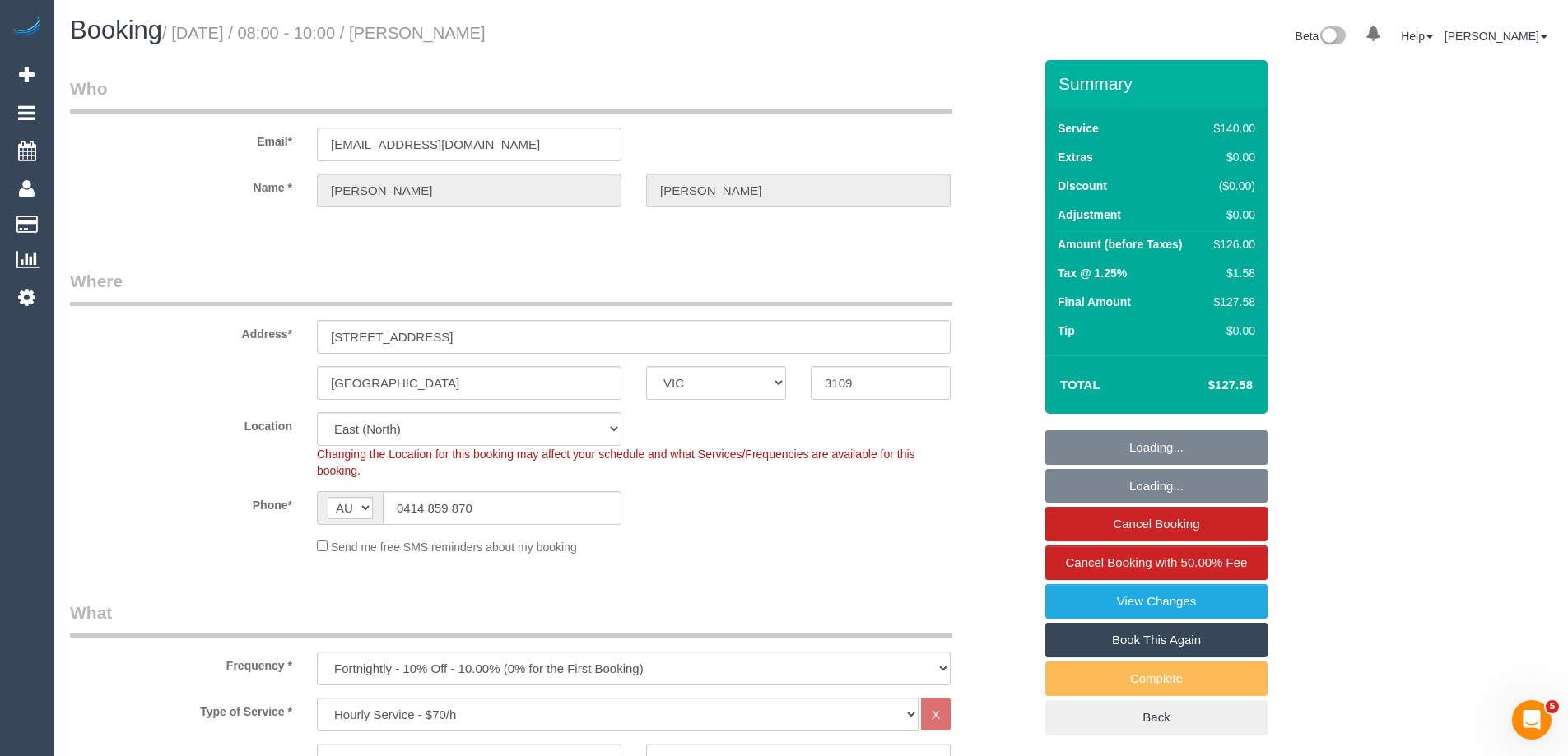
select select "number:14"
select select "number:19"
select select "number:22"
select select "number:26"
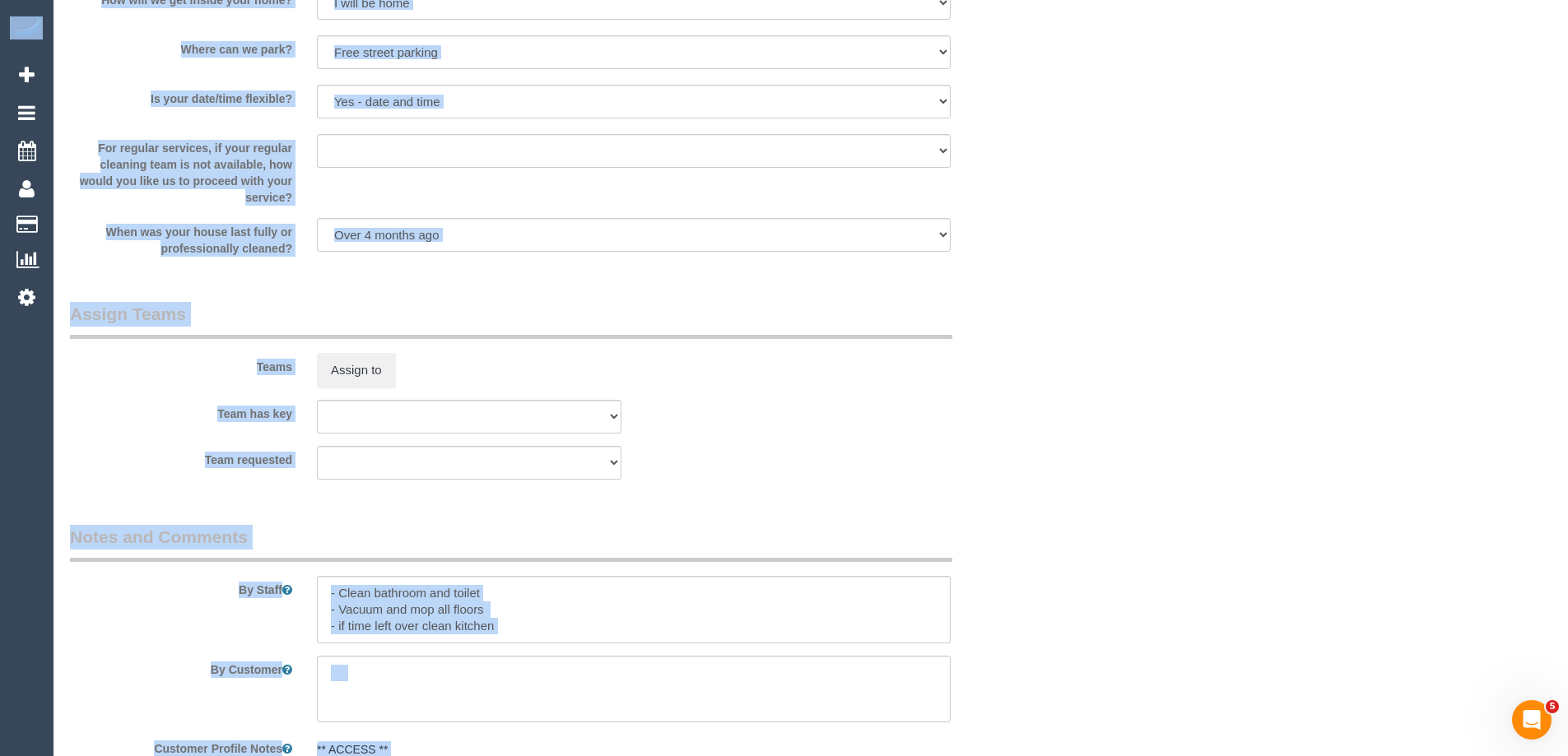
scroll to position [644, 0]
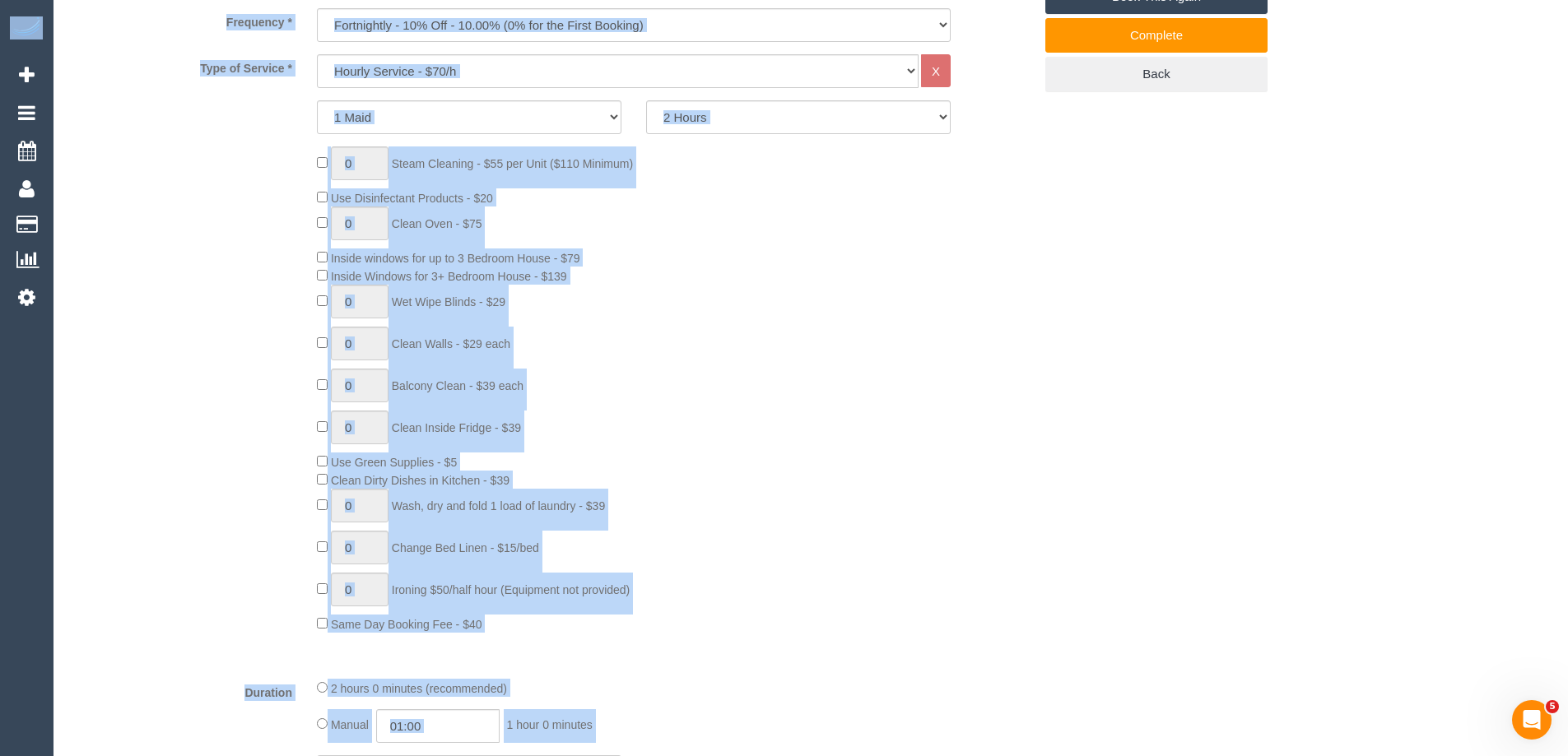
drag, startPoint x: 1567, startPoint y: 645, endPoint x: 1579, endPoint y: -99, distance: 744.1
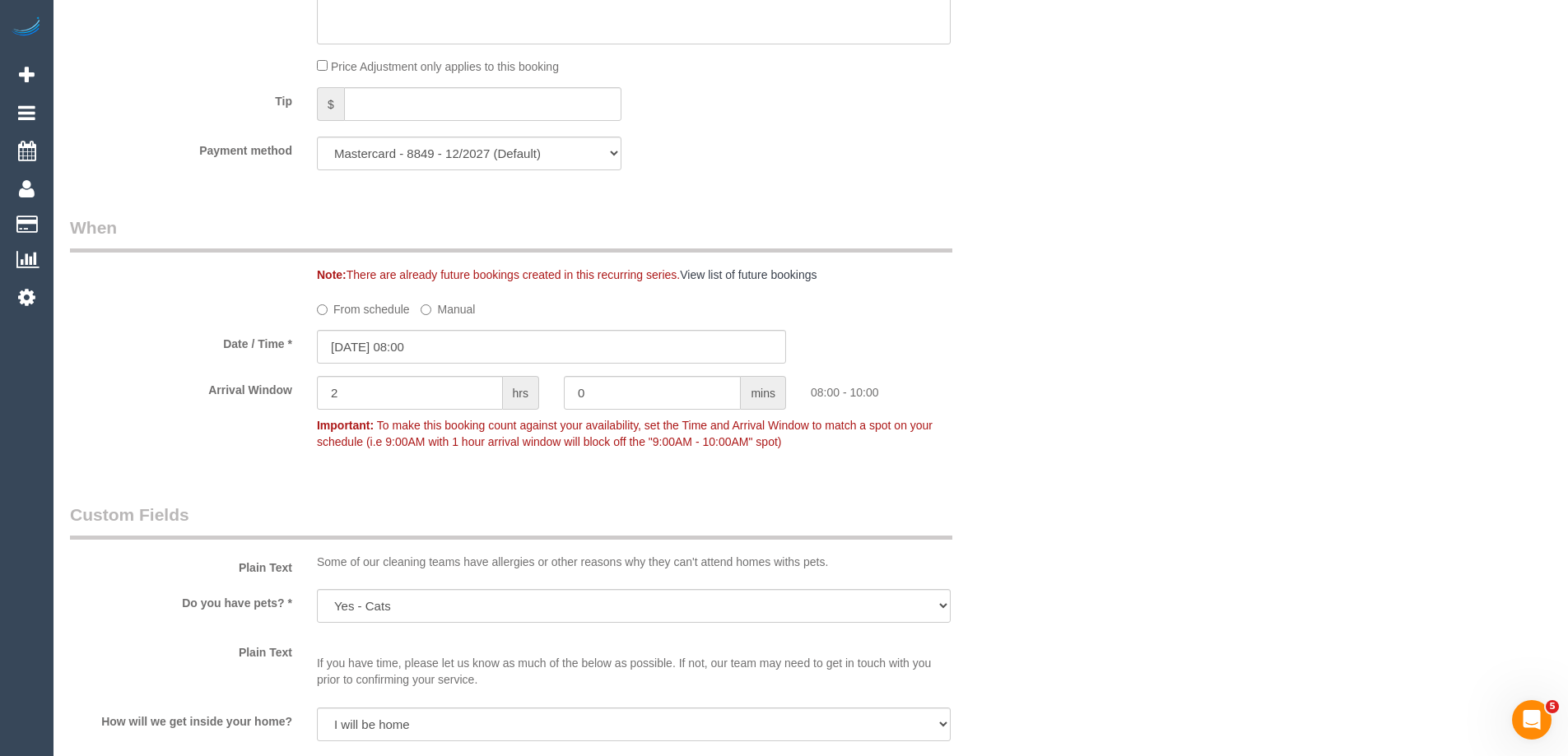
scroll to position [1728, 0]
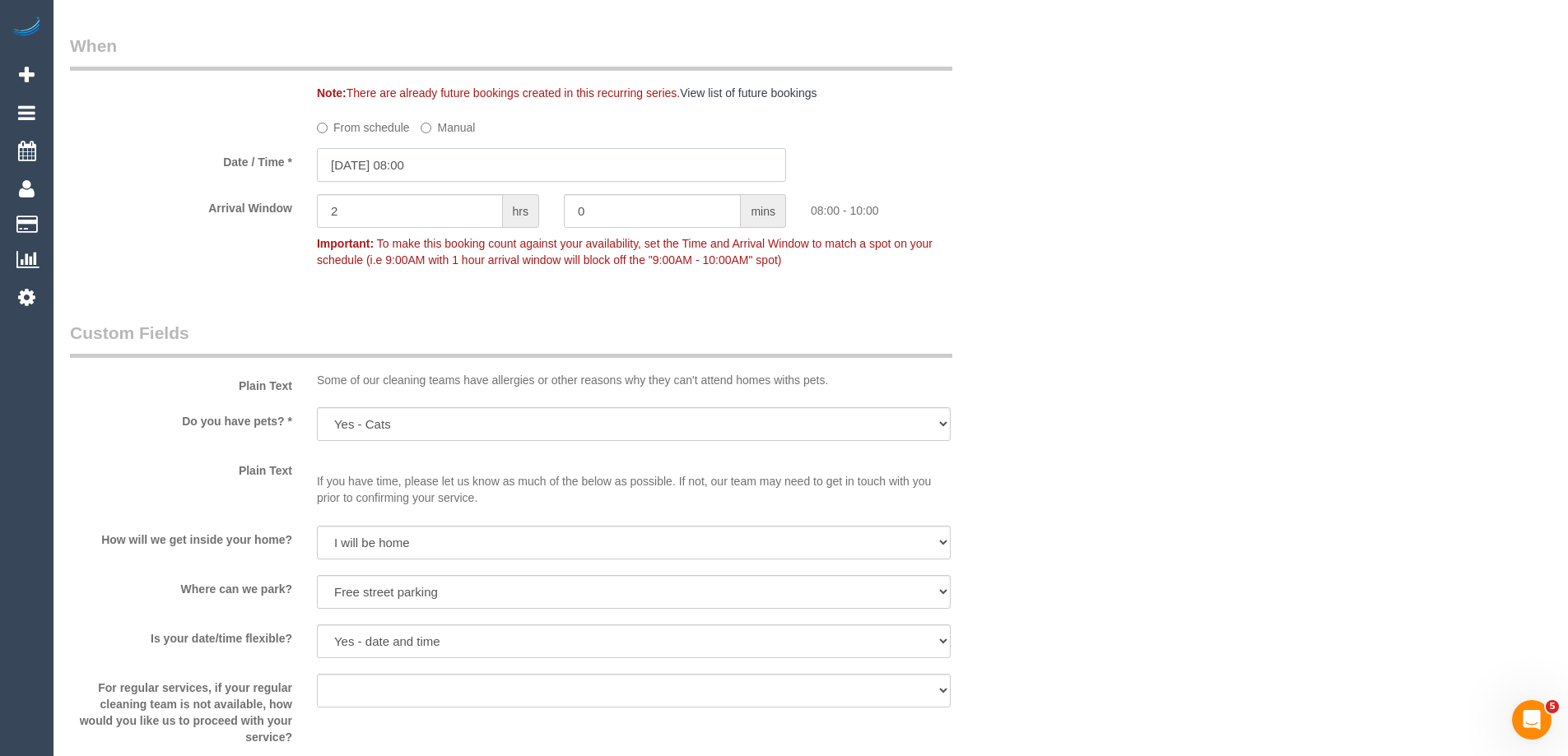
click at [344, 165] on input "[DATE] 08:00" at bounding box center [551, 165] width 469 height 34
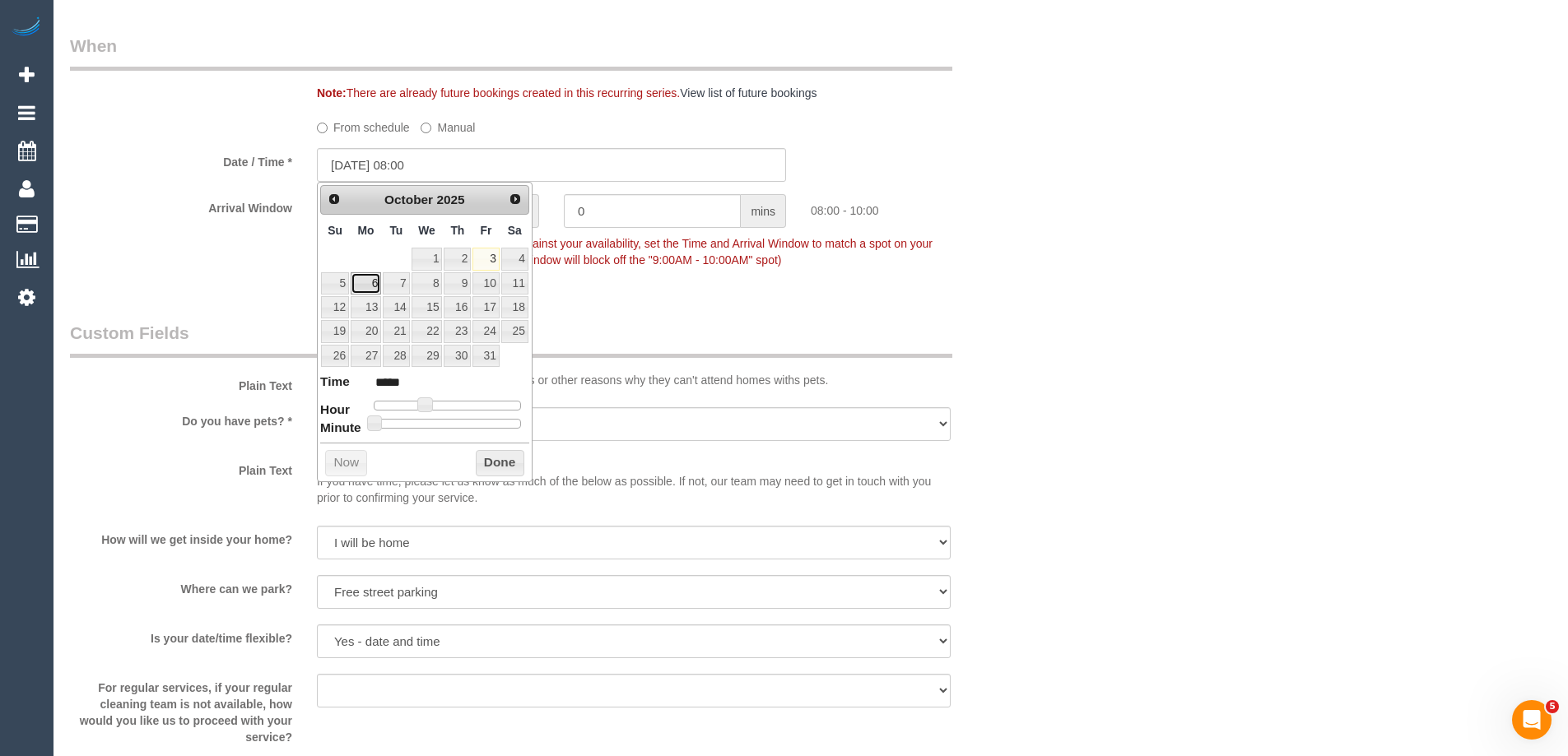
click at [367, 280] on link "6" at bounding box center [366, 283] width 31 height 22
type input "[DATE] 08:00"
click at [492, 457] on button "Done" at bounding box center [500, 463] width 49 height 27
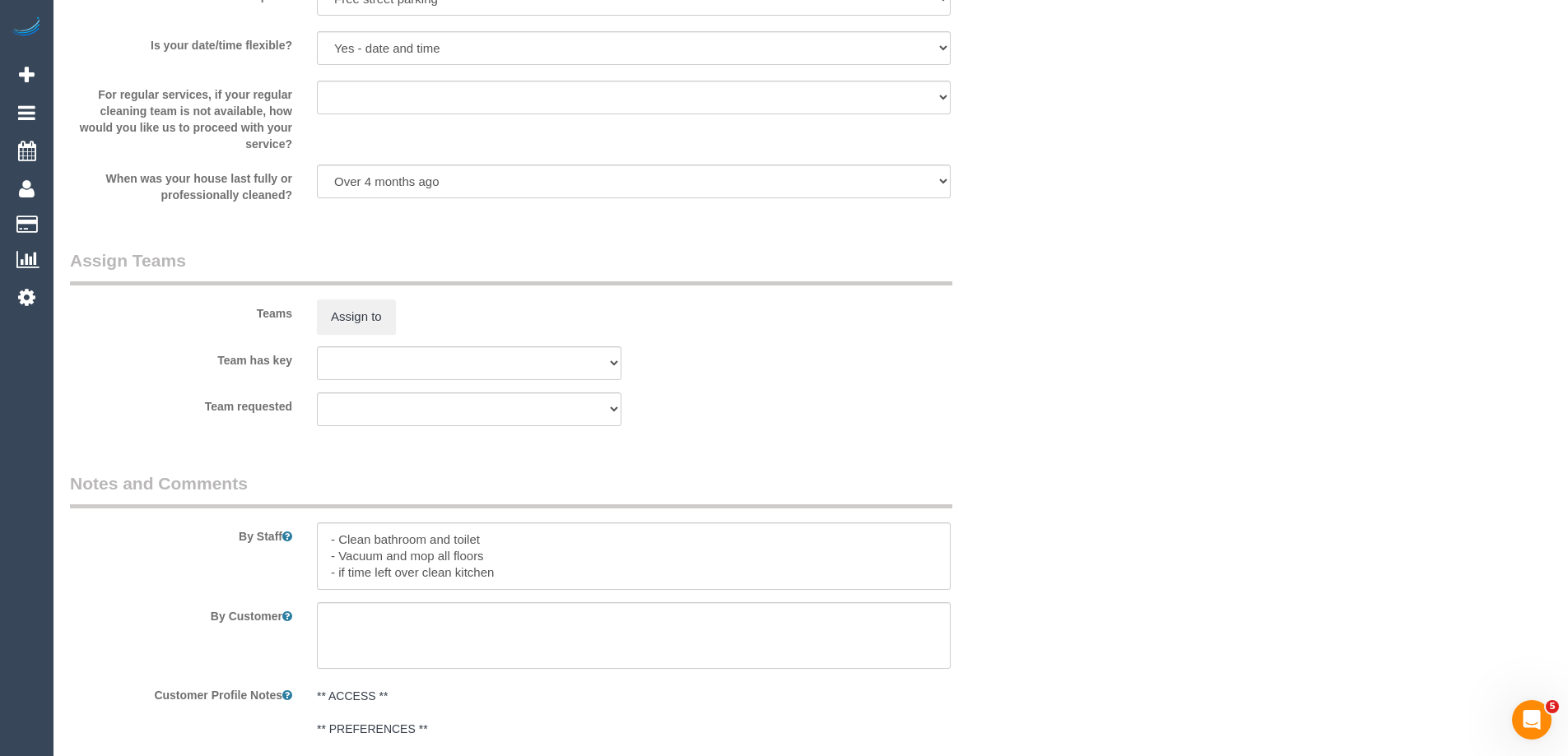
scroll to position [2550, 0]
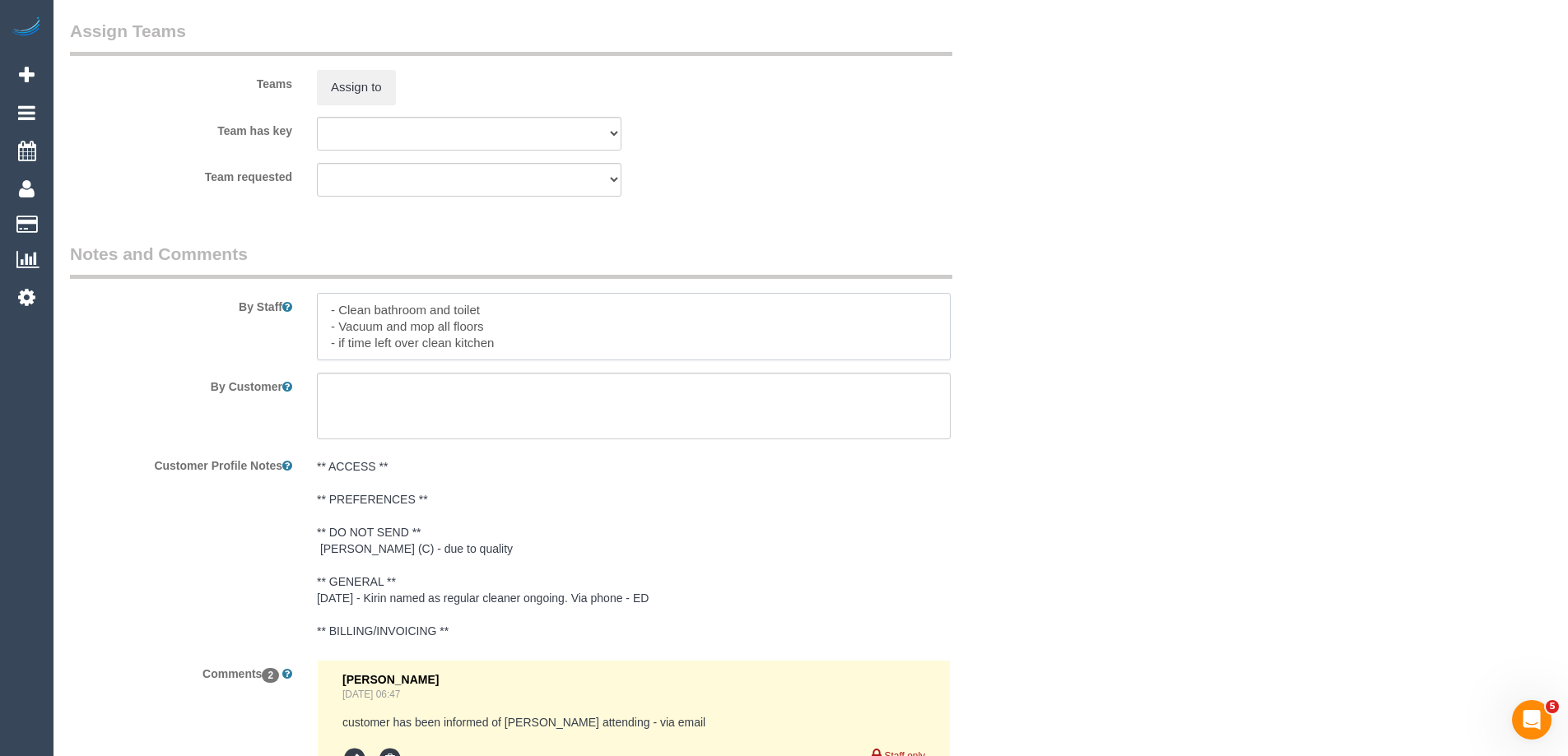
click at [332, 304] on textarea at bounding box center [634, 327] width 634 height 68
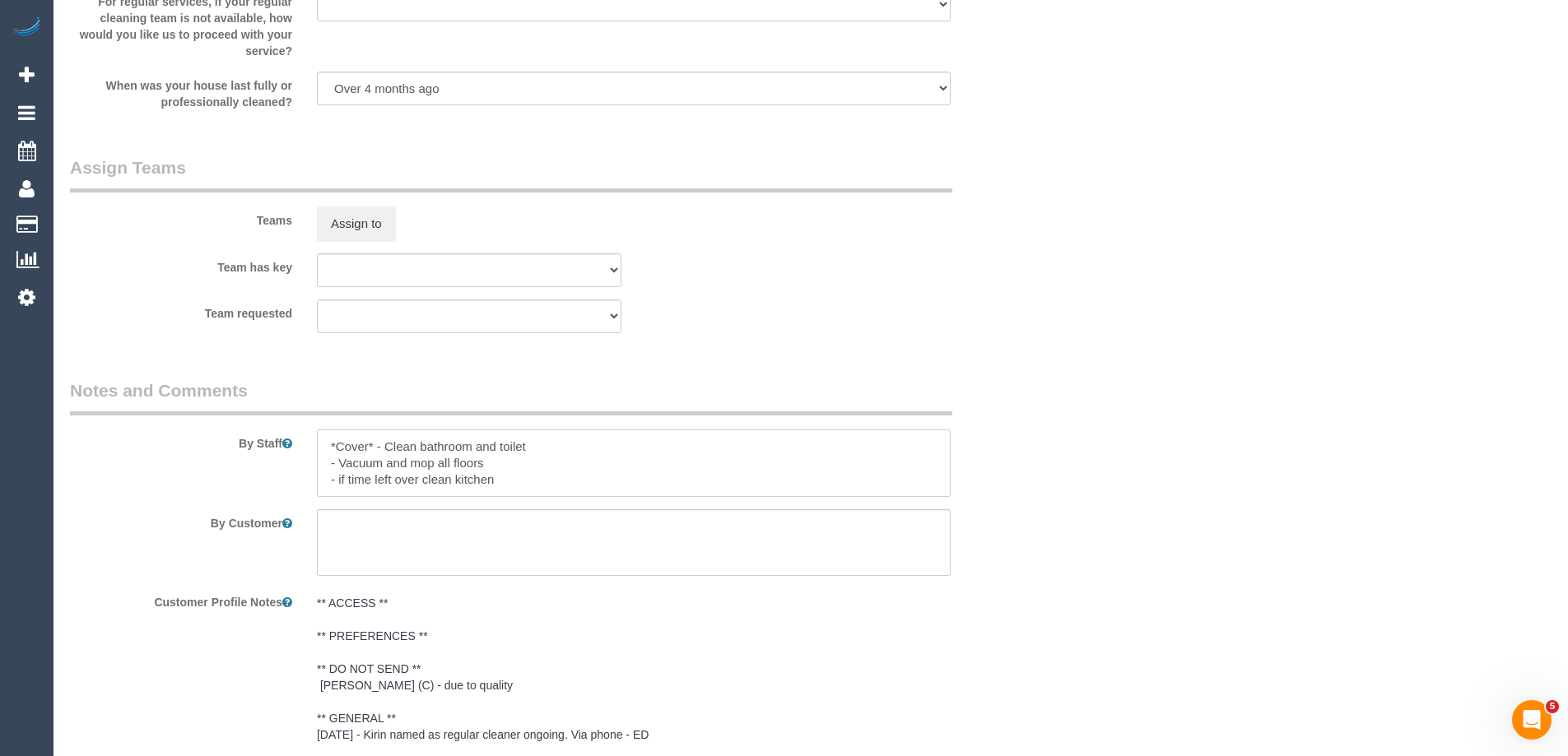
scroll to position [2386, 0]
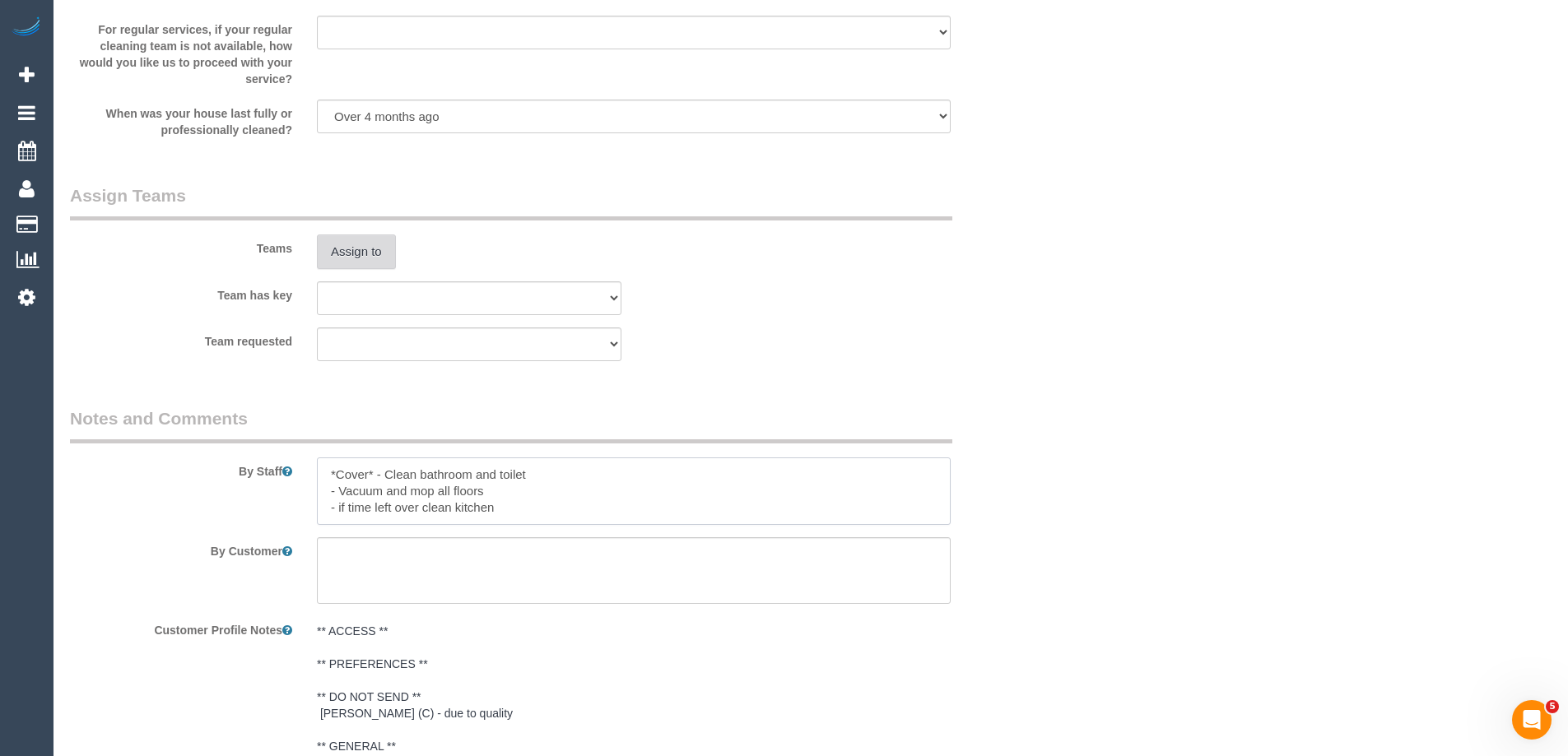
type textarea "*Cover* - Clean bathroom and toilet - Vacuum and mop all floors - if time left …"
click at [367, 250] on button "Assign to" at bounding box center [357, 251] width 79 height 35
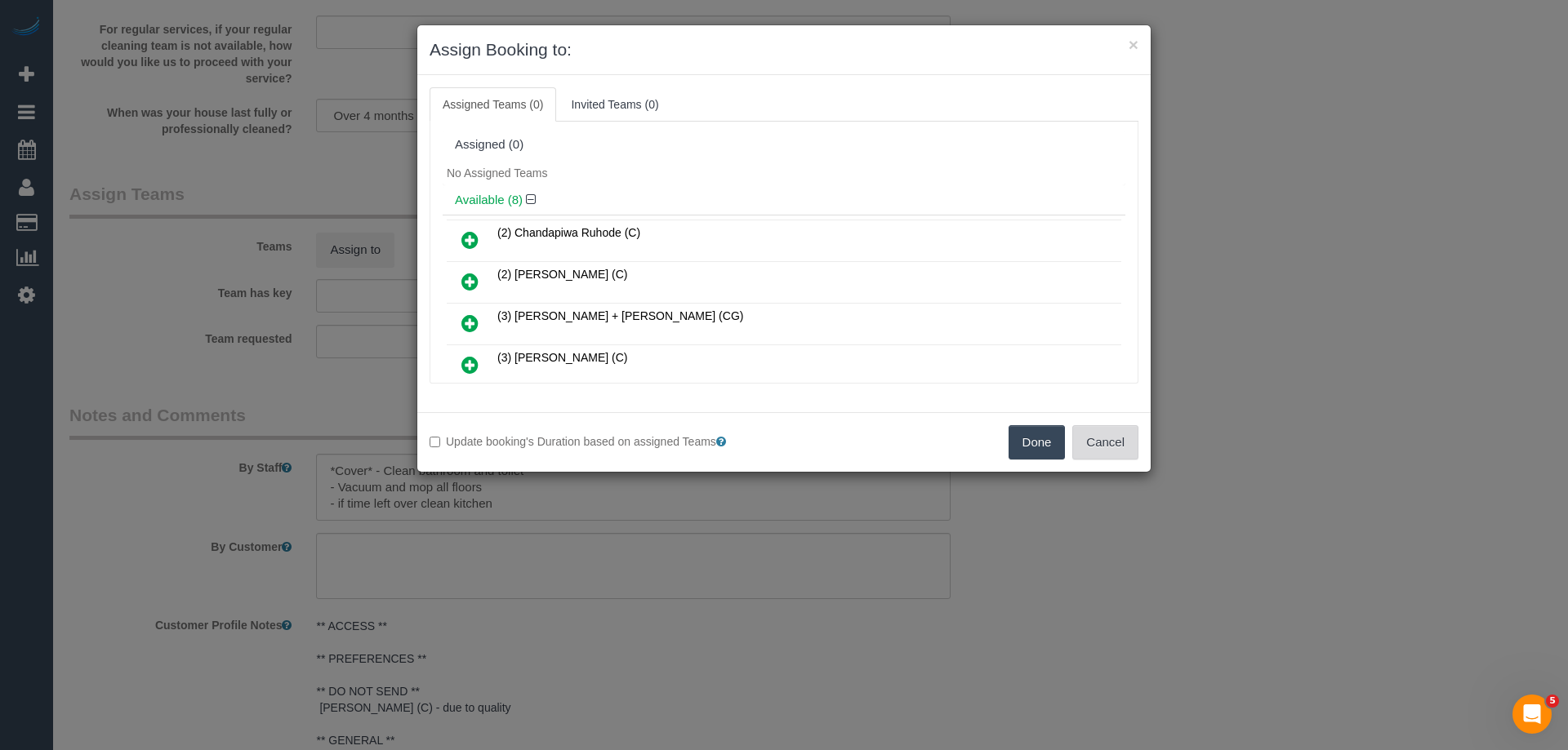
drag, startPoint x: 1133, startPoint y: 439, endPoint x: 1091, endPoint y: 438, distance: 42.0
click at [1129, 440] on button "Cancel" at bounding box center [1105, 442] width 66 height 34
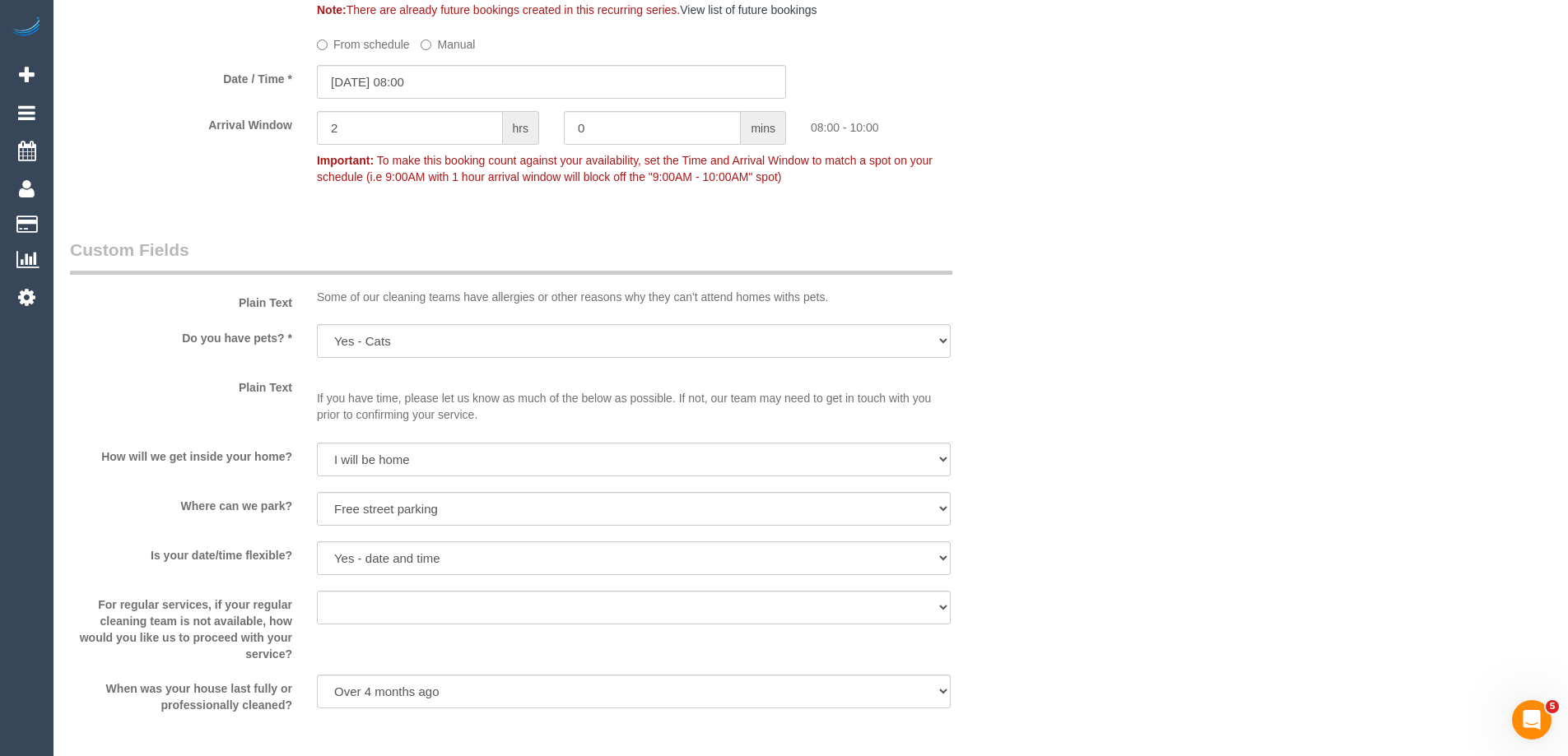
scroll to position [1563, 0]
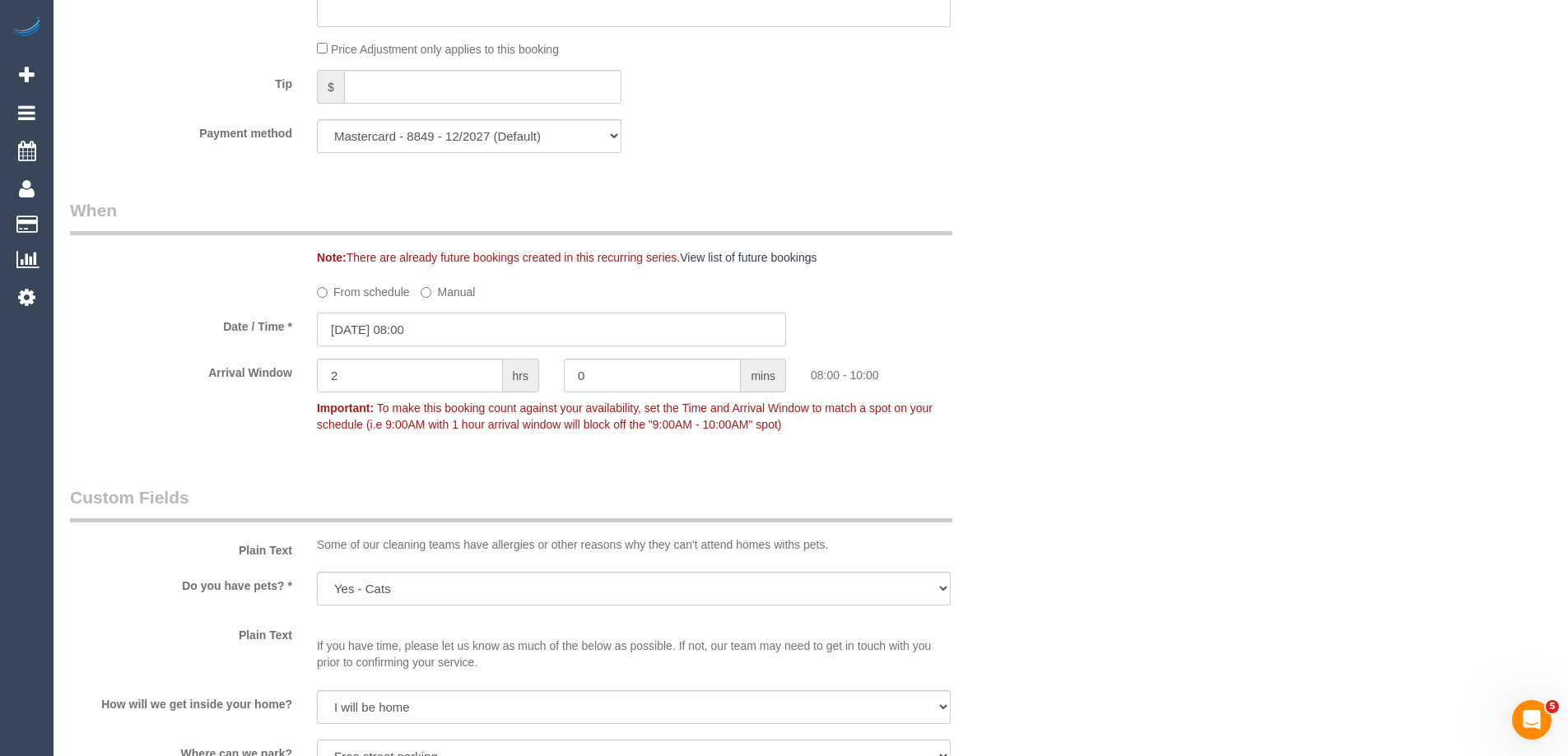
click at [353, 329] on input "[DATE] 08:00" at bounding box center [551, 330] width 469 height 34
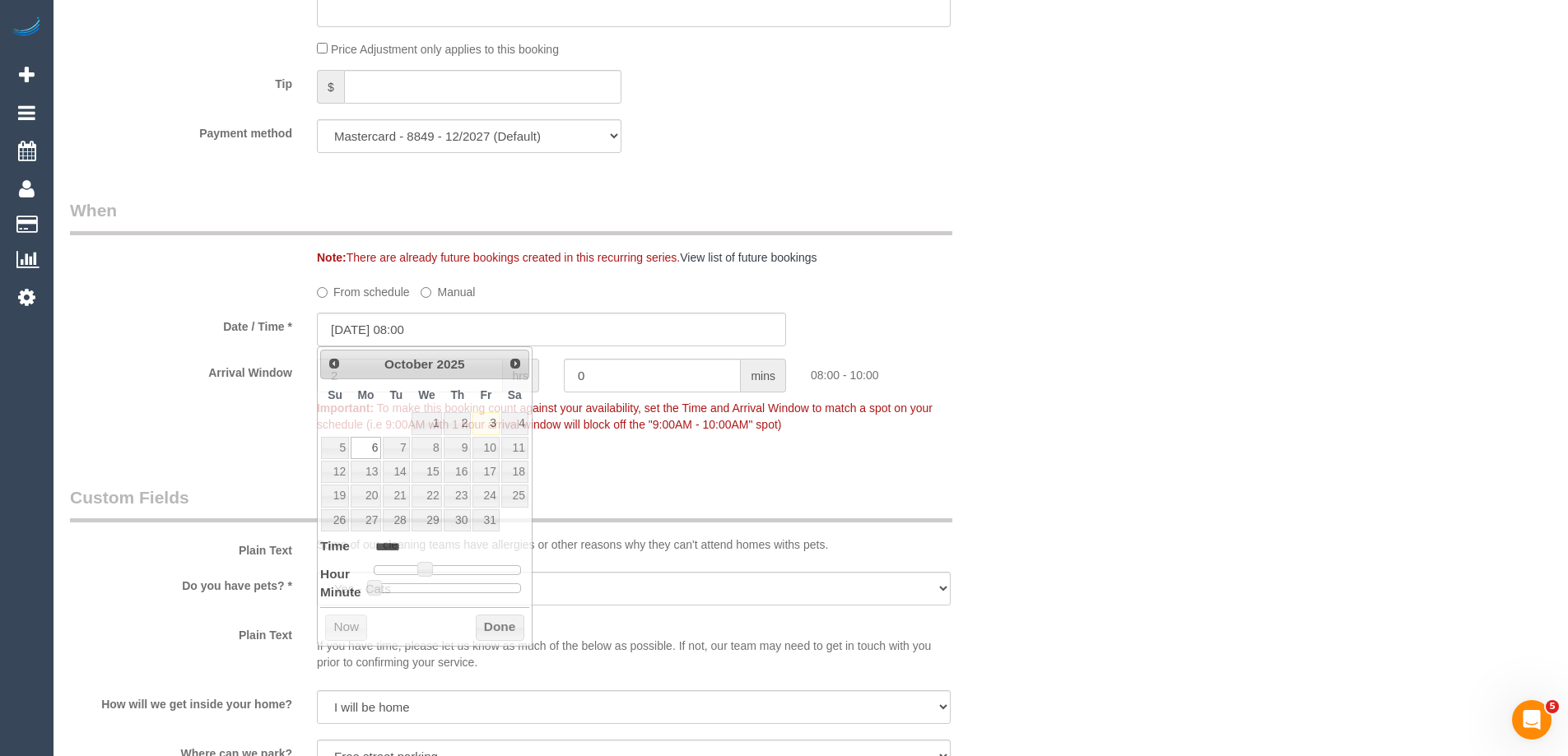
click at [172, 330] on label "Date / Time *" at bounding box center [181, 324] width 246 height 22
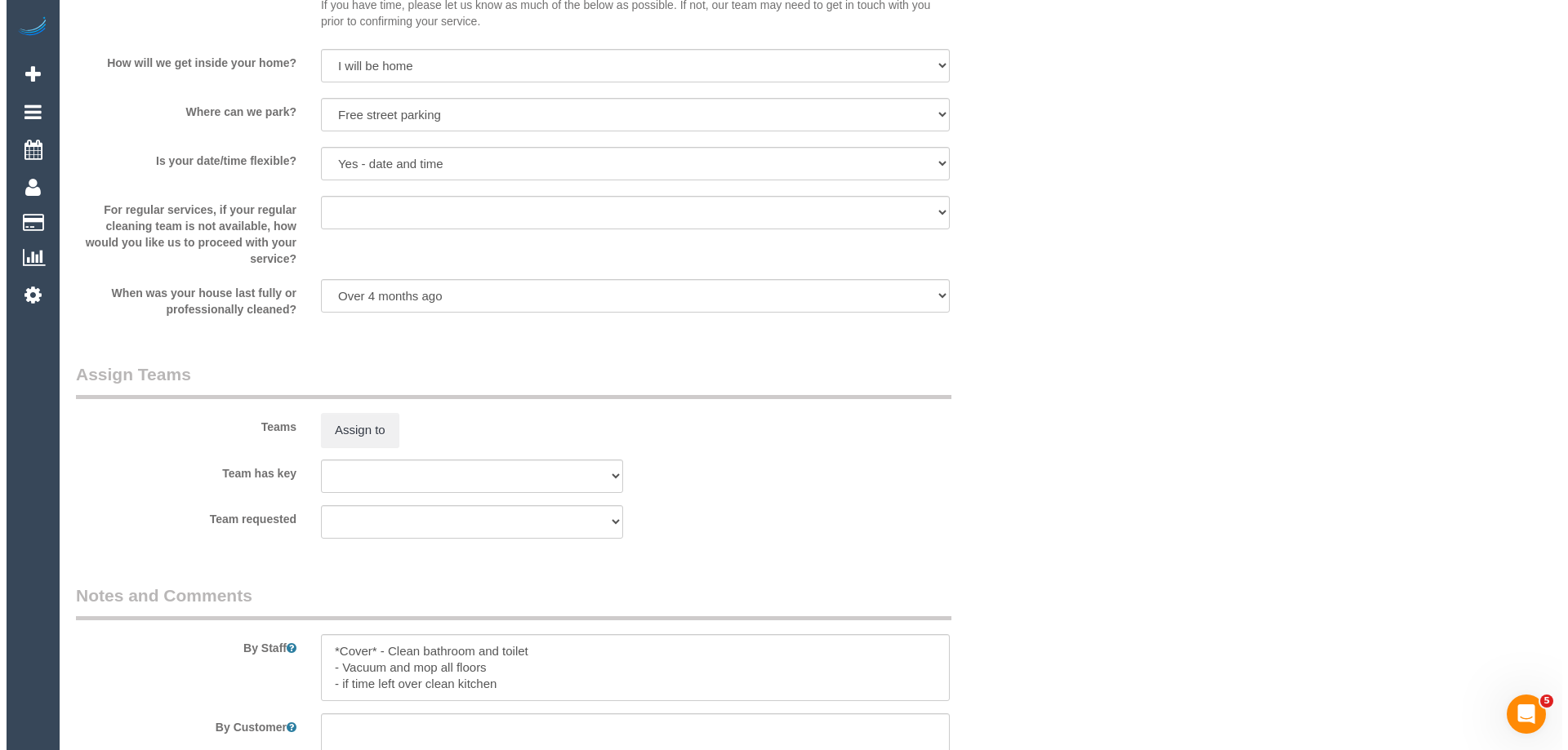
scroll to position [2448, 0]
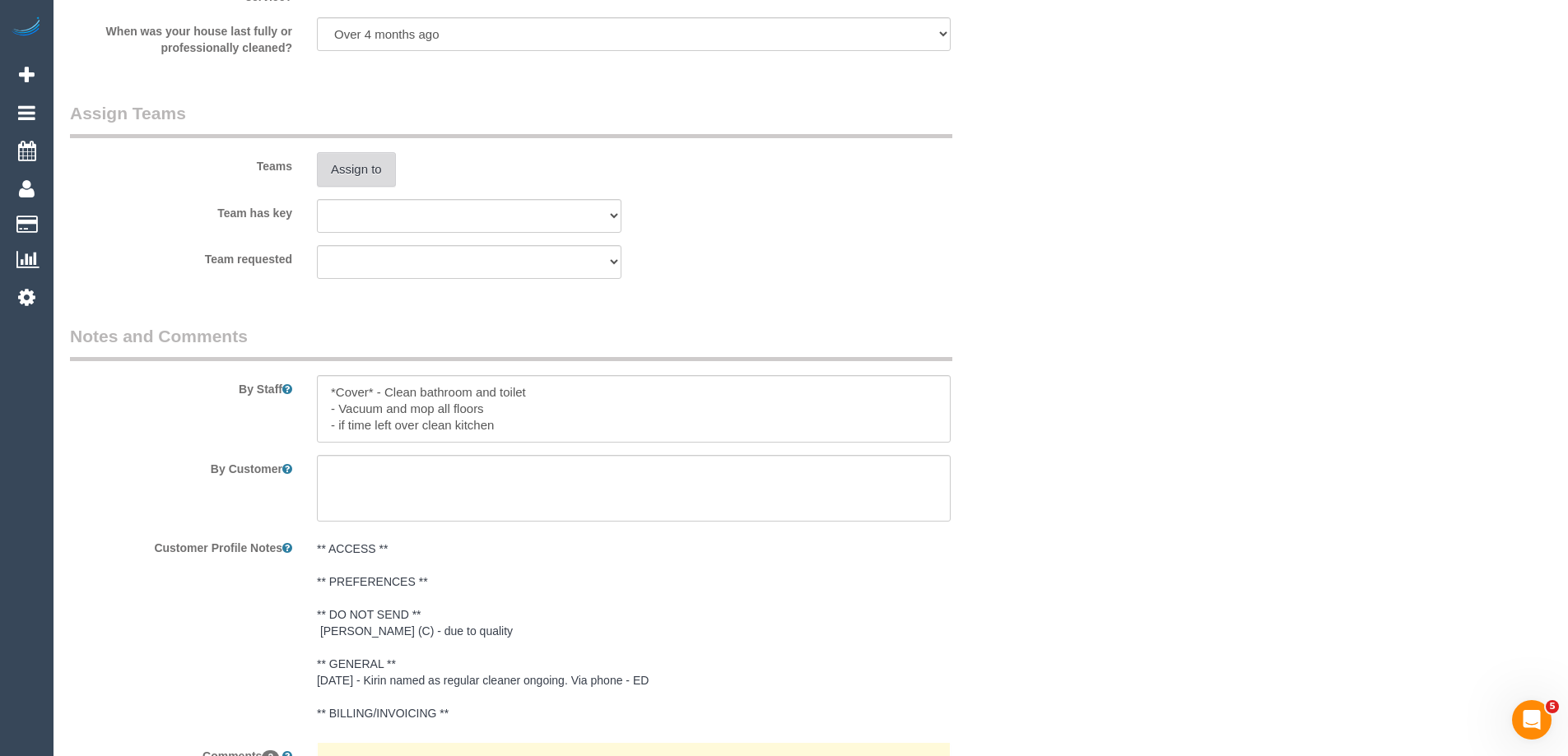
click at [358, 174] on button "Assign to" at bounding box center [357, 169] width 79 height 35
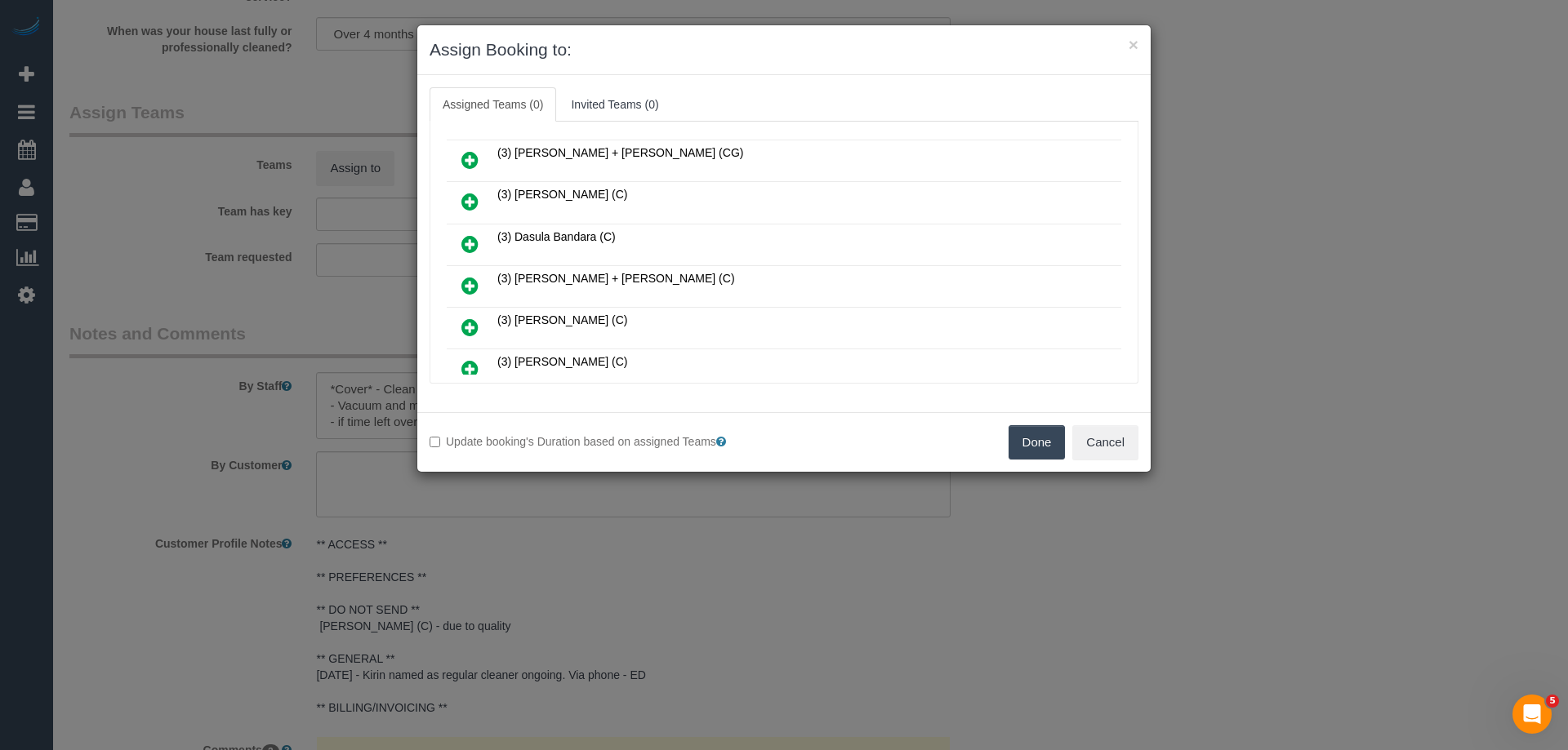
click at [463, 240] on icon at bounding box center [469, 244] width 17 height 20
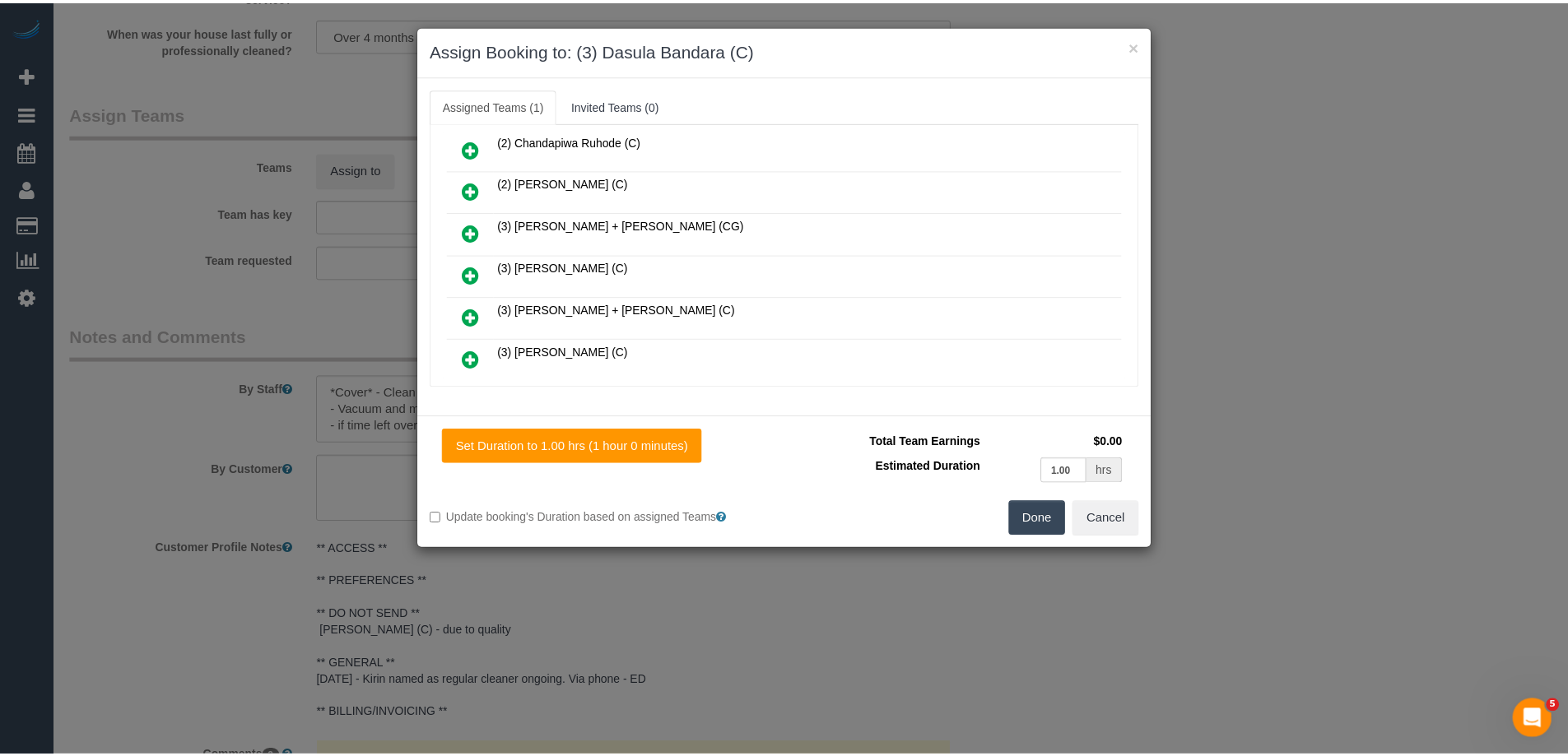
scroll to position [0, 0]
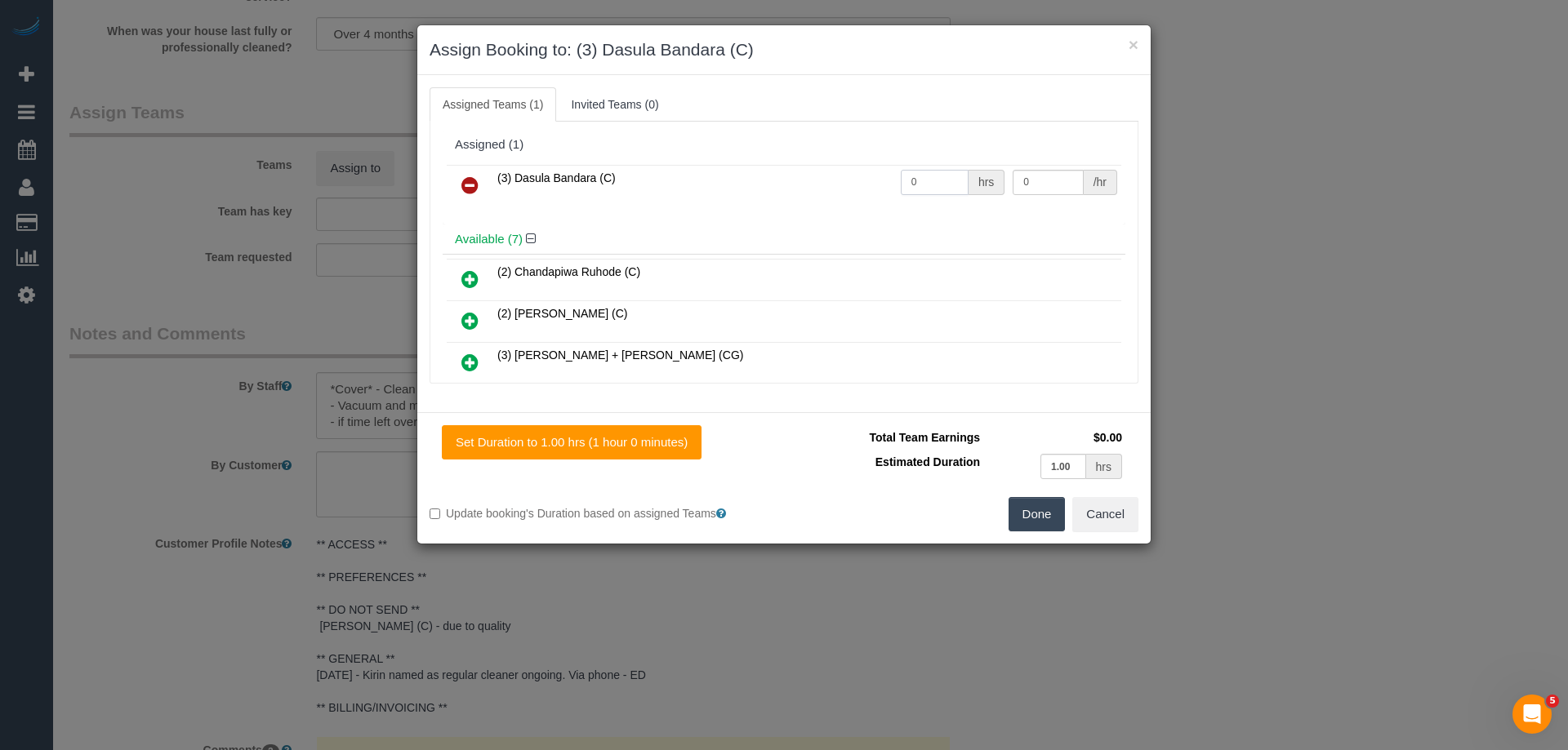
drag, startPoint x: 914, startPoint y: 184, endPoint x: 889, endPoint y: 184, distance: 25.0
click at [896, 184] on td "0 hrs" at bounding box center [953, 185] width 112 height 41
type input "2"
drag, startPoint x: 990, startPoint y: 184, endPoint x: 891, endPoint y: 180, distance: 99.1
click at [891, 181] on tr "(3) Dasula Bandara (C) 2 hrs 0 /hr" at bounding box center [784, 185] width 675 height 41
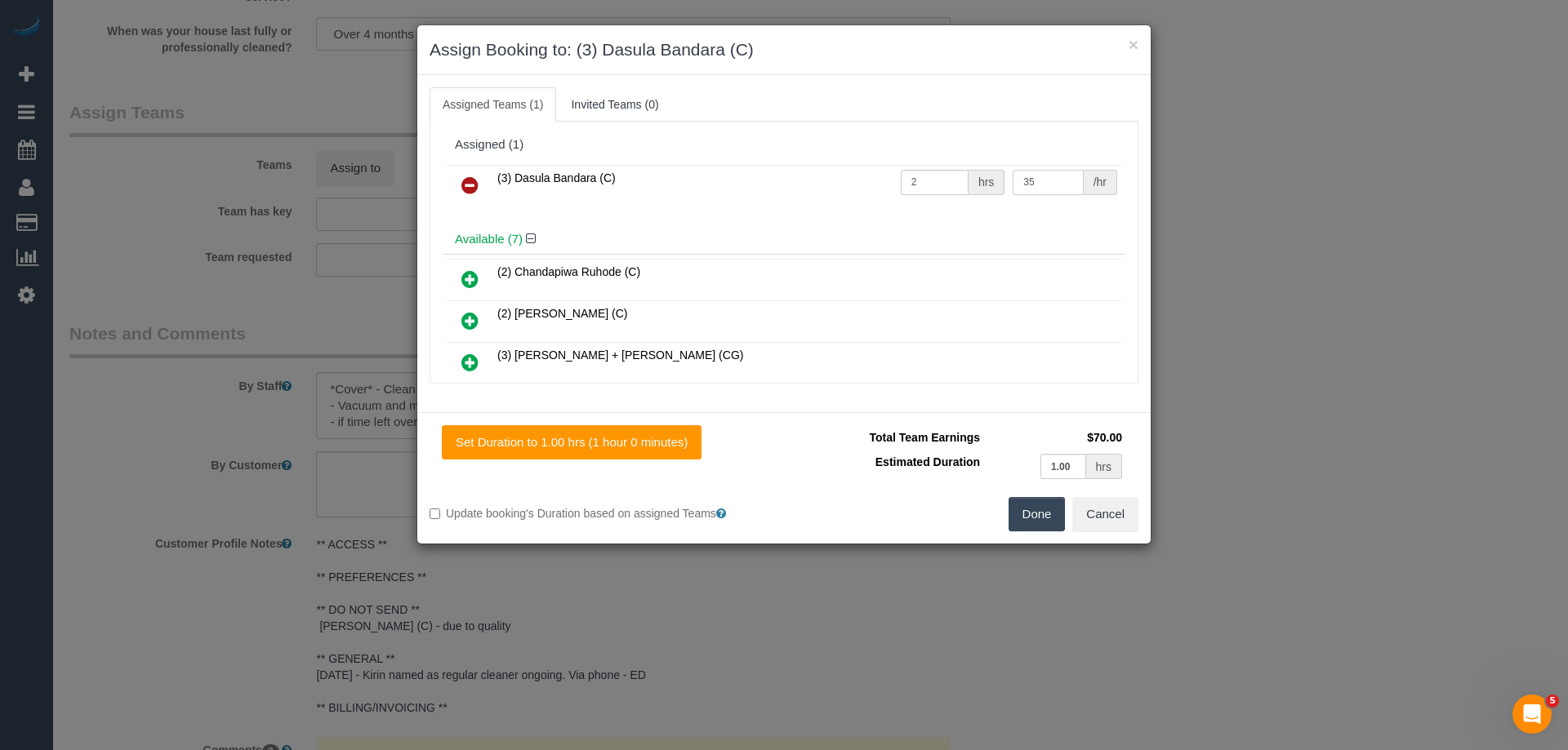
type input "35"
click at [1028, 517] on button "Done" at bounding box center [1037, 513] width 57 height 34
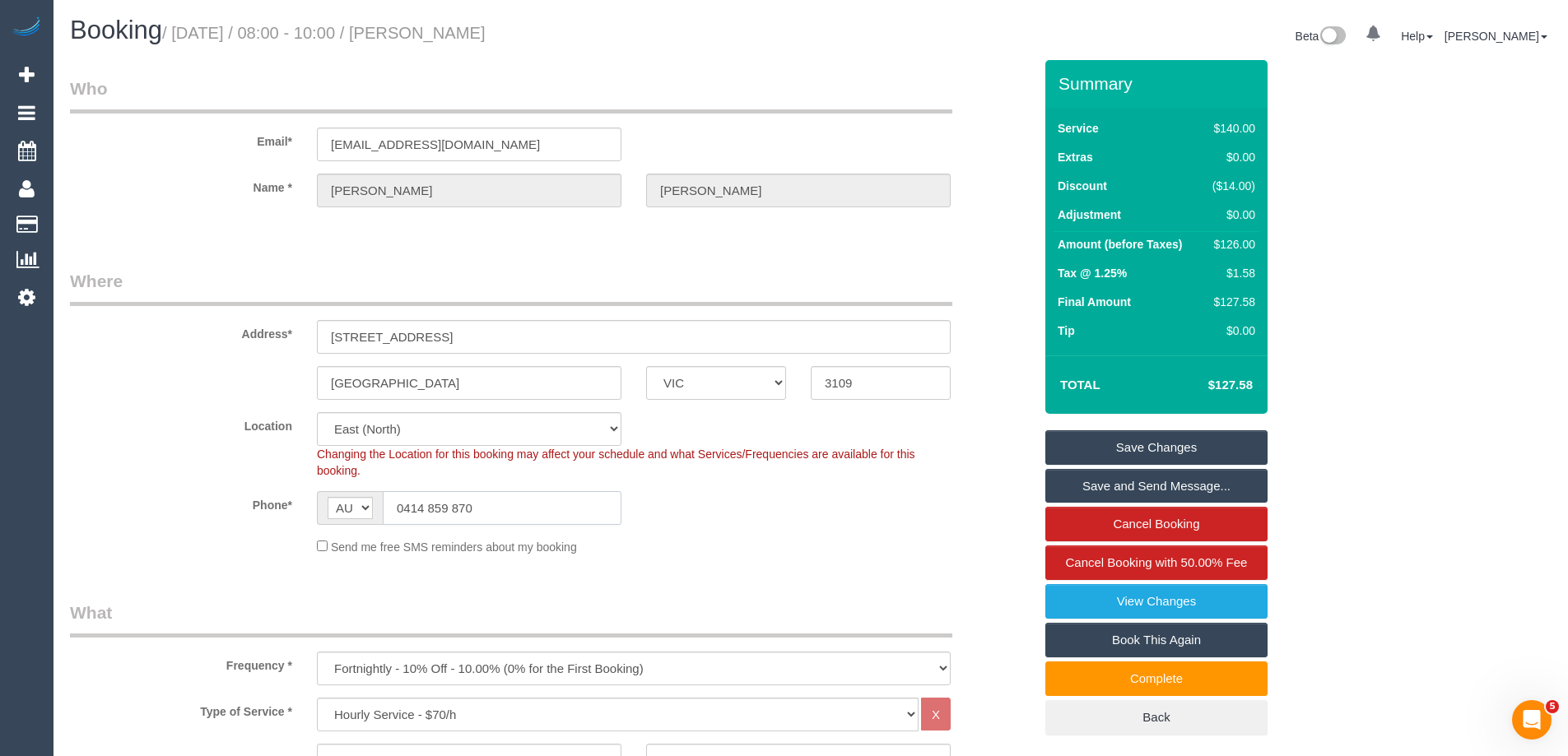
drag, startPoint x: 508, startPoint y: 520, endPoint x: 107, endPoint y: 486, distance: 402.4
click at [122, 486] on sui-booking-location "Location [GEOGRAPHIC_DATA] (North) East (South) [GEOGRAPHIC_DATA] (East) [GEOGR…" at bounding box center [550, 484] width 963 height 143
drag, startPoint x: 537, startPoint y: 33, endPoint x: 435, endPoint y: 31, distance: 102.0
click at [435, 31] on h1 "Booking / [DATE] / 08:00 - 10:00 / [PERSON_NAME]" at bounding box center [433, 31] width 728 height 28
copy small "[PERSON_NAME]"
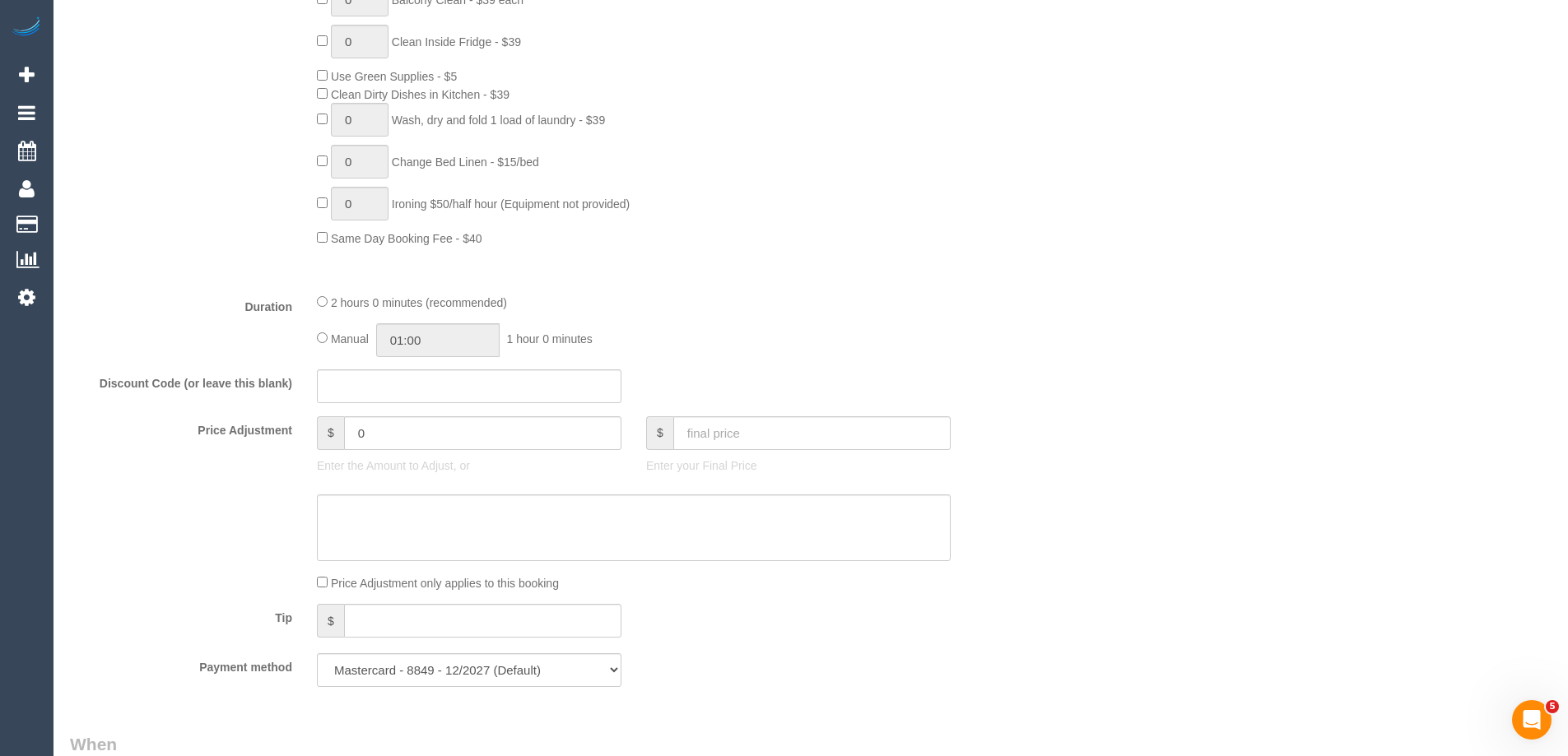
scroll to position [2980, 0]
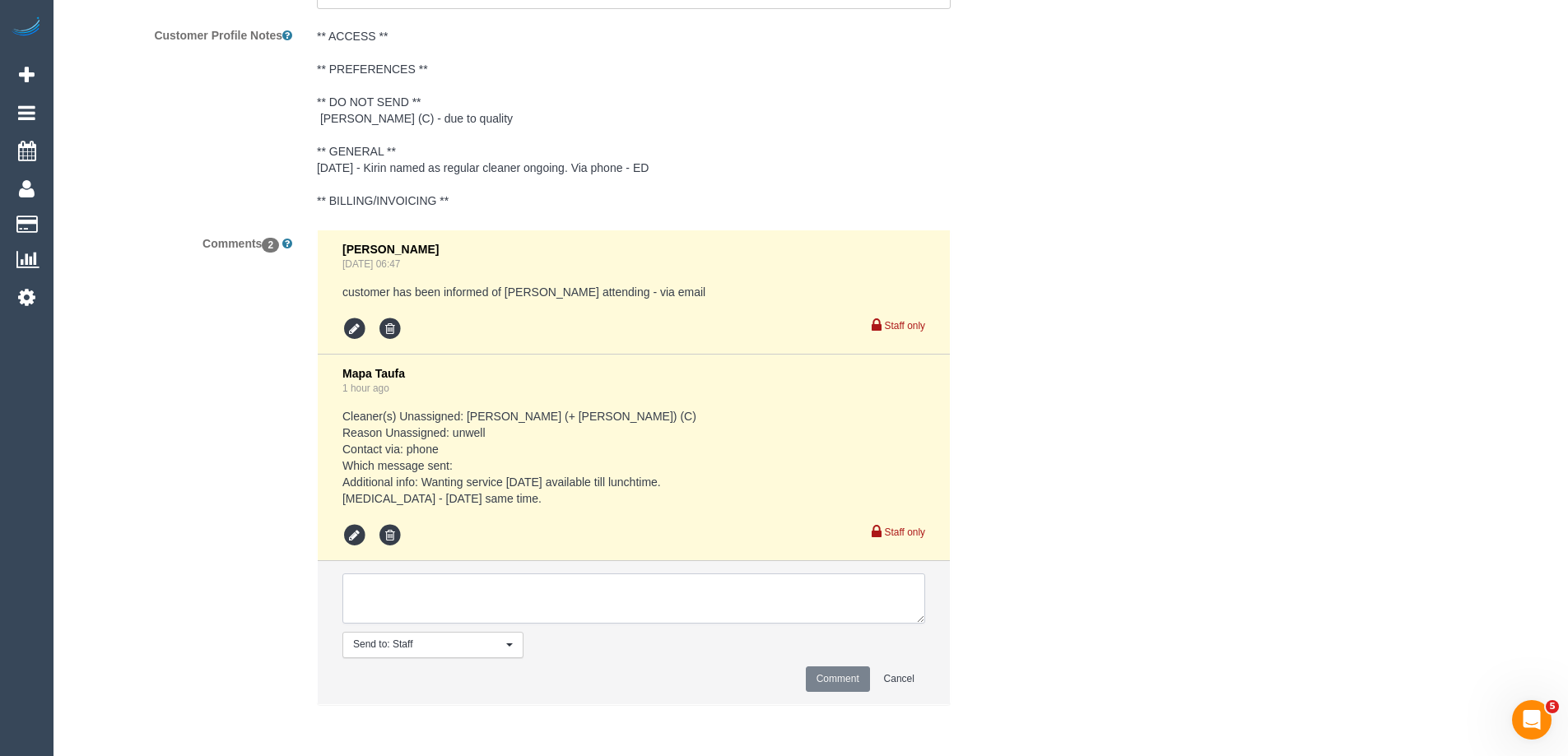
click at [395, 605] on textarea at bounding box center [634, 598] width 582 height 51
type textarea "Notified of cleaner attending [DATE] due to no options [DATE] - via text"
click at [831, 680] on button "Comment" at bounding box center [838, 680] width 65 height 26
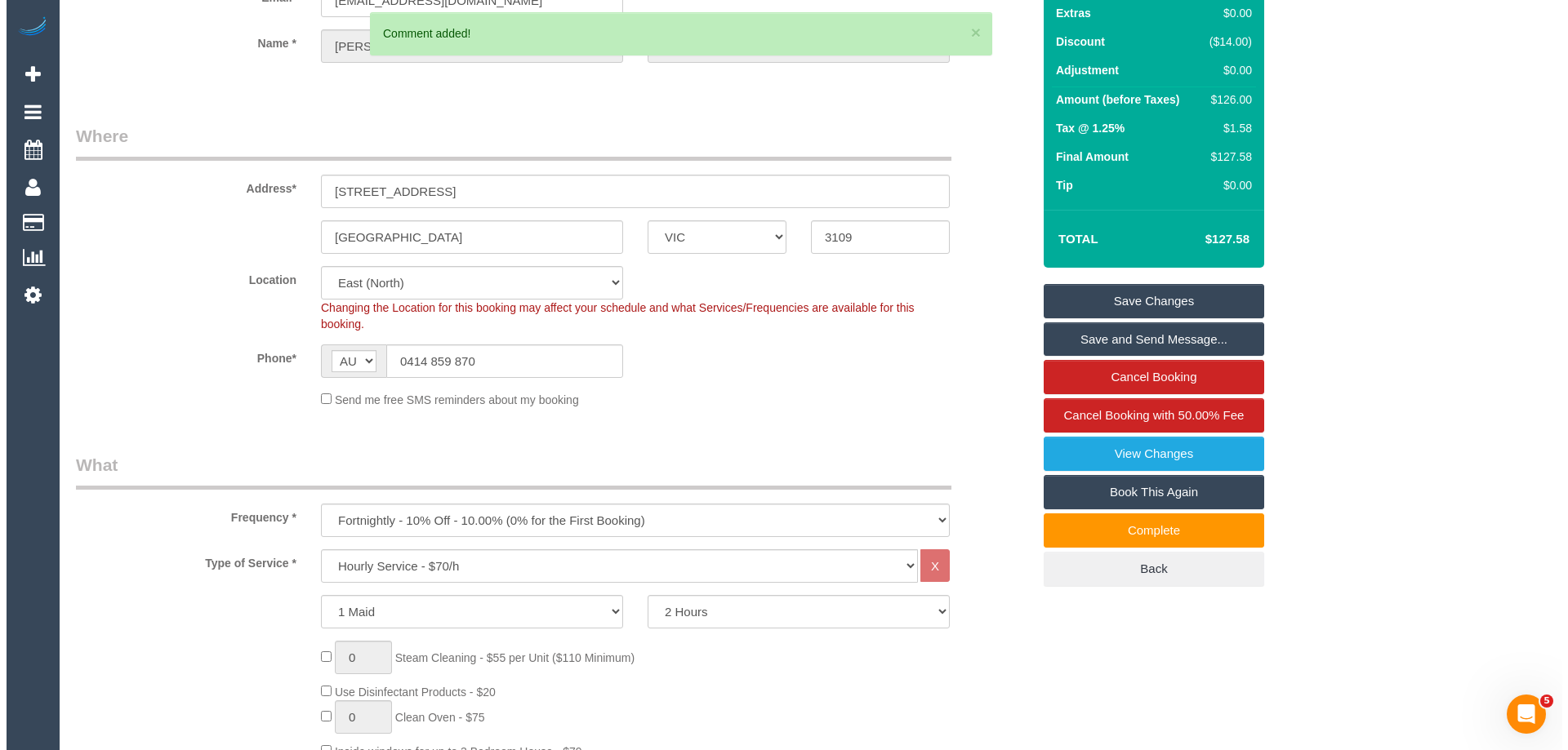
scroll to position [0, 0]
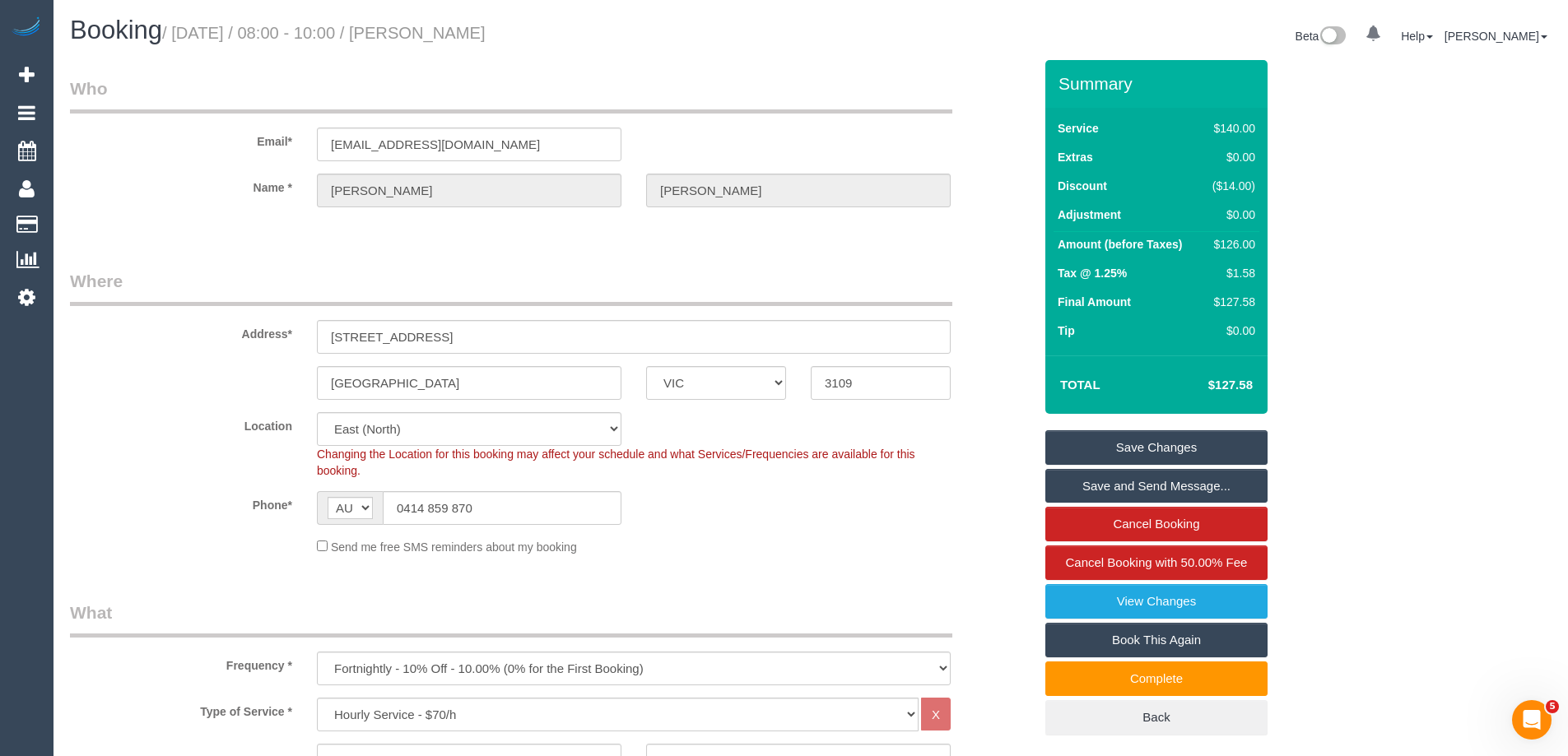
drag, startPoint x: 527, startPoint y: 35, endPoint x: 429, endPoint y: 30, distance: 98.1
click at [429, 30] on h1 "Booking / [DATE] / 08:00 - 10:00 / [PERSON_NAME]" at bounding box center [433, 31] width 728 height 28
copy small "[PERSON_NAME]"
click at [1142, 483] on link "Save and Send Message..." at bounding box center [1157, 486] width 223 height 35
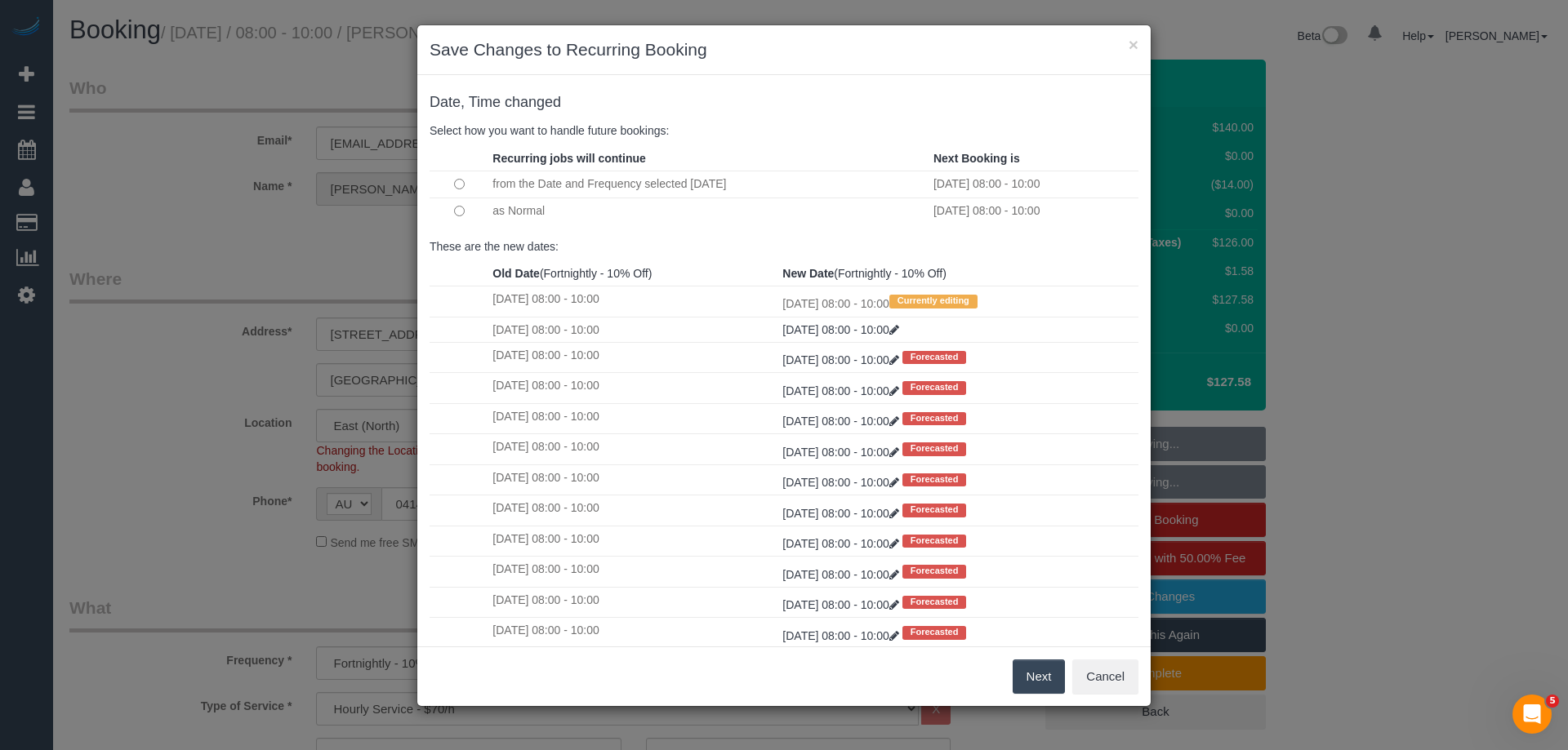
click at [1031, 679] on button "Next" at bounding box center [1039, 676] width 53 height 34
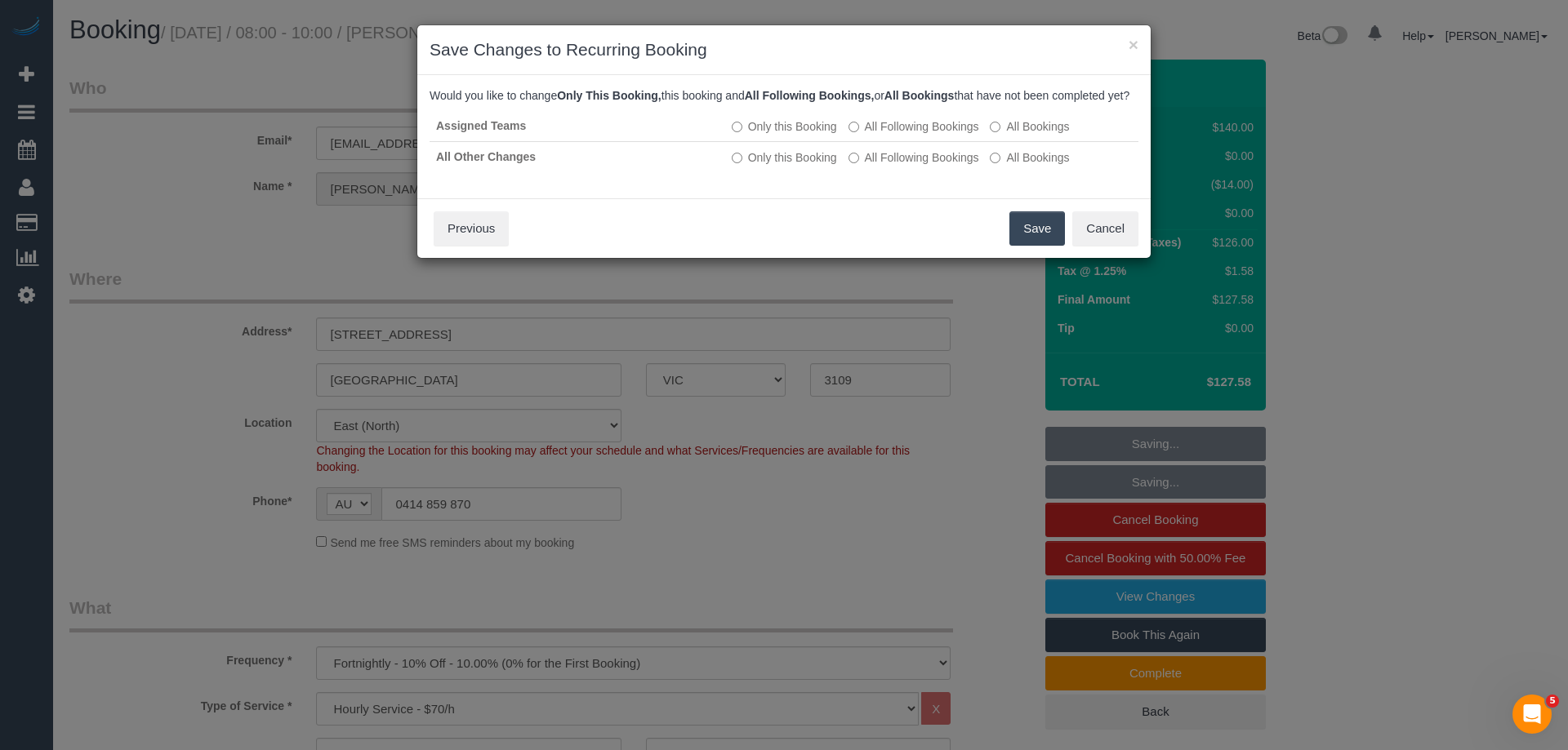
click at [1030, 236] on button "Save" at bounding box center [1037, 228] width 55 height 34
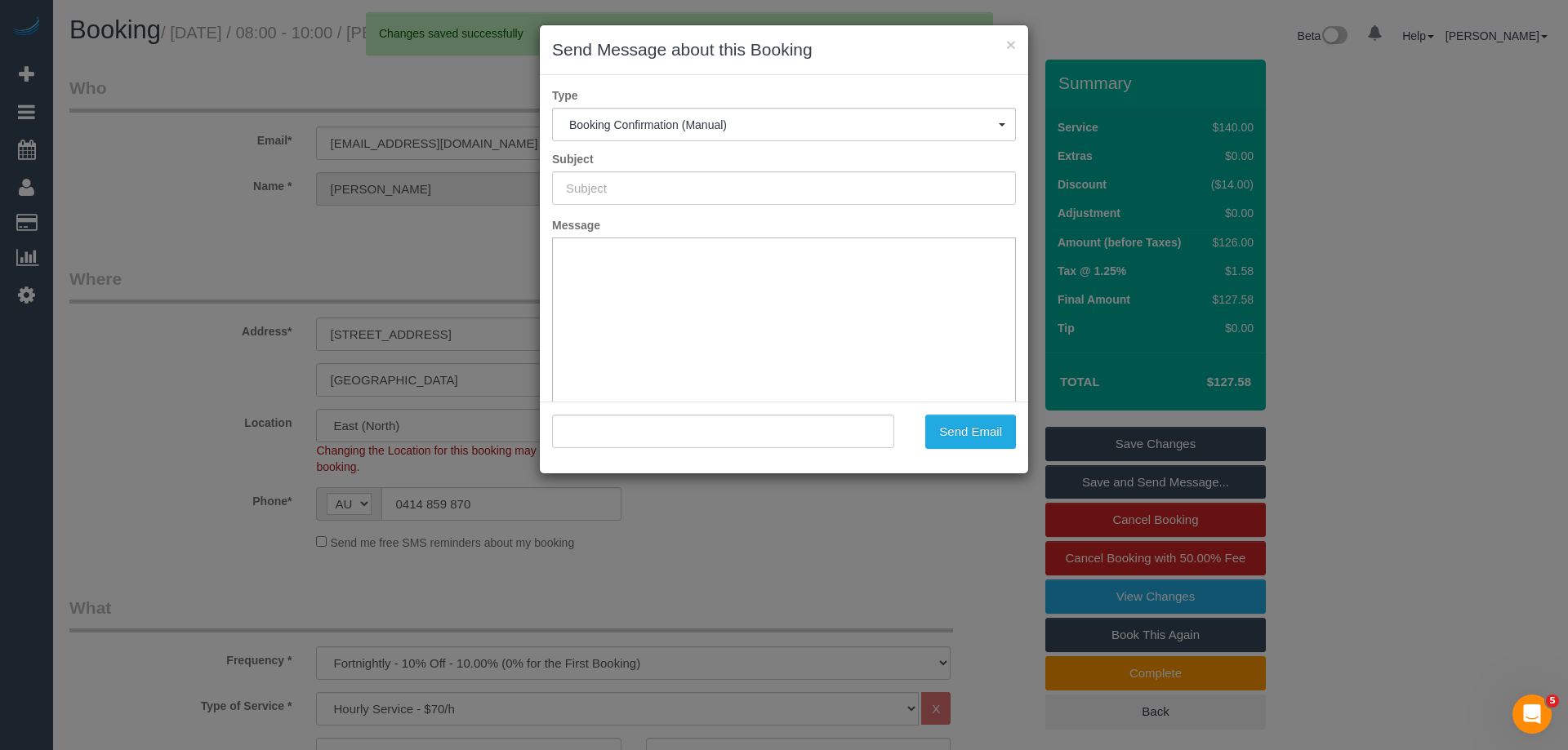
type input "Booking Confirmed"
type input ""[PERSON_NAME]" <[EMAIL_ADDRESS][DOMAIN_NAME]>"
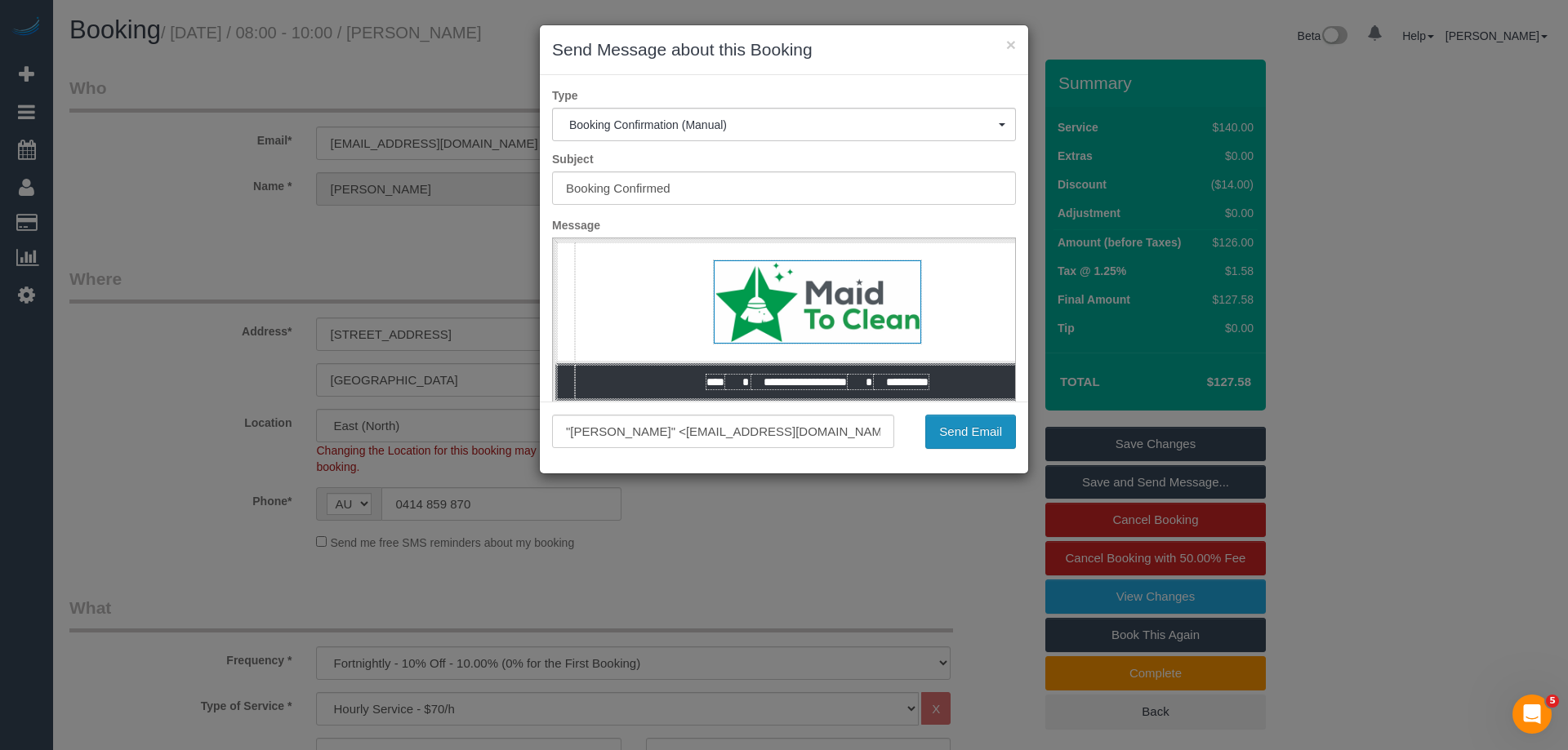
click at [945, 425] on button "Send Email" at bounding box center [970, 432] width 91 height 34
